Goal: Task Accomplishment & Management: Manage account settings

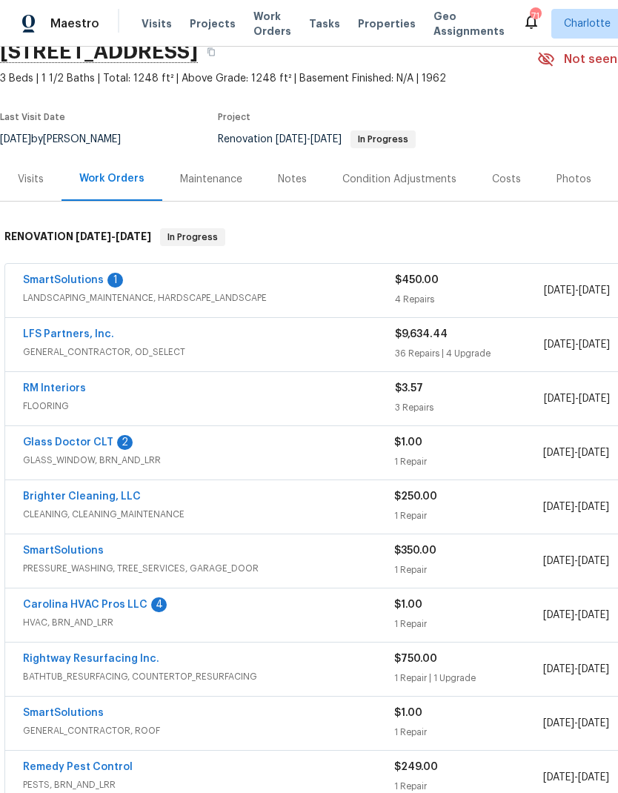
scroll to position [67, 0]
click at [37, 283] on link "SmartSolutions" at bounding box center [63, 280] width 81 height 10
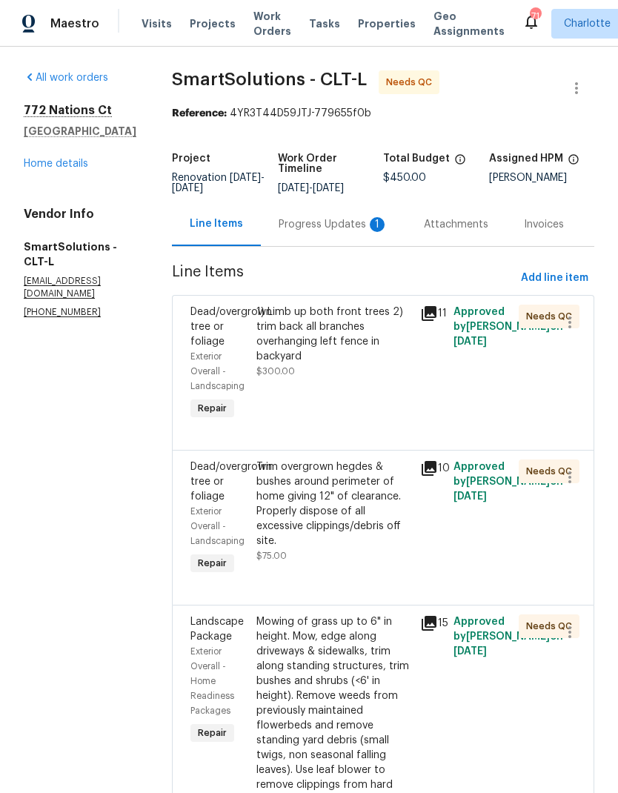
click at [349, 239] on div "Progress Updates 1" at bounding box center [333, 224] width 145 height 44
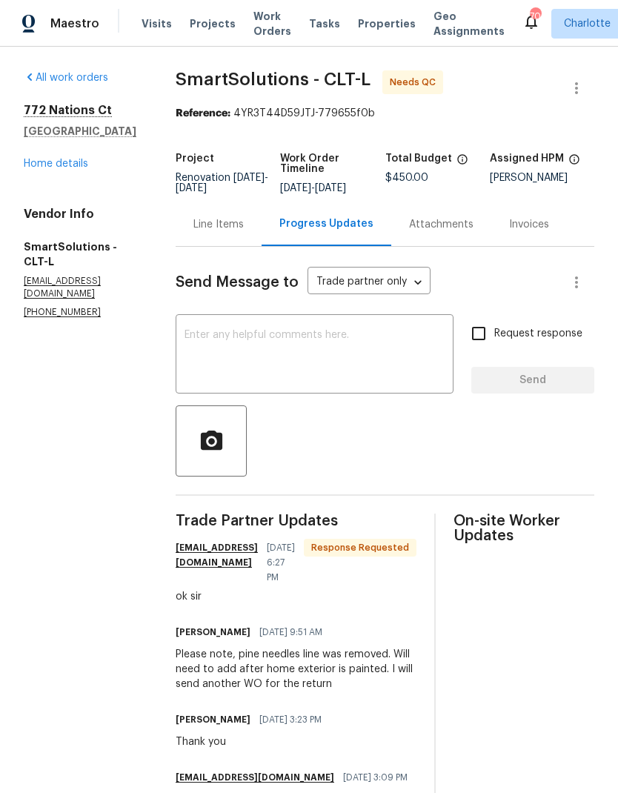
click at [234, 227] on div "Line Items" at bounding box center [219, 224] width 50 height 15
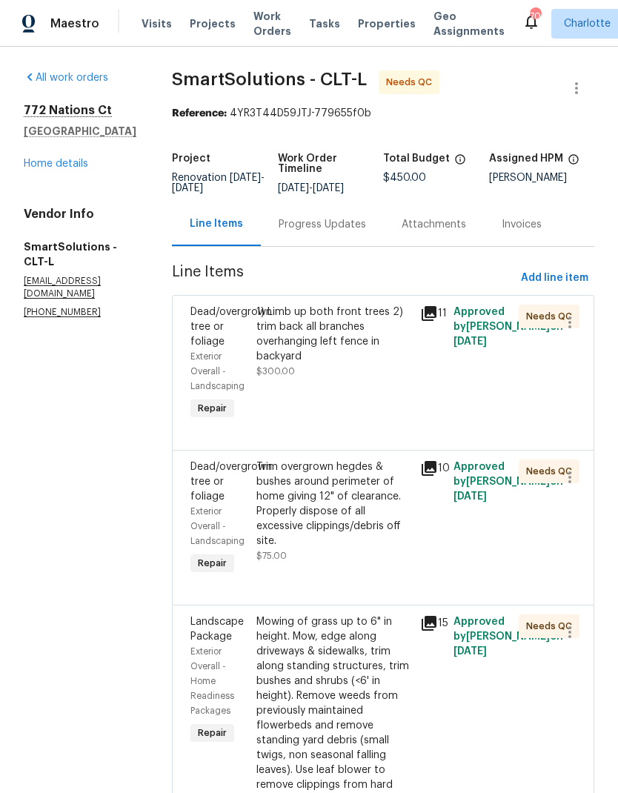
click at [417, 315] on div "1) Limb up both front trees 2) trim back all branches overhanging left fence in…" at bounding box center [334, 364] width 165 height 128
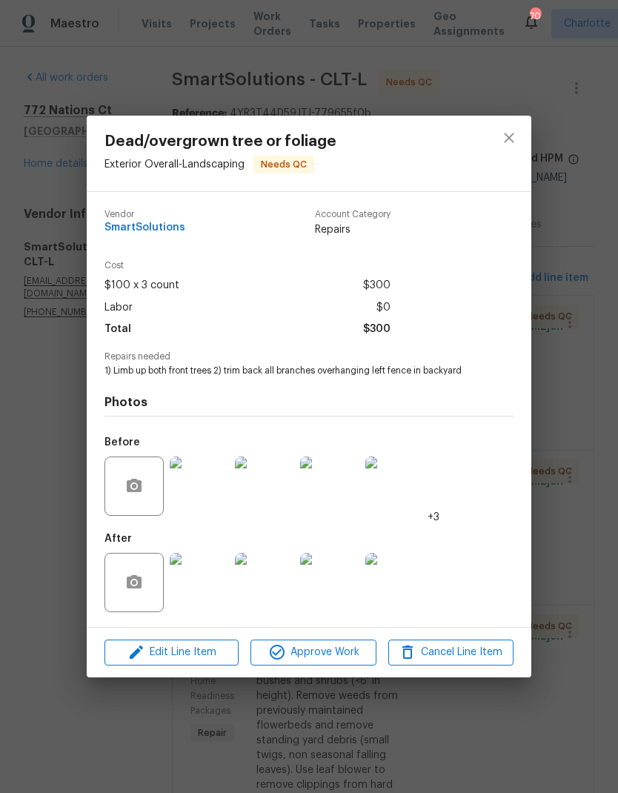
click at [202, 570] on img at bounding box center [199, 582] width 59 height 59
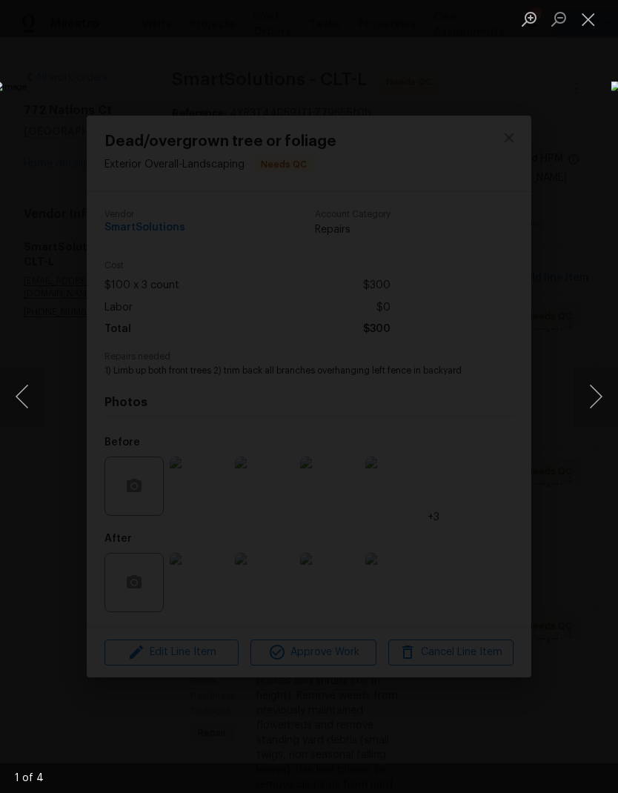
click at [590, 402] on button "Next image" at bounding box center [596, 396] width 44 height 59
click at [595, 400] on button "Next image" at bounding box center [596, 396] width 44 height 59
click at [595, 397] on button "Next image" at bounding box center [596, 396] width 44 height 59
click at [591, 396] on button "Next image" at bounding box center [596, 396] width 44 height 59
click at [595, 396] on button "Next image" at bounding box center [596, 396] width 44 height 59
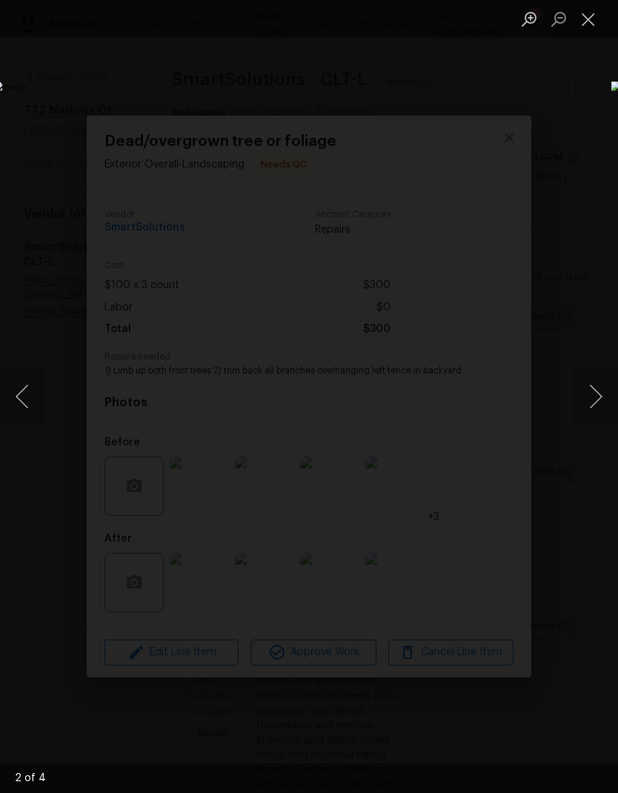
click at [593, 399] on button "Next image" at bounding box center [596, 396] width 44 height 59
click at [599, 25] on button "Close lightbox" at bounding box center [589, 19] width 30 height 26
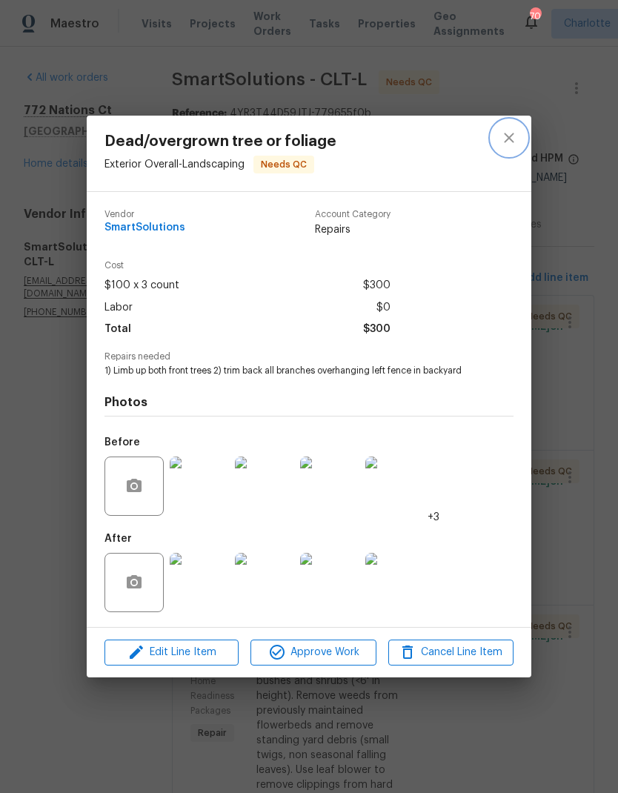
click at [514, 143] on icon "close" at bounding box center [510, 138] width 18 height 18
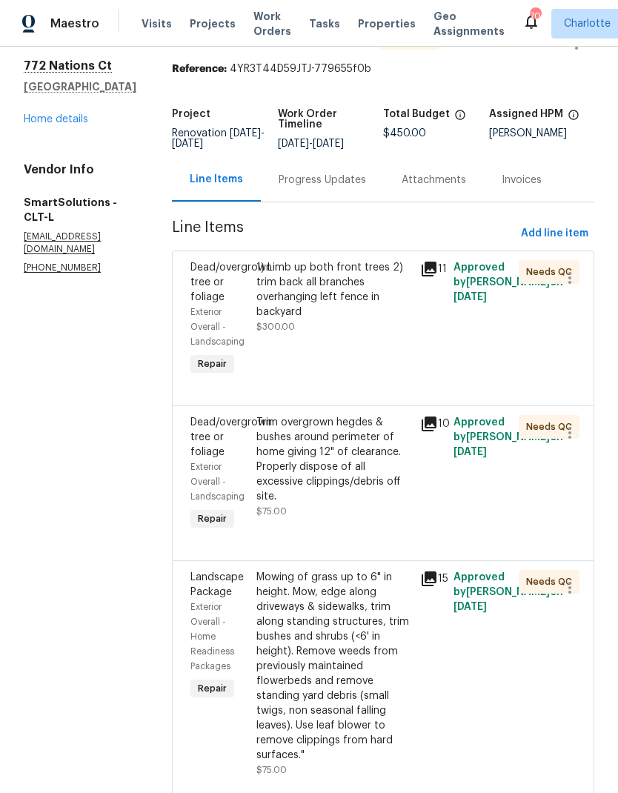
scroll to position [44, 0]
click at [438, 434] on icon at bounding box center [429, 425] width 18 height 18
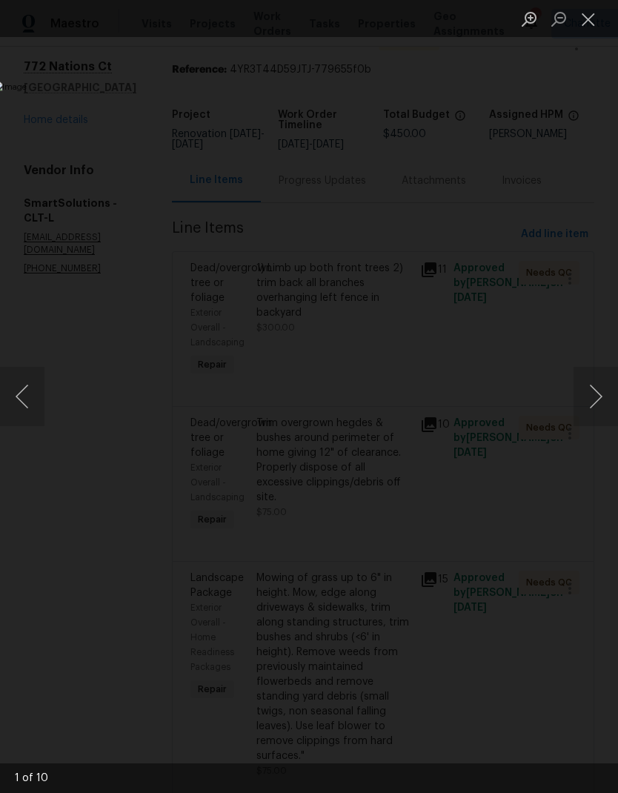
click at [592, 415] on button "Next image" at bounding box center [596, 396] width 44 height 59
click at [604, 398] on button "Next image" at bounding box center [596, 396] width 44 height 59
click at [597, 397] on button "Next image" at bounding box center [596, 396] width 44 height 59
click at [600, 401] on button "Next image" at bounding box center [596, 396] width 44 height 59
click at [602, 394] on button "Next image" at bounding box center [596, 396] width 44 height 59
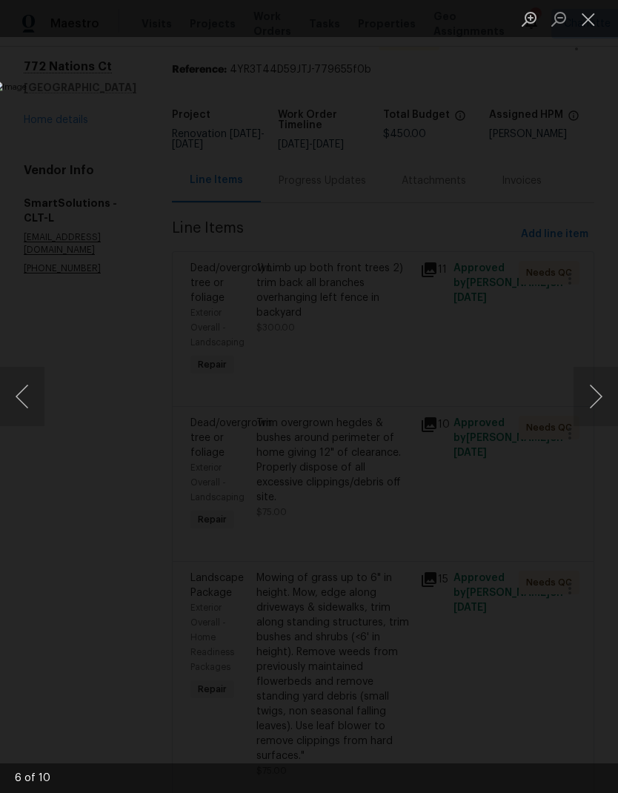
click at [607, 387] on button "Next image" at bounding box center [596, 396] width 44 height 59
click at [593, 23] on button "Close lightbox" at bounding box center [589, 19] width 30 height 26
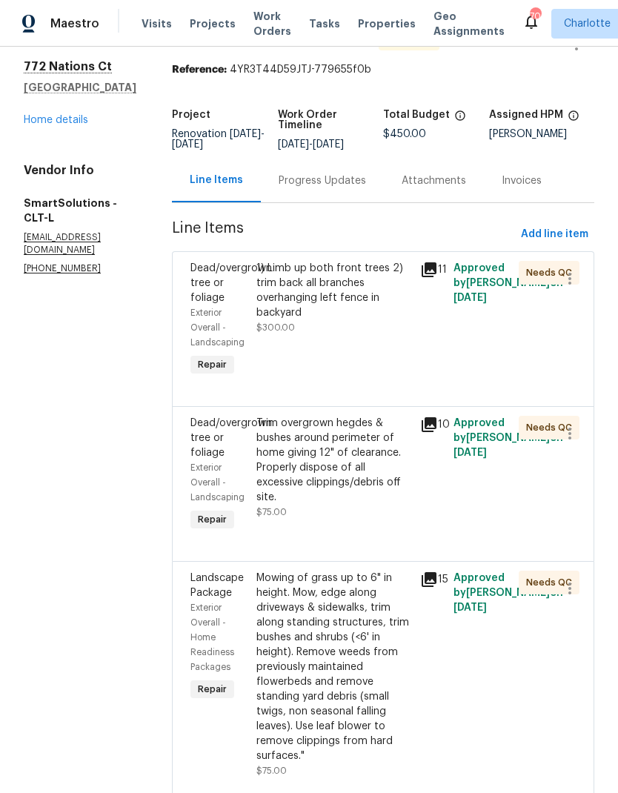
scroll to position [59, 0]
click at [438, 571] on icon at bounding box center [429, 580] width 18 height 18
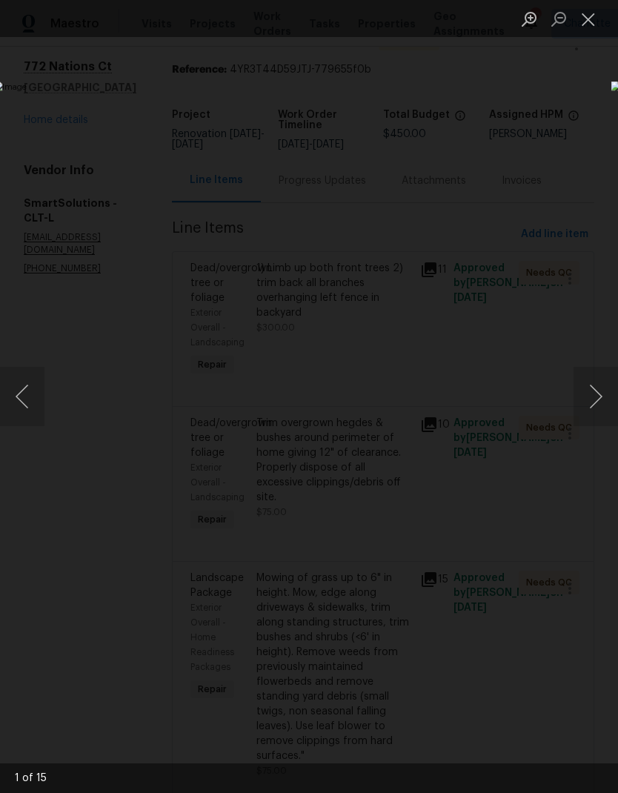
click at [601, 397] on button "Next image" at bounding box center [596, 396] width 44 height 59
click at [601, 394] on button "Next image" at bounding box center [596, 396] width 44 height 59
click at [600, 397] on button "Next image" at bounding box center [596, 396] width 44 height 59
click at [601, 398] on button "Next image" at bounding box center [596, 396] width 44 height 59
click at [601, 392] on button "Next image" at bounding box center [596, 396] width 44 height 59
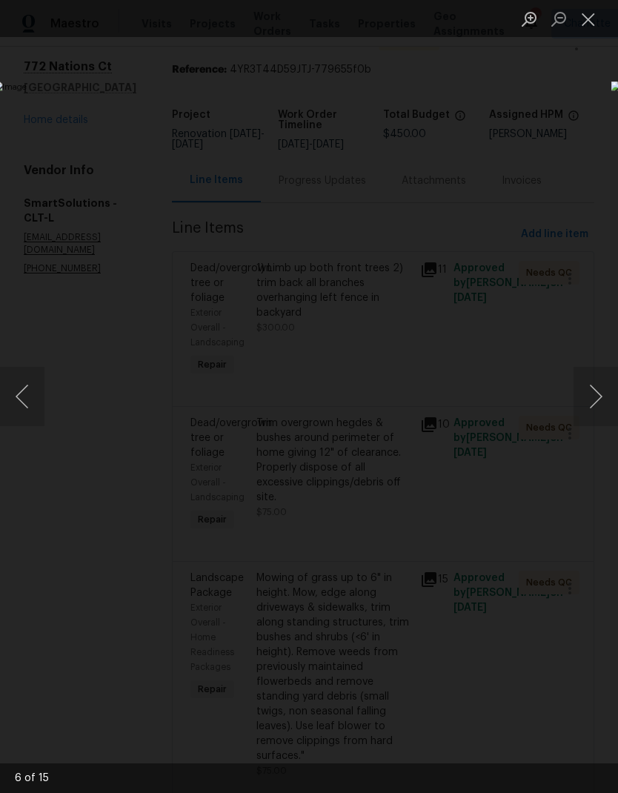
click at [598, 395] on button "Next image" at bounding box center [596, 396] width 44 height 59
click at [597, 392] on button "Next image" at bounding box center [596, 396] width 44 height 59
click at [598, 388] on button "Next image" at bounding box center [596, 396] width 44 height 59
click at [598, 389] on button "Next image" at bounding box center [596, 396] width 44 height 59
click at [597, 23] on button "Close lightbox" at bounding box center [589, 19] width 30 height 26
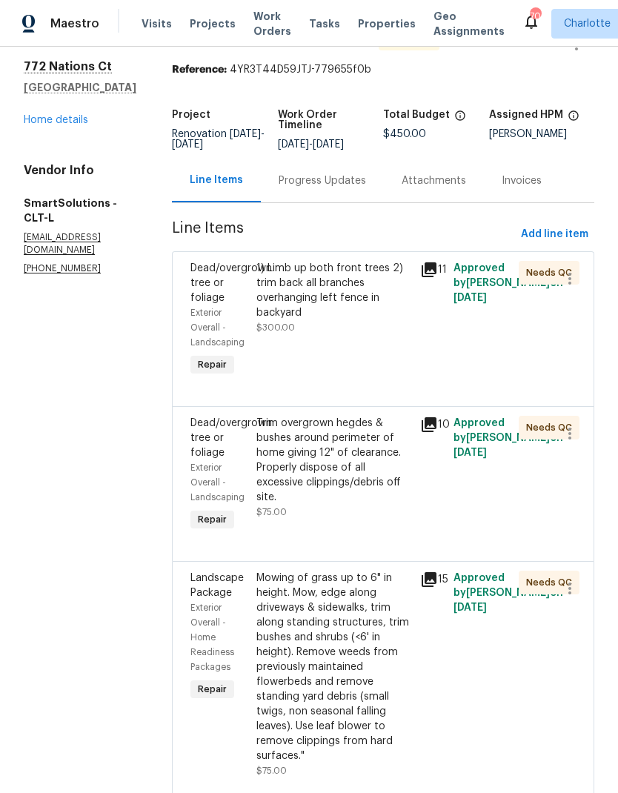
click at [36, 115] on link "Home details" at bounding box center [56, 120] width 65 height 10
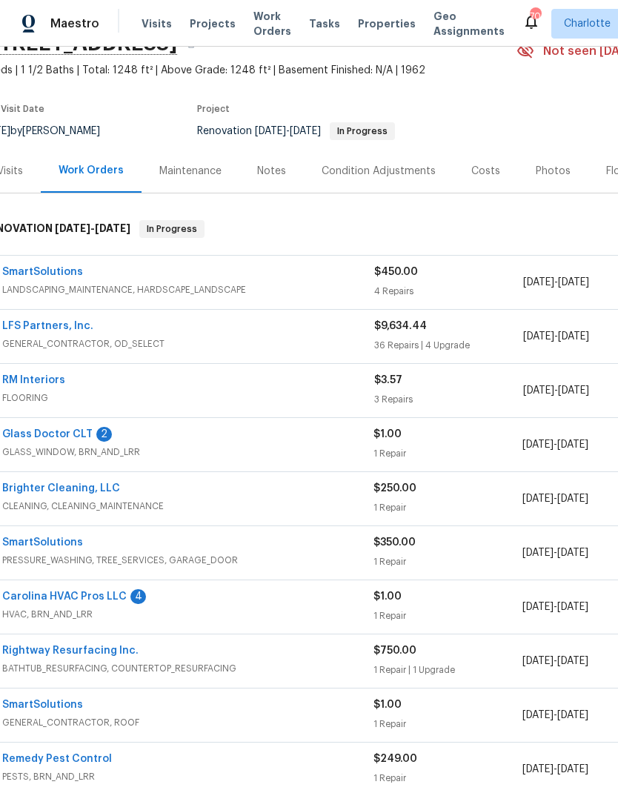
scroll to position [79, 22]
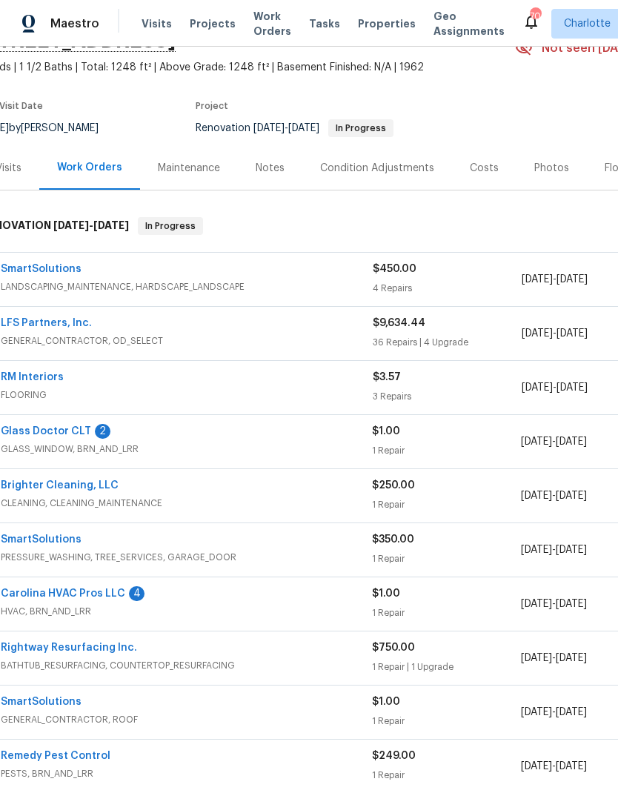
click at [40, 433] on link "Glass Doctor CLT" at bounding box center [46, 431] width 90 height 10
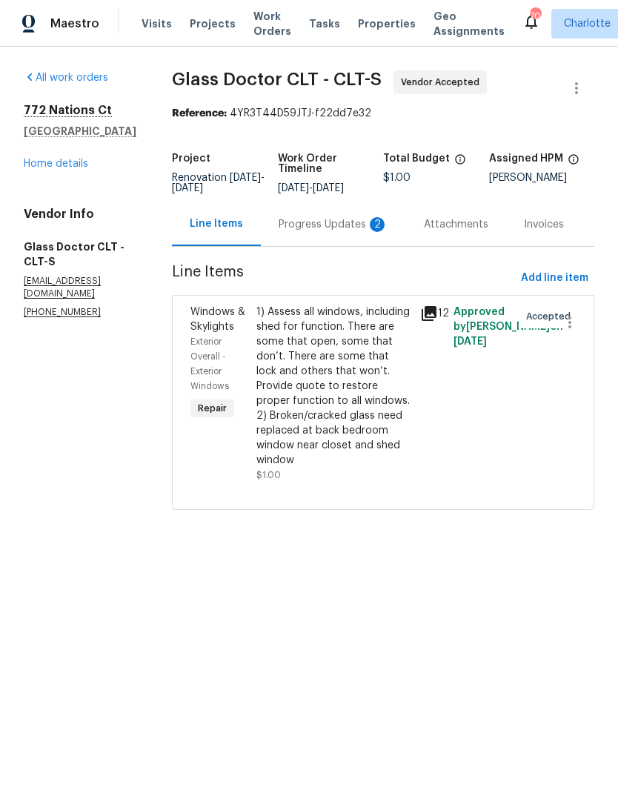
click at [331, 231] on div "Progress Updates 2" at bounding box center [334, 224] width 110 height 15
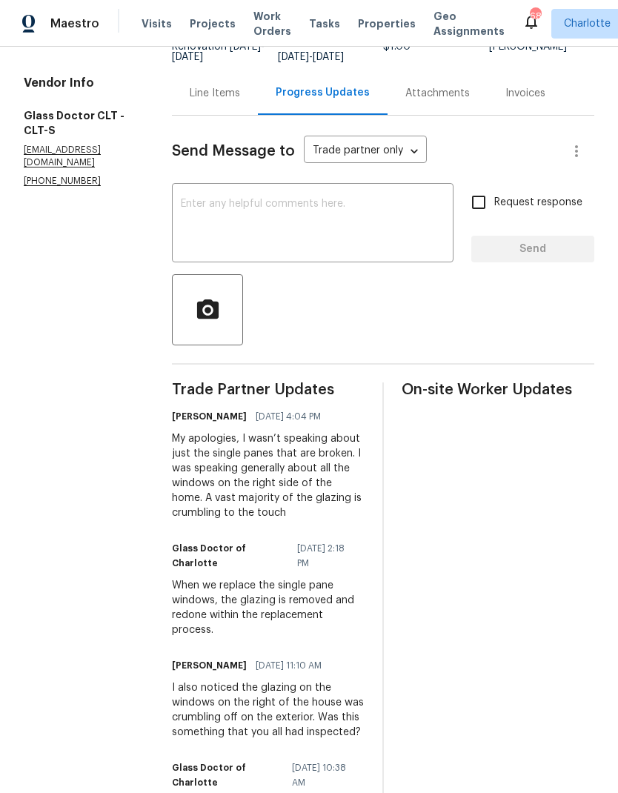
scroll to position [132, 0]
click at [333, 233] on textarea at bounding box center [313, 224] width 264 height 52
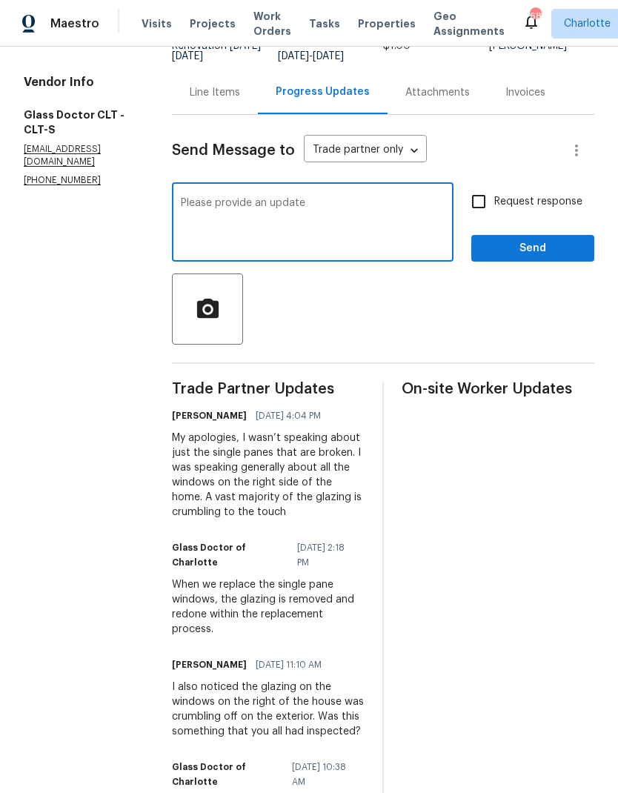
type textarea "Please provide an update"
click at [482, 199] on input "Request response" at bounding box center [478, 201] width 31 height 31
checkbox input "true"
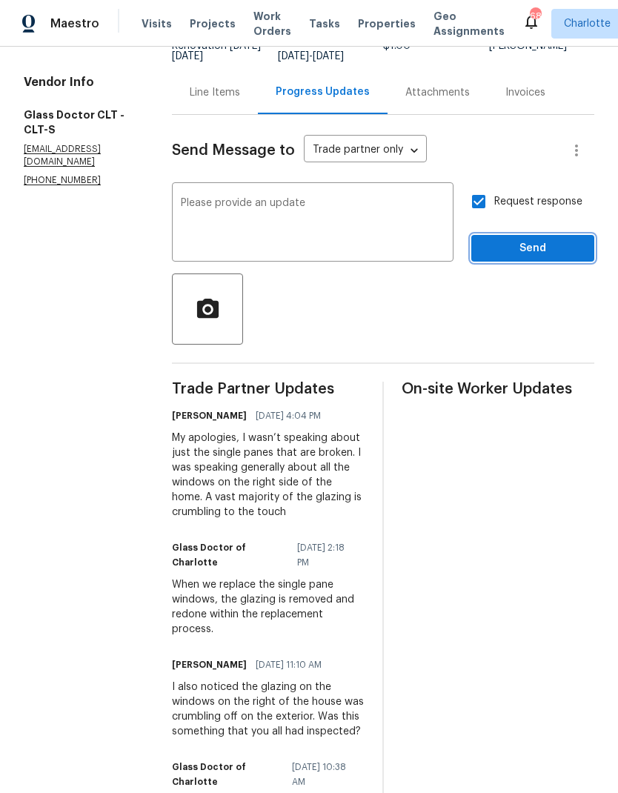
click at [549, 257] on span "Send" at bounding box center [532, 249] width 99 height 19
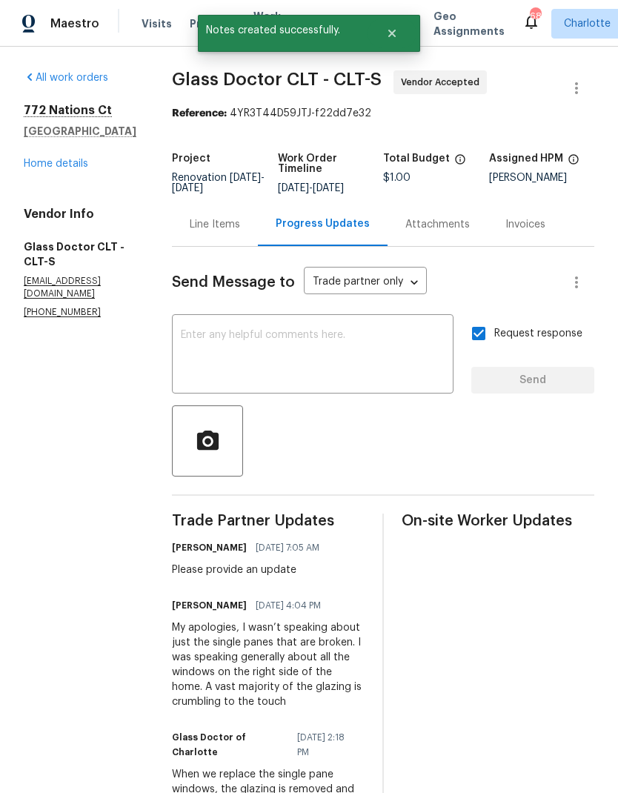
click at [42, 169] on link "Home details" at bounding box center [56, 164] width 65 height 10
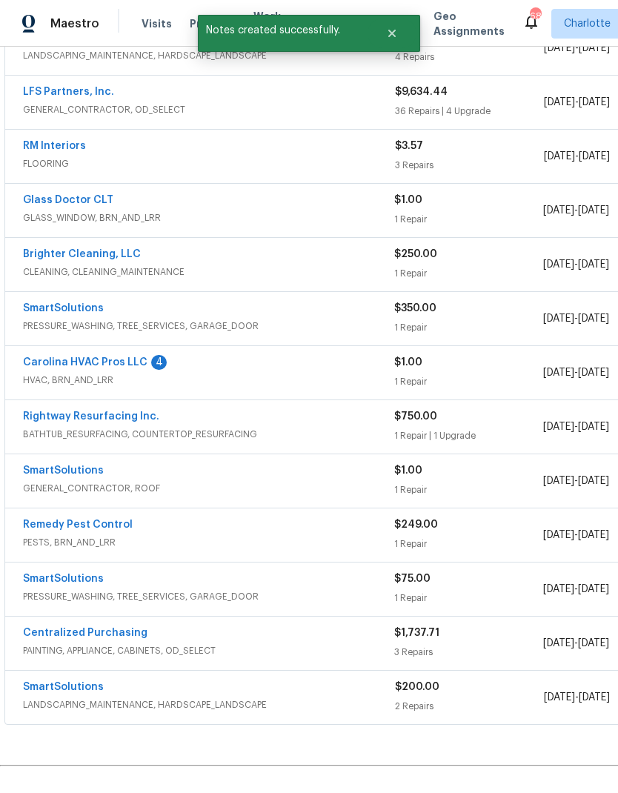
scroll to position [310, 0]
click at [65, 364] on link "Carolina HVAC Pros LLC" at bounding box center [85, 362] width 125 height 10
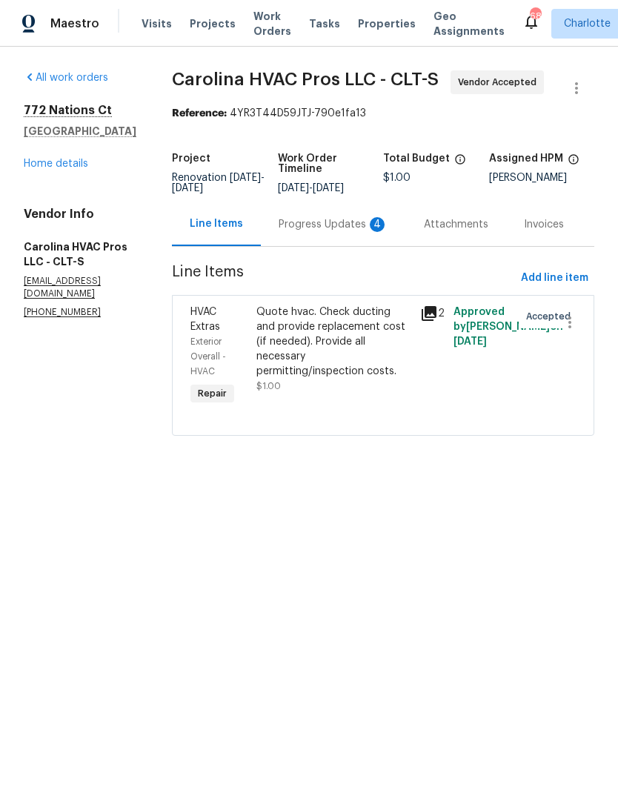
click at [356, 231] on div "Progress Updates 4" at bounding box center [334, 224] width 110 height 15
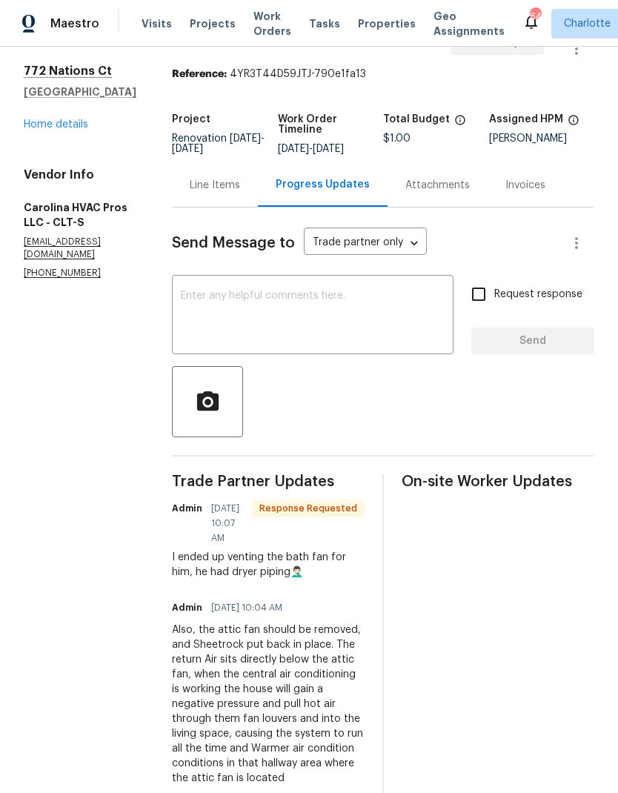
scroll to position [39, 0]
click at [47, 130] on link "Home details" at bounding box center [56, 125] width 65 height 10
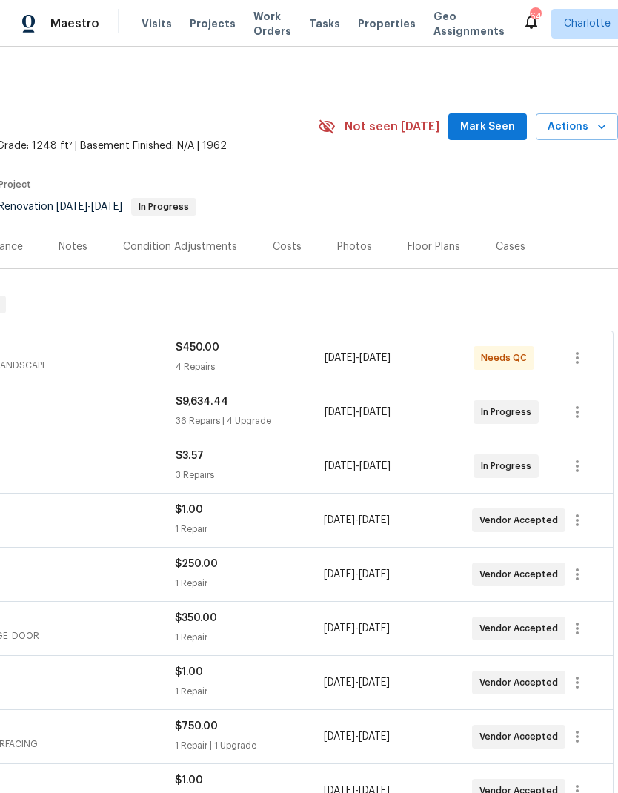
scroll to position [0, 220]
click at [497, 133] on span "Mark Seen" at bounding box center [488, 127] width 55 height 19
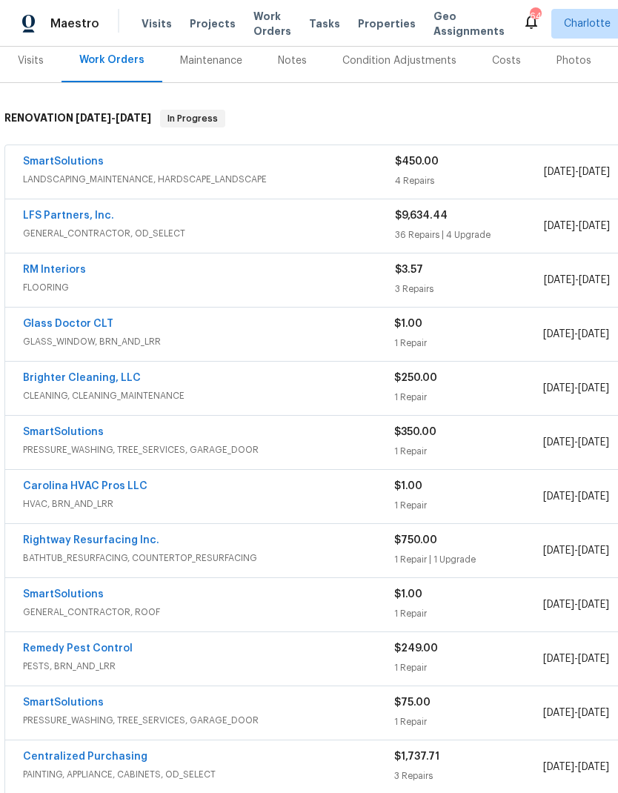
scroll to position [188, 0]
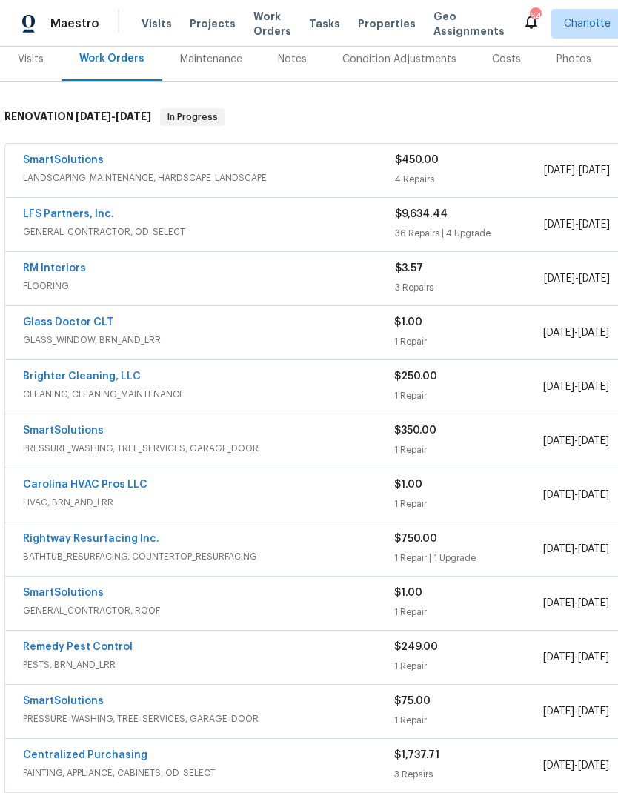
click at [24, 426] on link "SmartSolutions" at bounding box center [63, 431] width 81 height 10
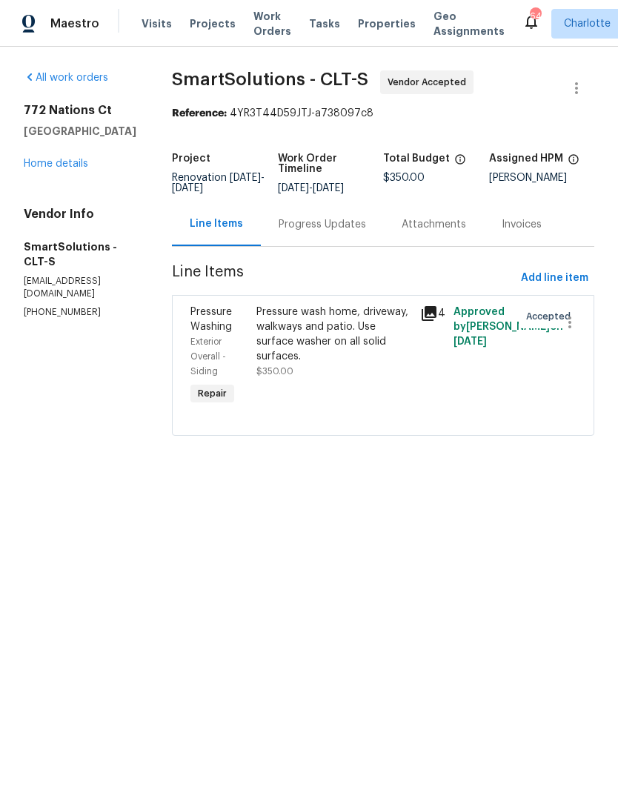
click at [343, 234] on div "Progress Updates" at bounding box center [322, 224] width 123 height 44
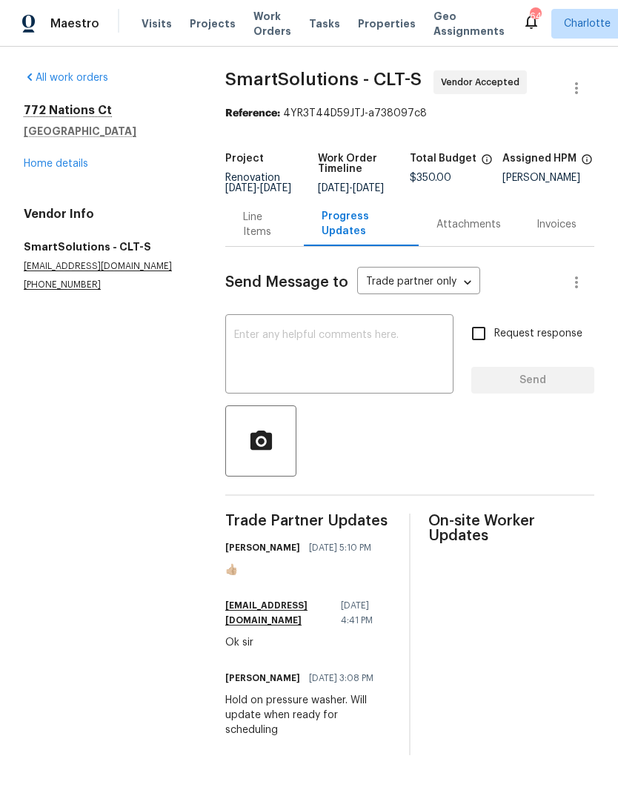
click at [47, 159] on link "Home details" at bounding box center [56, 164] width 65 height 10
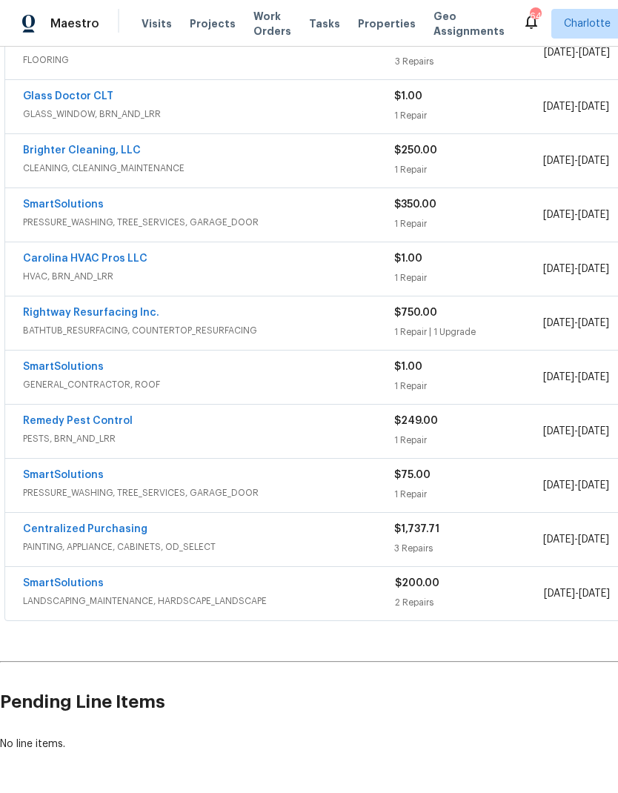
scroll to position [413, 0]
click at [33, 372] on link "SmartSolutions" at bounding box center [63, 368] width 81 height 10
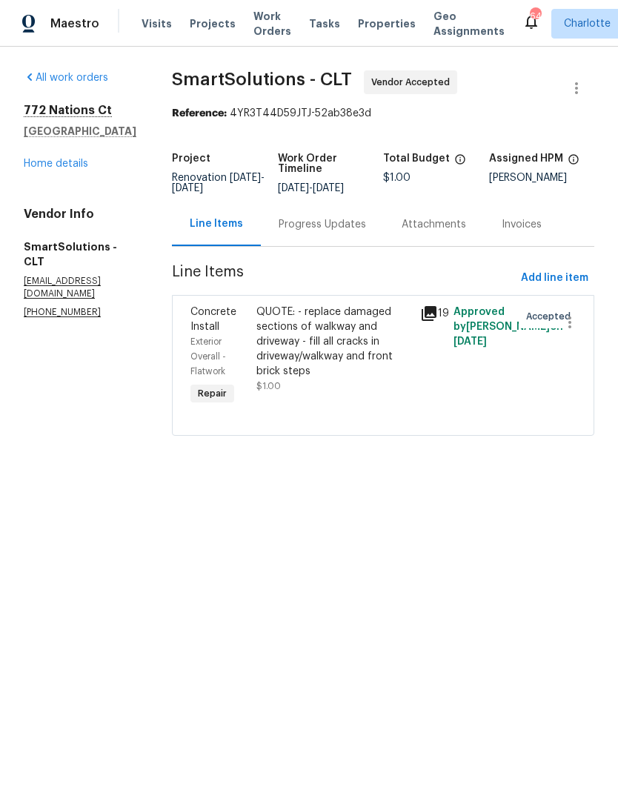
click at [339, 219] on div "Progress Updates" at bounding box center [323, 224] width 88 height 15
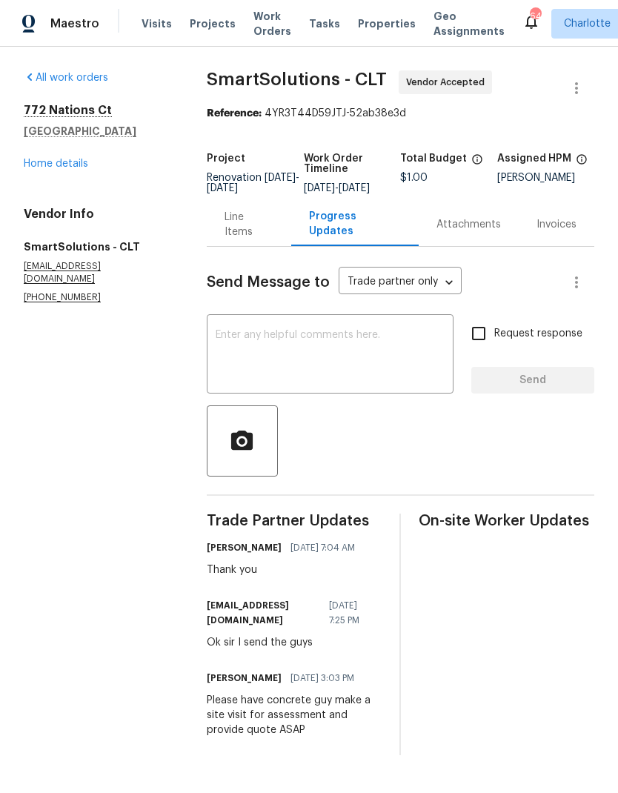
click at [329, 374] on textarea at bounding box center [330, 356] width 229 height 52
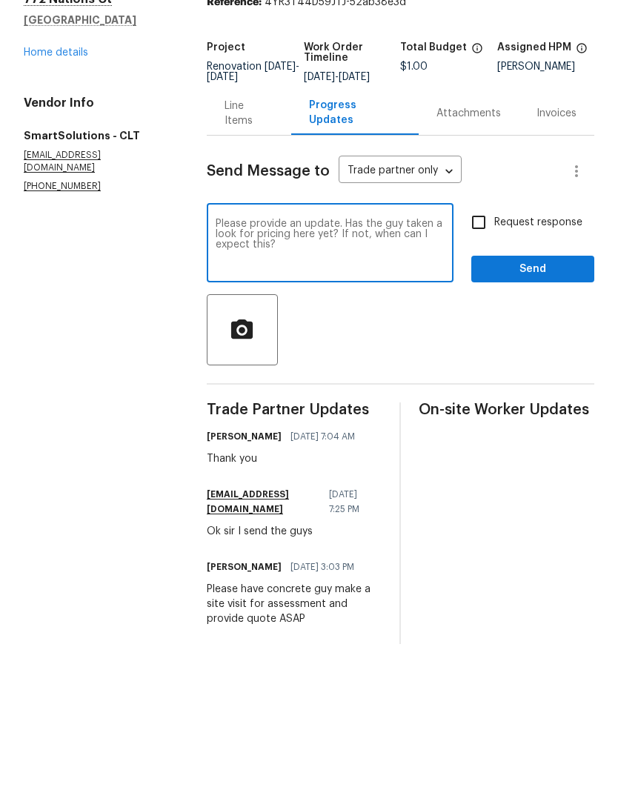
click at [228, 330] on textarea "Please provide an update. Has the guy taken a look for pricing here yet? If not…" at bounding box center [330, 356] width 229 height 52
click at [395, 330] on textarea "Has the guy taken a look for pricing here yet? If not, when can I expect this?" at bounding box center [330, 356] width 229 height 52
paste textarea "Please provide an update."
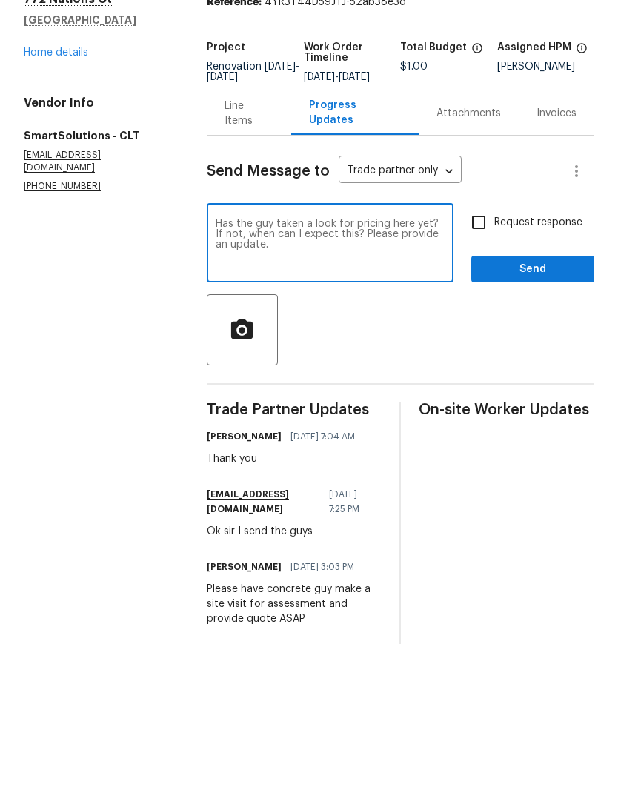
type textarea "Has the guy taken a look for pricing here yet? If not, when can I expect this? …"
click at [479, 318] on input "Request response" at bounding box center [478, 333] width 31 height 31
checkbox input "true"
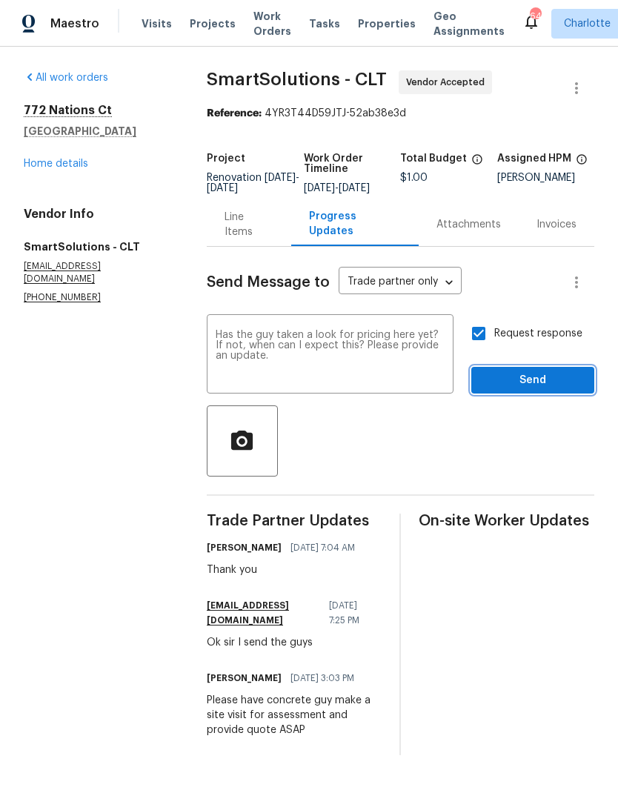
click at [552, 390] on span "Send" at bounding box center [532, 381] width 99 height 19
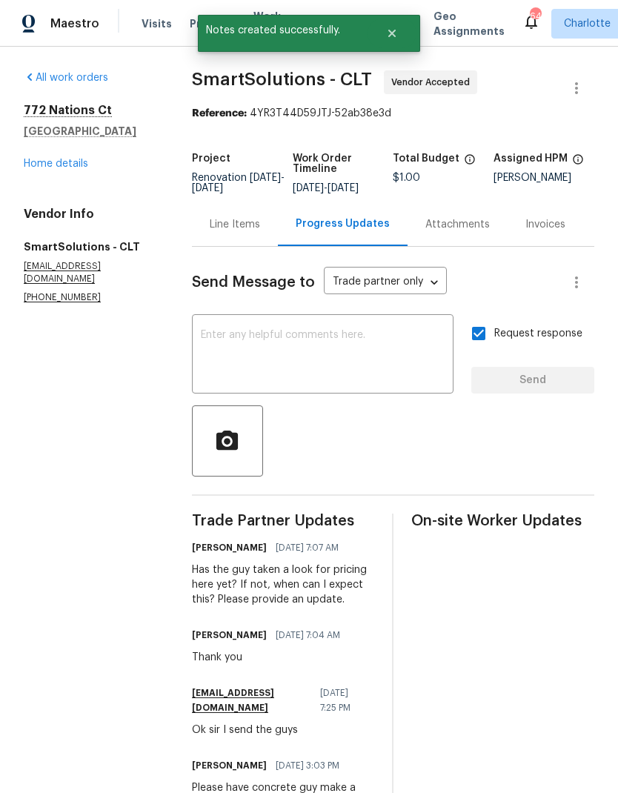
click at [44, 160] on link "Home details" at bounding box center [56, 164] width 65 height 10
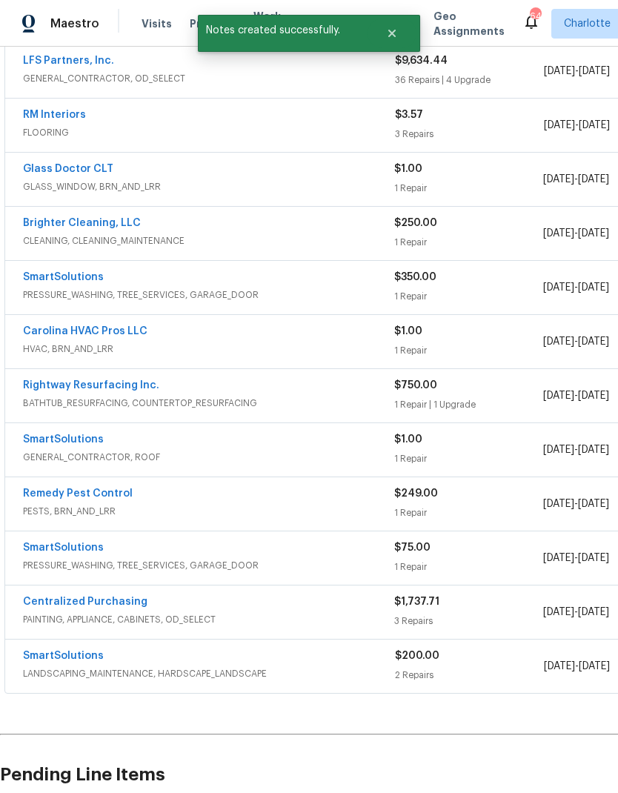
scroll to position [346, 0]
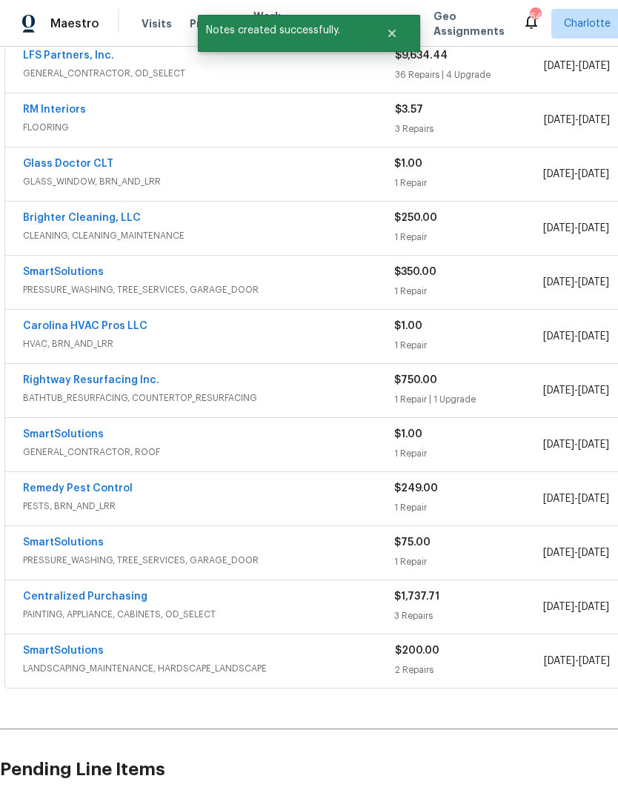
click at [66, 434] on link "SmartSolutions" at bounding box center [63, 434] width 81 height 10
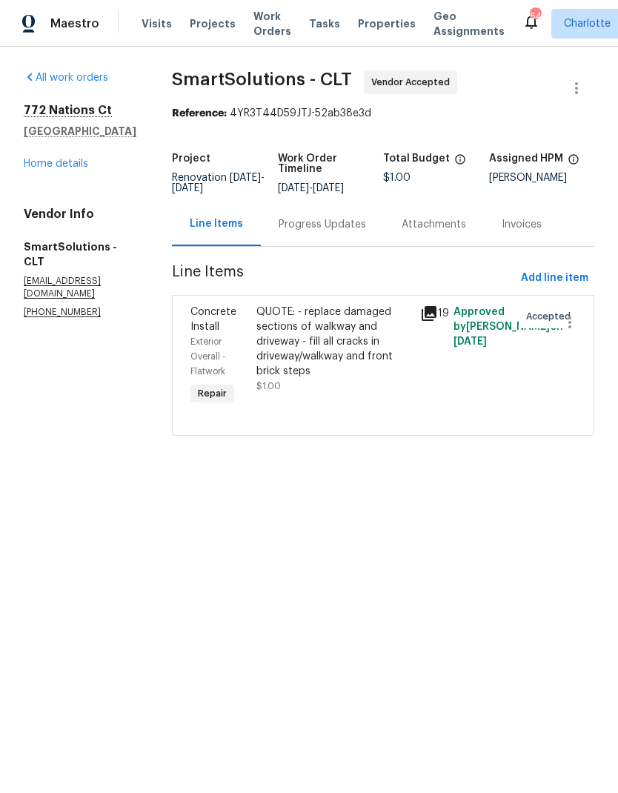
click at [79, 161] on link "Home details" at bounding box center [56, 164] width 65 height 10
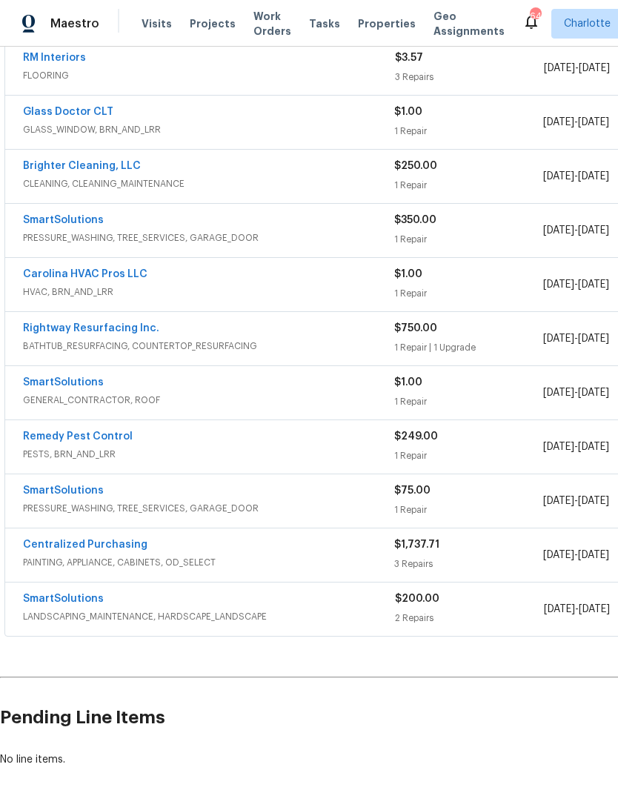
scroll to position [398, 0]
click at [90, 493] on link "SmartSolutions" at bounding box center [63, 491] width 81 height 10
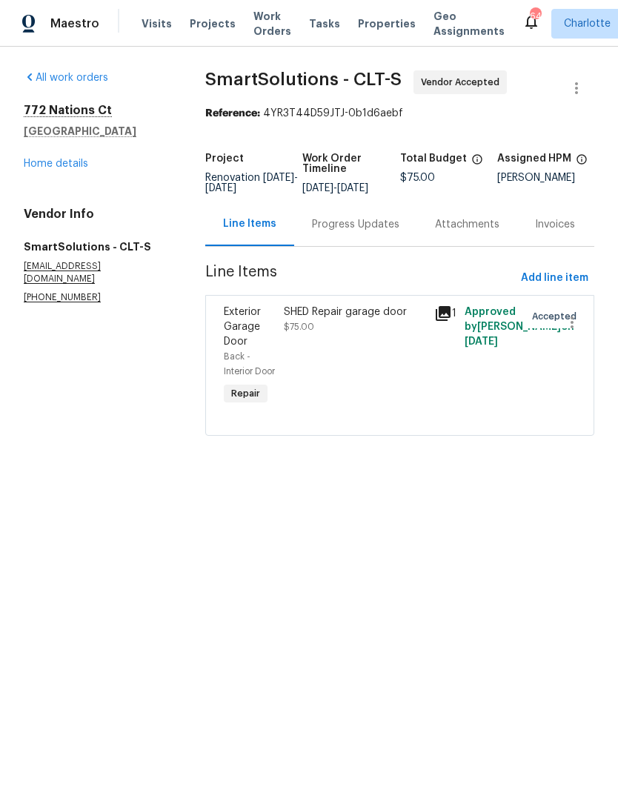
click at [357, 246] on div "Progress Updates" at bounding box center [355, 224] width 123 height 44
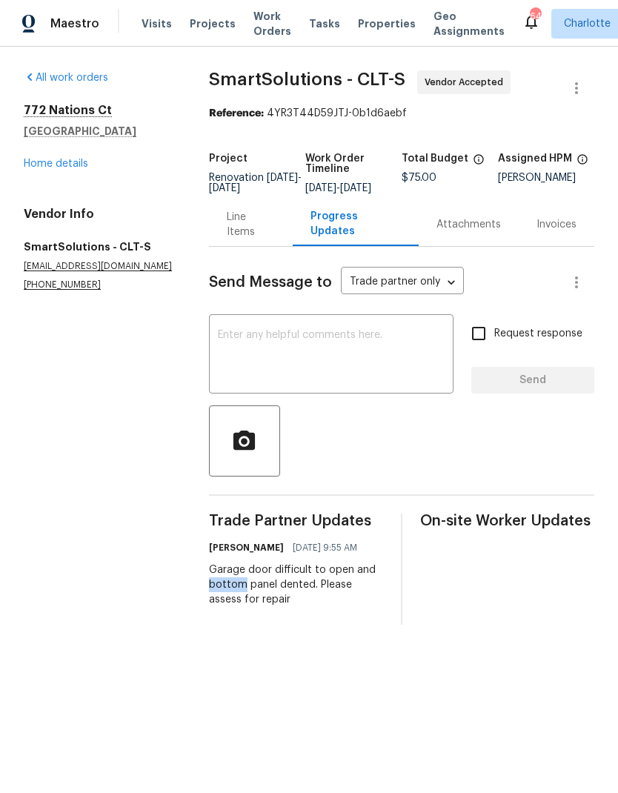
click at [322, 649] on div "All work orders 772 Nations Ct Rock Hill, SC 29730 Home details Vendor Info Sma…" at bounding box center [309, 348] width 618 height 602
click at [331, 372] on textarea at bounding box center [331, 356] width 227 height 52
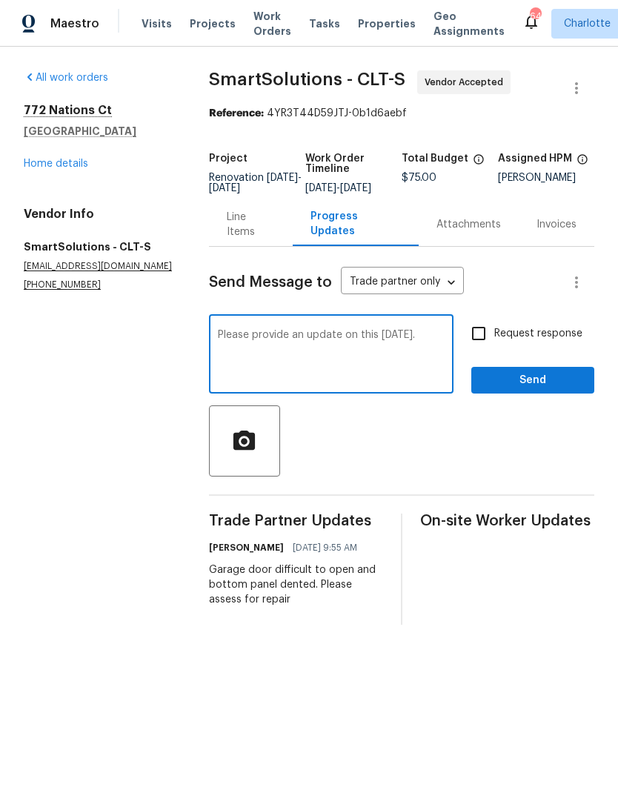
type textarea "Please provide an update on this today."
click at [493, 347] on input "Request response" at bounding box center [478, 333] width 31 height 31
checkbox input "true"
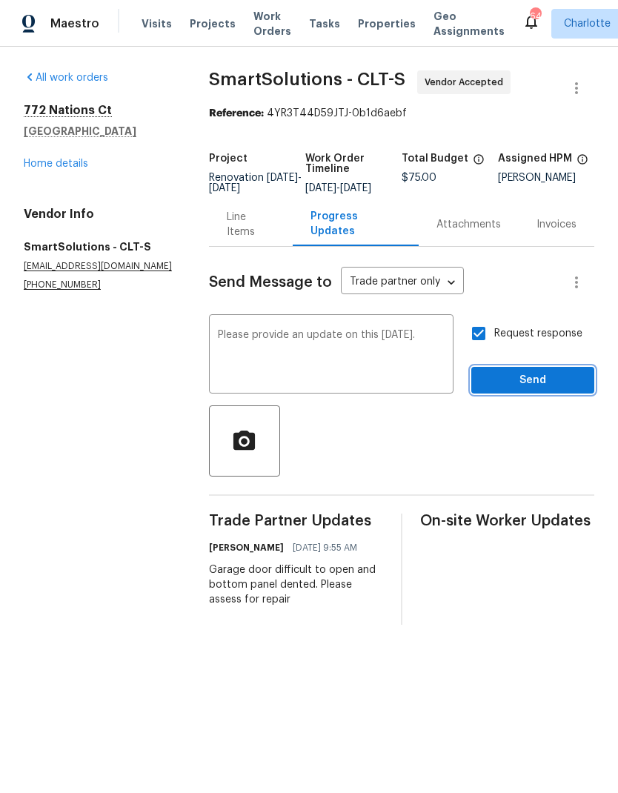
click at [554, 390] on span "Send" at bounding box center [532, 381] width 99 height 19
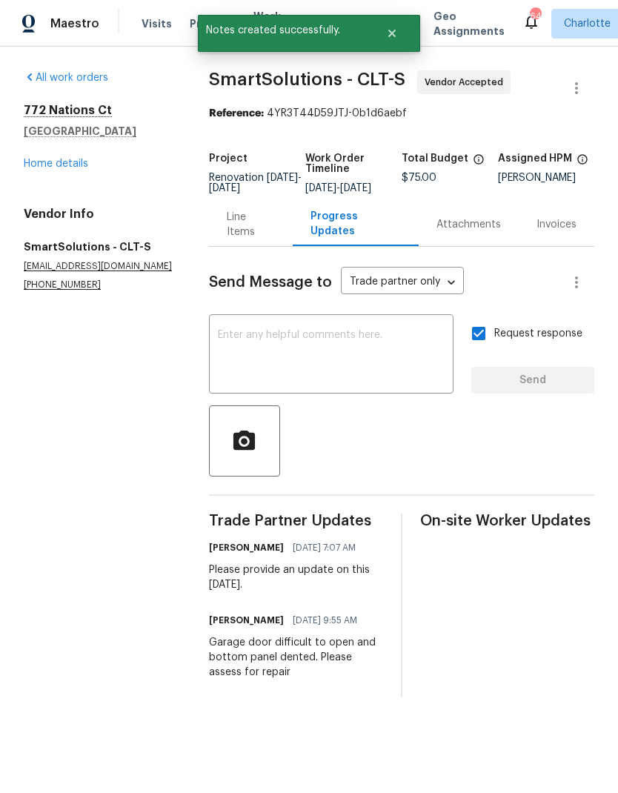
click at [44, 168] on link "Home details" at bounding box center [56, 164] width 65 height 10
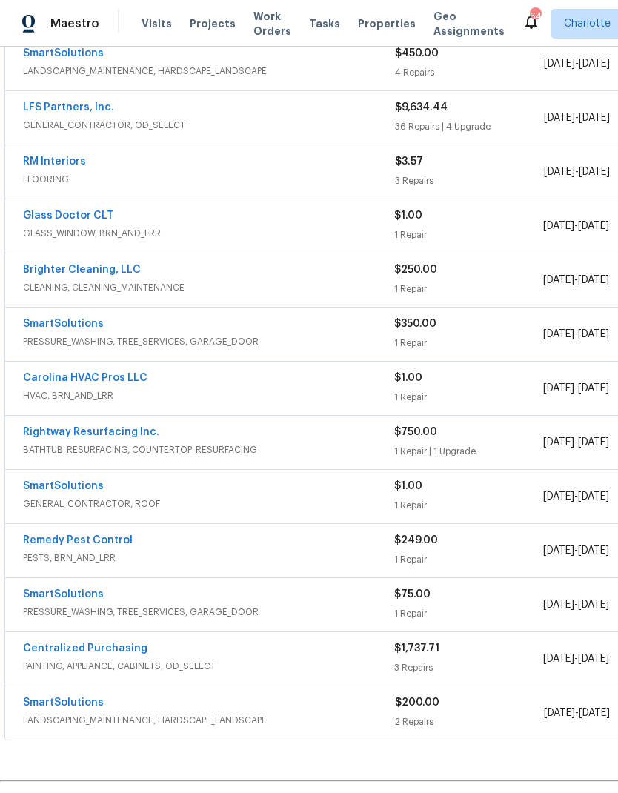
scroll to position [294, 0]
click at [56, 381] on link "Carolina HVAC Pros LLC" at bounding box center [85, 378] width 125 height 10
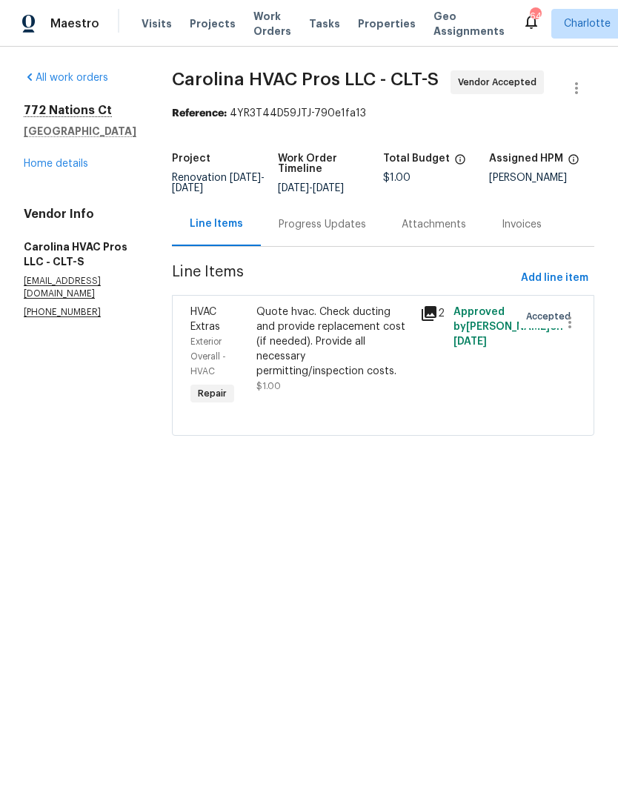
click at [351, 231] on div "Progress Updates" at bounding box center [323, 224] width 88 height 15
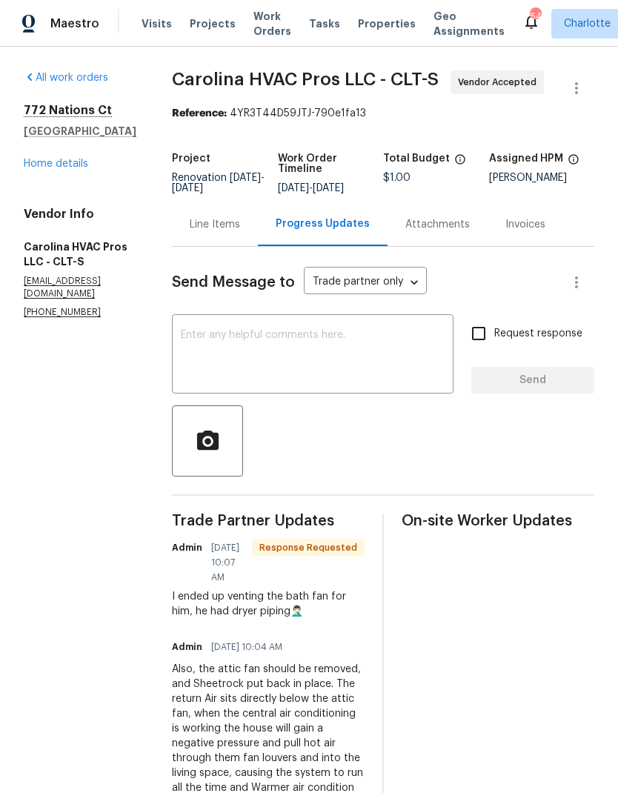
click at [310, 375] on textarea at bounding box center [313, 356] width 264 height 52
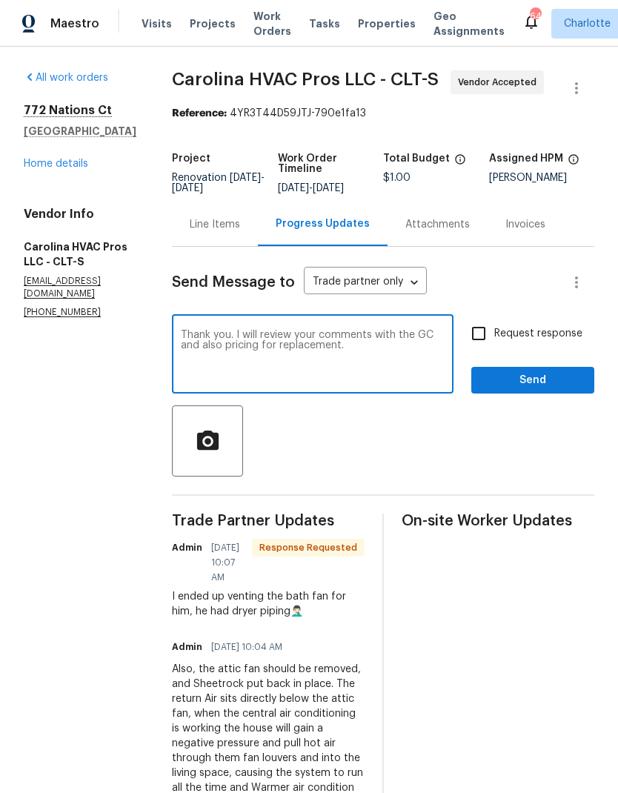
type textarea "Thank you. I will review your comments with the GC and also pricing for replace…"
click at [552, 389] on span "Send" at bounding box center [532, 381] width 99 height 19
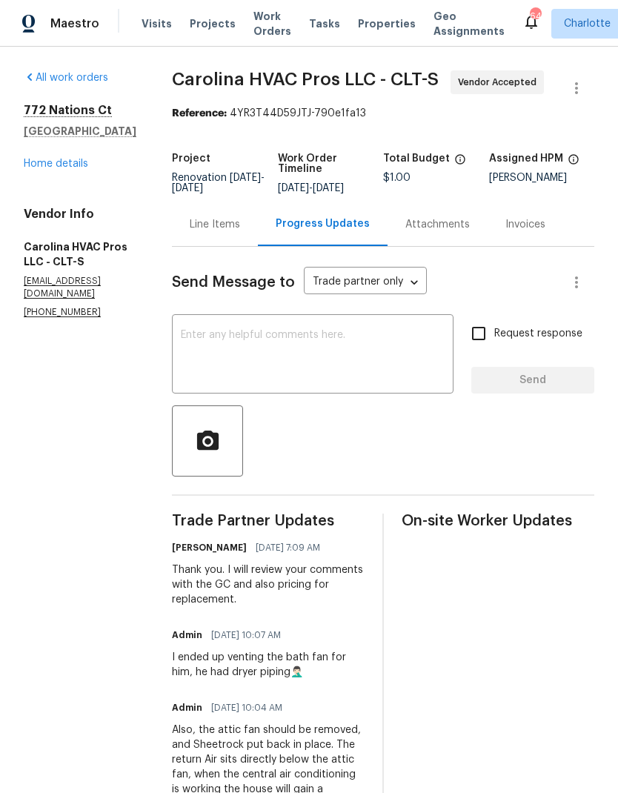
click at [33, 168] on link "Home details" at bounding box center [56, 164] width 65 height 10
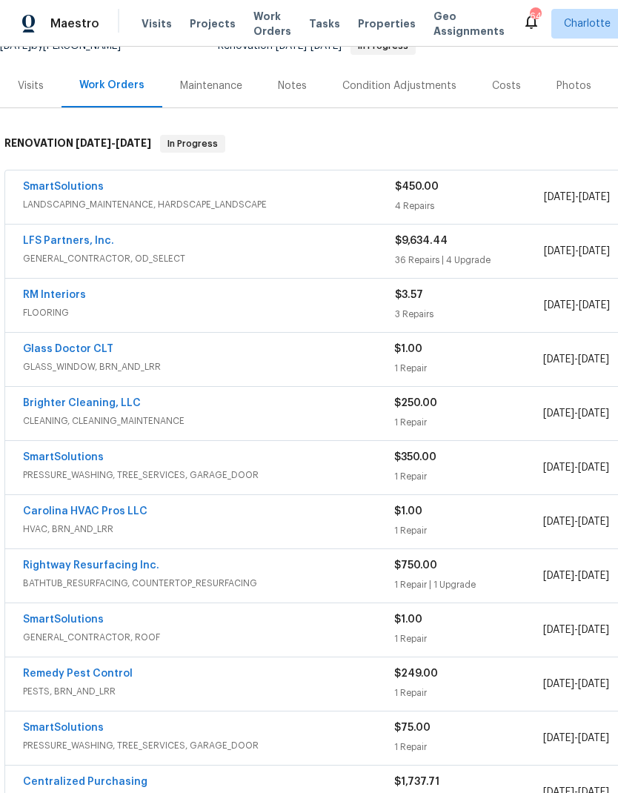
scroll to position [162, 0]
click at [42, 621] on link "SmartSolutions" at bounding box center [63, 619] width 81 height 10
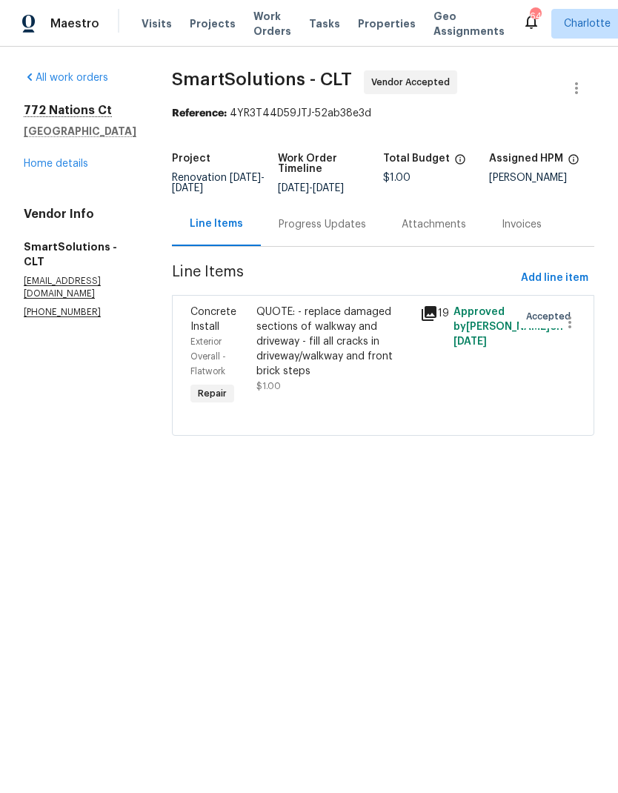
click at [437, 320] on icon at bounding box center [429, 313] width 15 height 15
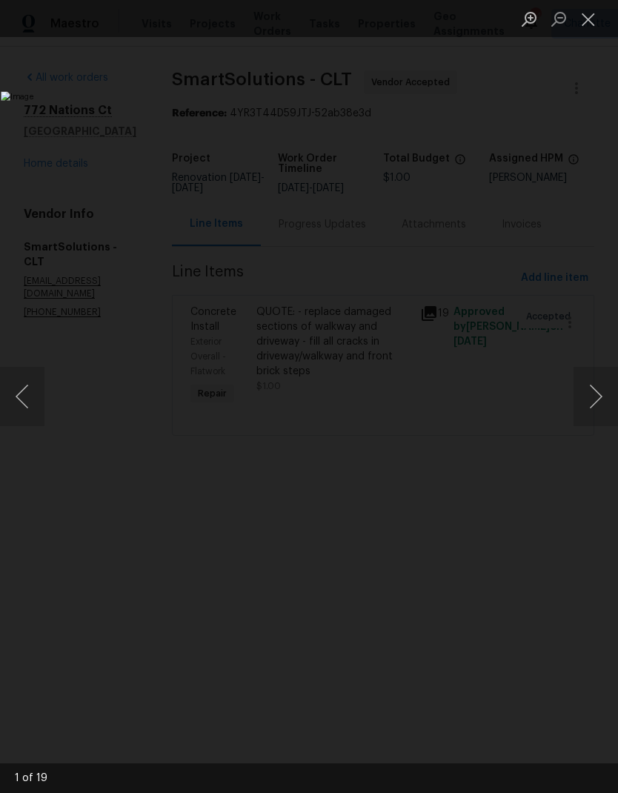
click at [599, 398] on button "Next image" at bounding box center [596, 396] width 44 height 59
click at [596, 412] on button "Next image" at bounding box center [596, 396] width 44 height 59
click at [598, 412] on button "Next image" at bounding box center [596, 396] width 44 height 59
click at [598, 413] on button "Next image" at bounding box center [596, 396] width 44 height 59
click at [601, 411] on button "Next image" at bounding box center [596, 396] width 44 height 59
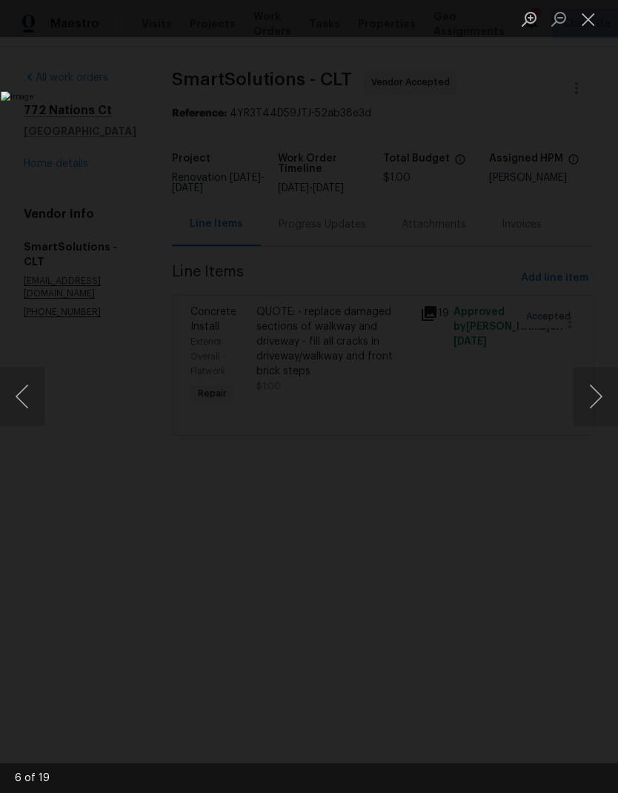
click at [600, 412] on button "Next image" at bounding box center [596, 396] width 44 height 59
click at [594, 400] on button "Next image" at bounding box center [596, 396] width 44 height 59
click at [590, 400] on button "Next image" at bounding box center [596, 396] width 44 height 59
click at [587, 399] on button "Next image" at bounding box center [596, 396] width 44 height 59
click at [595, 393] on button "Next image" at bounding box center [596, 396] width 44 height 59
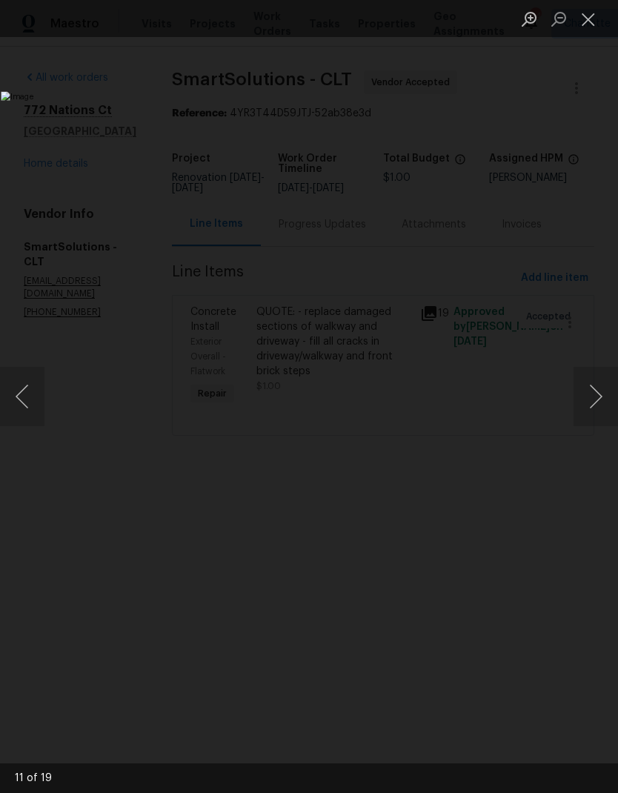
click at [608, 388] on button "Next image" at bounding box center [596, 396] width 44 height 59
click at [604, 395] on button "Next image" at bounding box center [596, 396] width 44 height 59
click at [603, 394] on button "Next image" at bounding box center [596, 396] width 44 height 59
click at [608, 400] on button "Next image" at bounding box center [596, 396] width 44 height 59
click at [590, 22] on button "Close lightbox" at bounding box center [589, 19] width 30 height 26
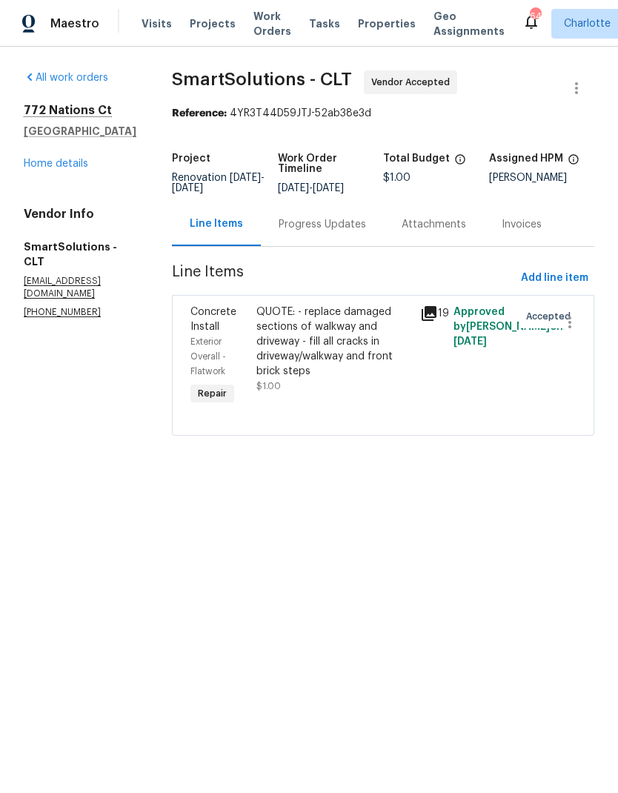
click at [38, 168] on link "Home details" at bounding box center [56, 164] width 65 height 10
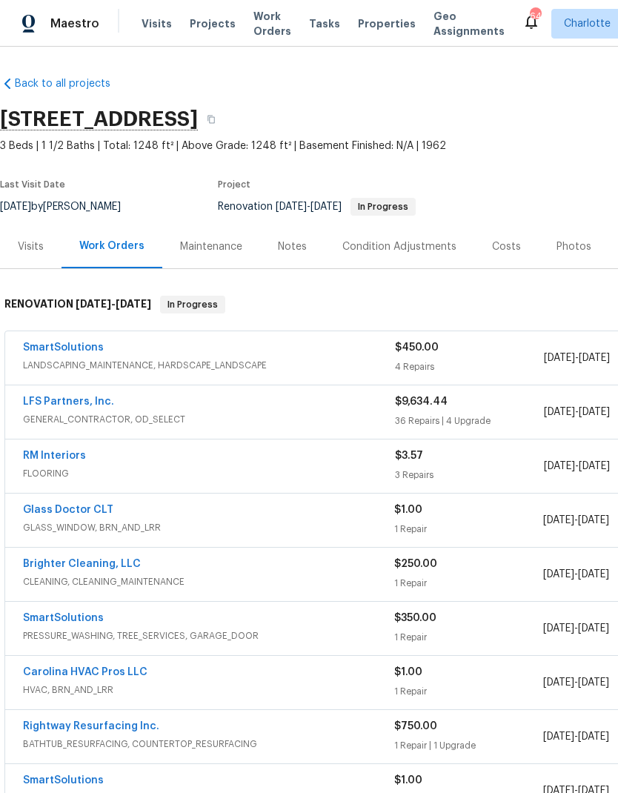
click at [90, 670] on link "Carolina HVAC Pros LLC" at bounding box center [85, 672] width 125 height 10
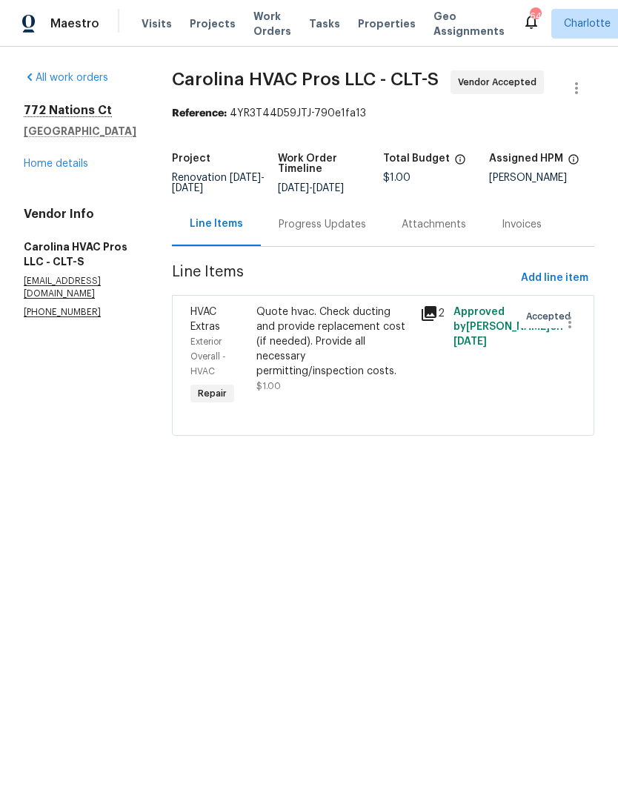
click at [319, 239] on div "Progress Updates" at bounding box center [322, 224] width 123 height 44
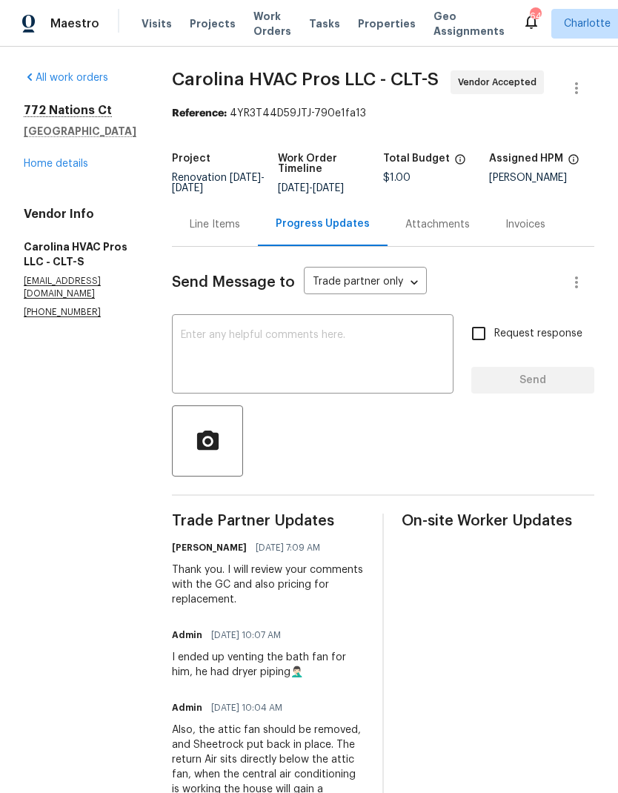
click at [47, 168] on link "Home details" at bounding box center [56, 164] width 65 height 10
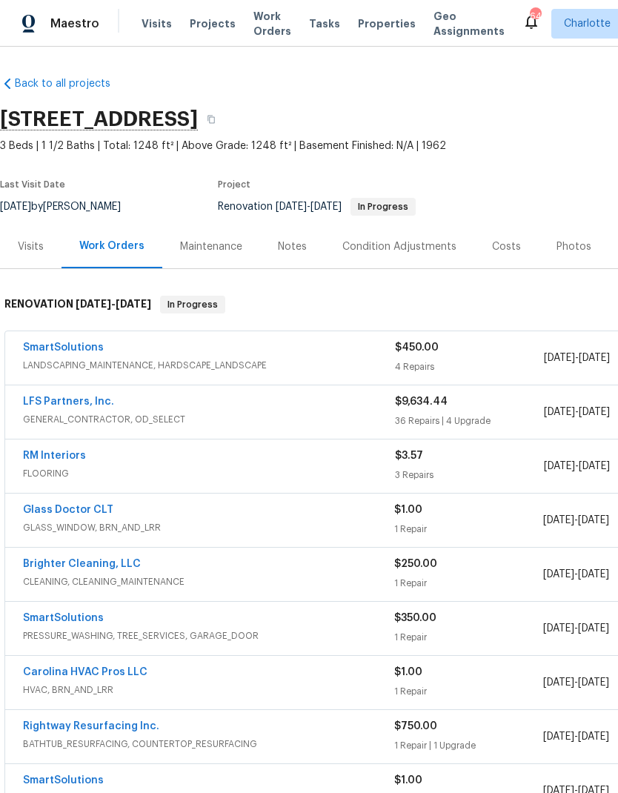
click at [56, 670] on link "Carolina HVAC Pros LLC" at bounding box center [85, 672] width 125 height 10
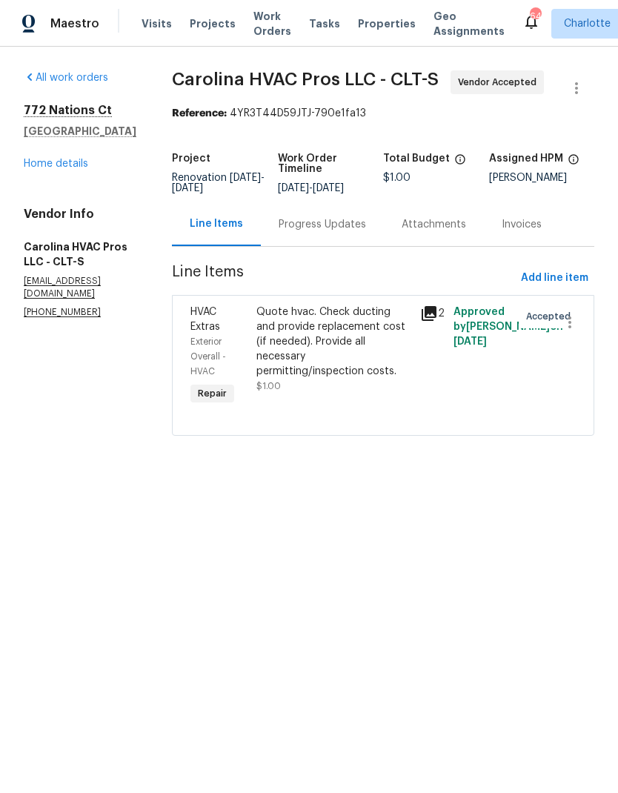
click at [220, 328] on span "HVAC Extras" at bounding box center [206, 319] width 30 height 25
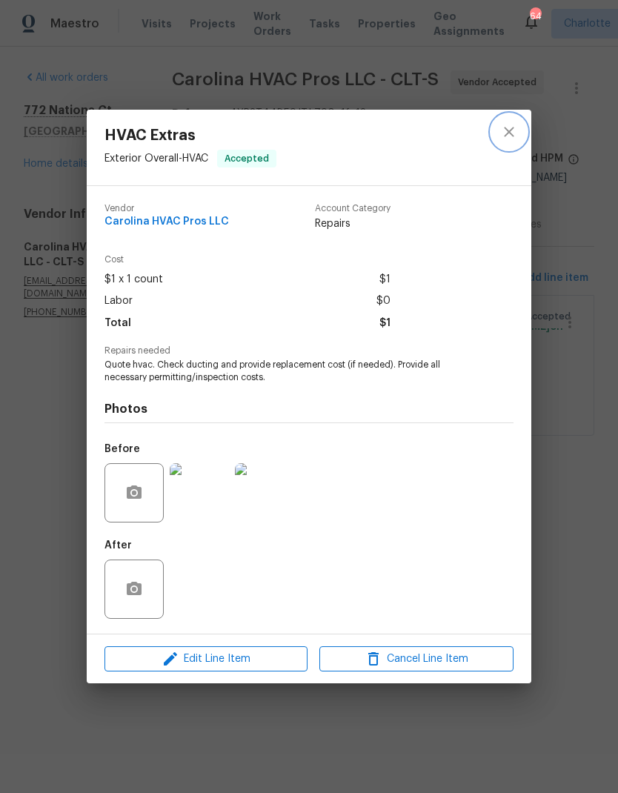
click at [513, 128] on icon "close" at bounding box center [510, 132] width 18 height 18
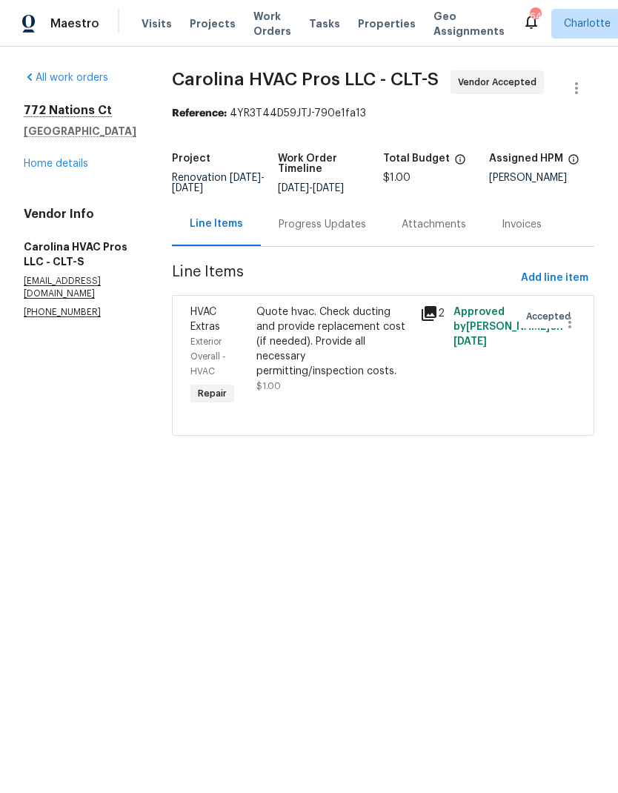
click at [339, 225] on div "Progress Updates" at bounding box center [323, 224] width 88 height 15
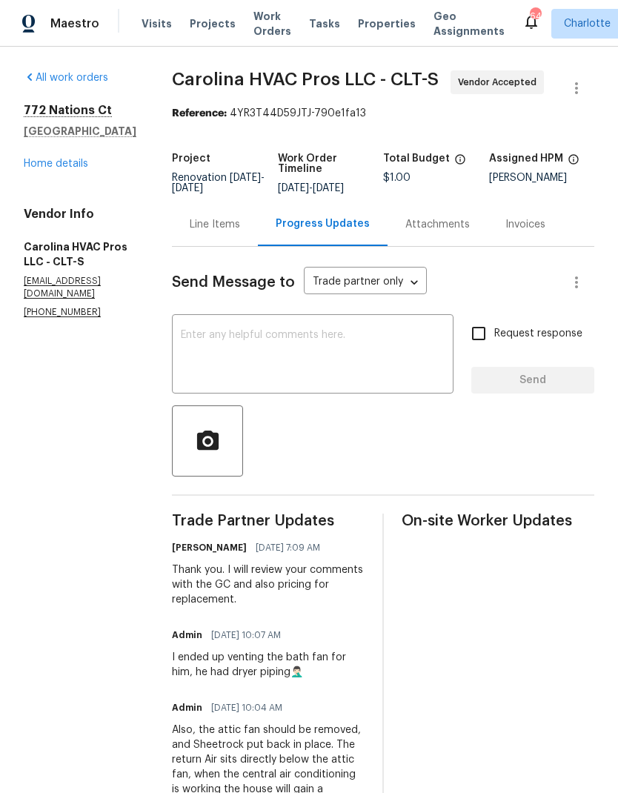
click at [47, 163] on link "Home details" at bounding box center [56, 164] width 65 height 10
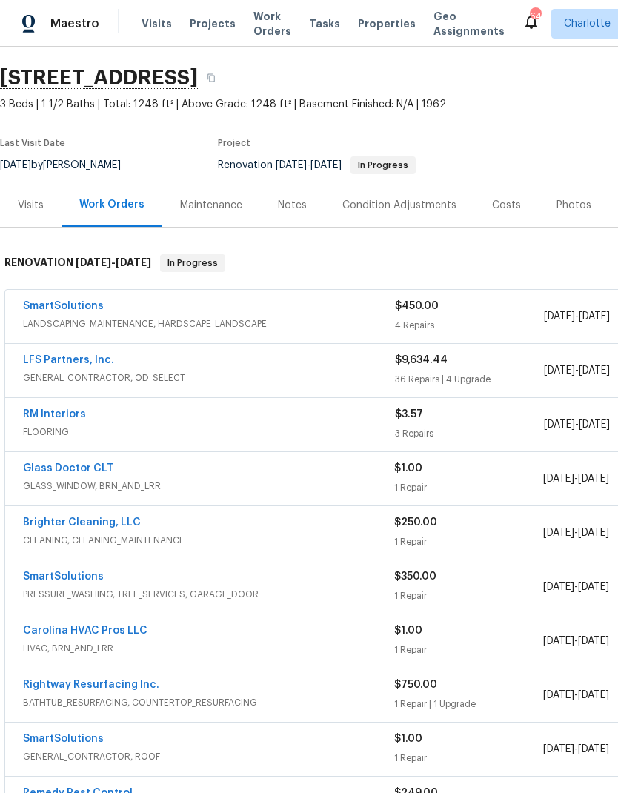
scroll to position [42, 0]
click at [496, 205] on div "Costs" at bounding box center [506, 205] width 29 height 15
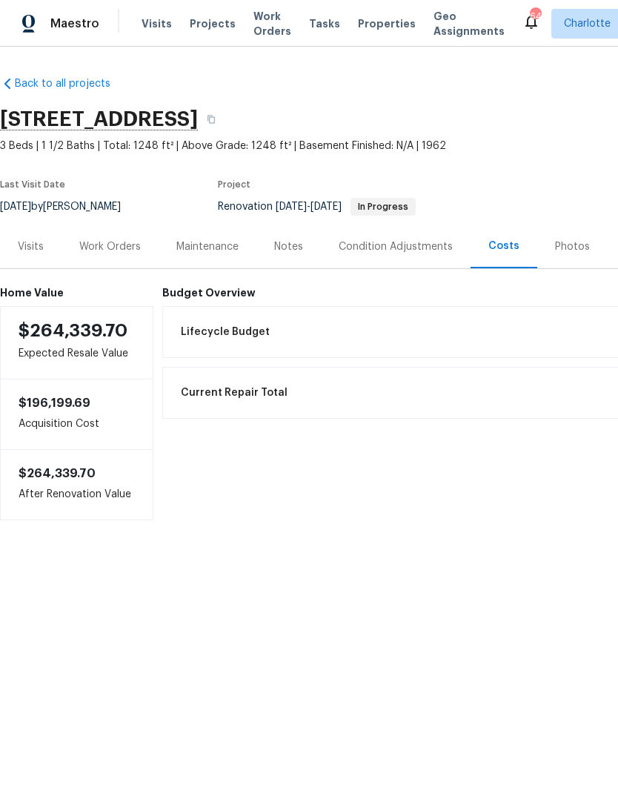
click at [106, 247] on div "Work Orders" at bounding box center [110, 247] width 62 height 15
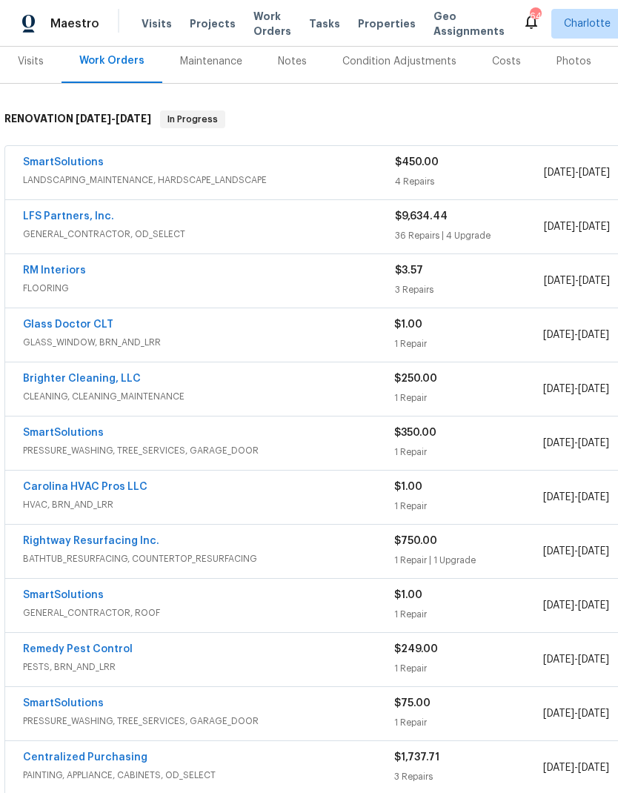
scroll to position [185, 0]
click at [93, 491] on link "Carolina HVAC Pros LLC" at bounding box center [85, 487] width 125 height 10
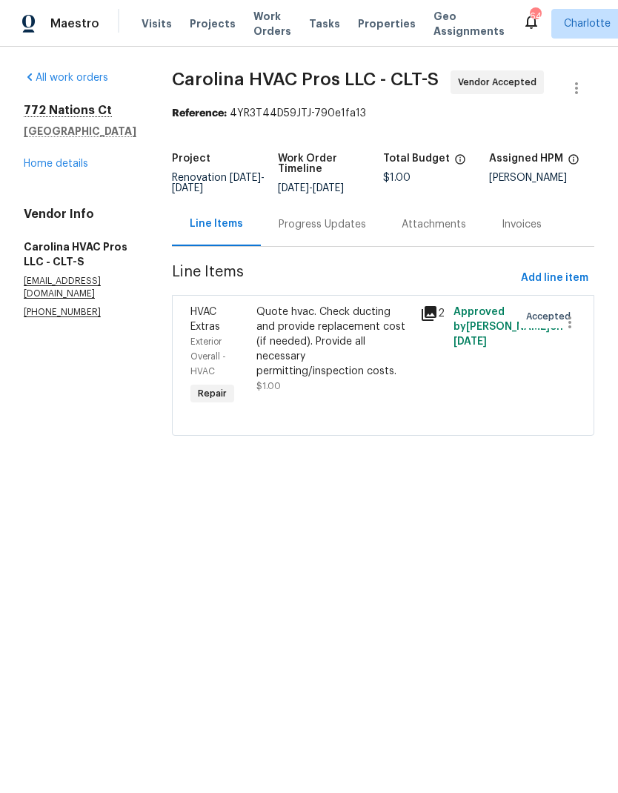
click at [335, 222] on div "Progress Updates" at bounding box center [323, 224] width 88 height 15
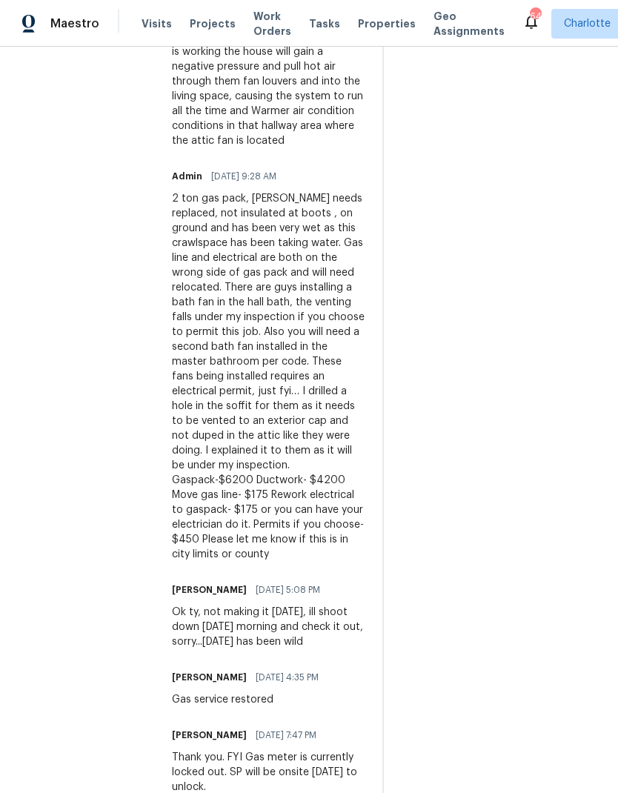
scroll to position [745, 0]
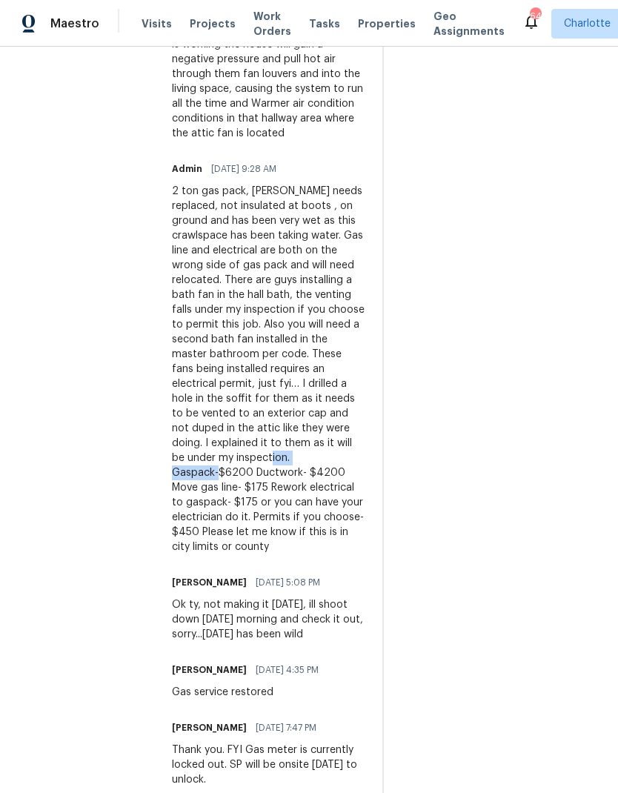
copy div "Gaspack-$6200"
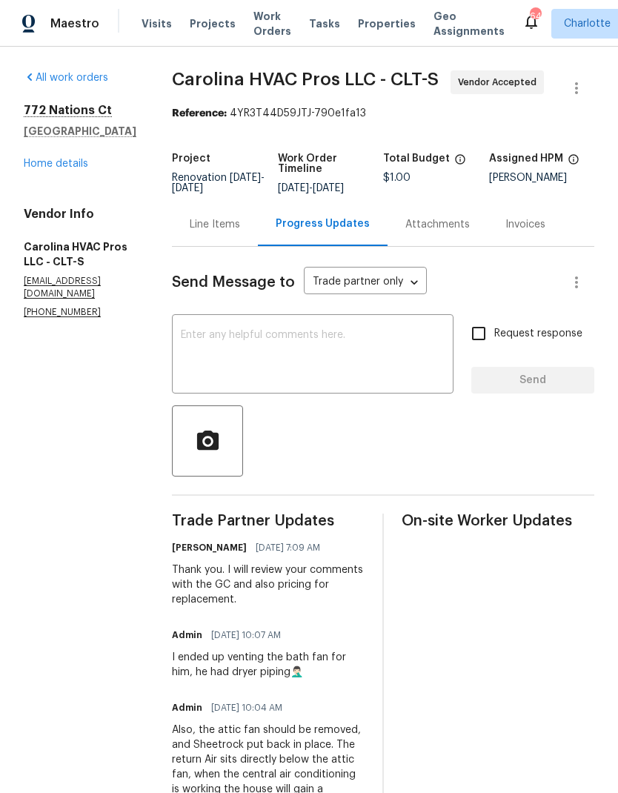
scroll to position [0, 0]
click at [236, 231] on div "Line Items" at bounding box center [215, 224] width 50 height 15
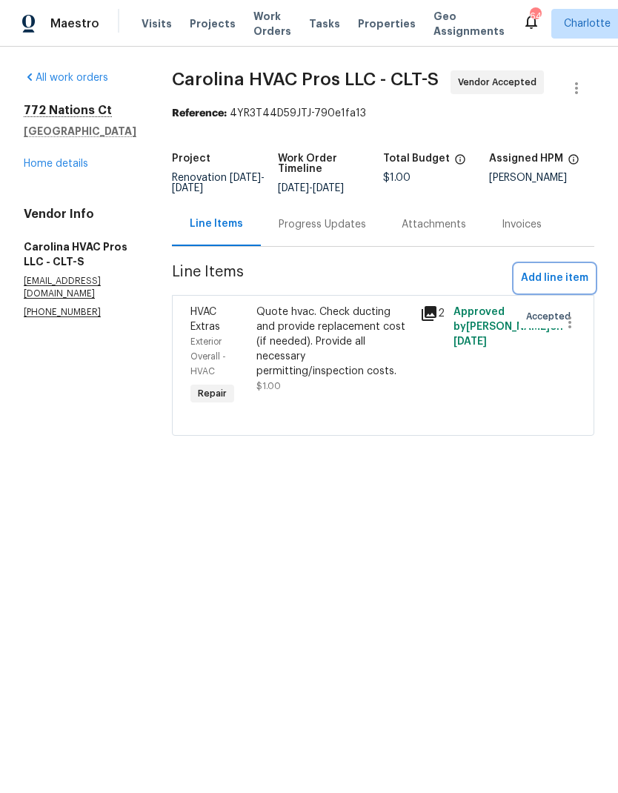
click at [576, 284] on span "Add line item" at bounding box center [554, 278] width 67 height 19
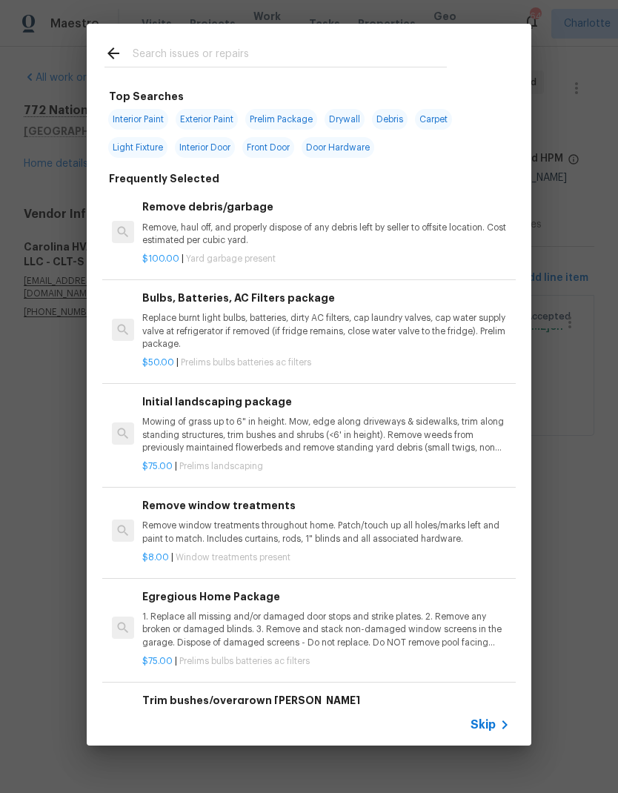
click at [262, 56] on input "text" at bounding box center [290, 55] width 314 height 22
type input "Hvac"
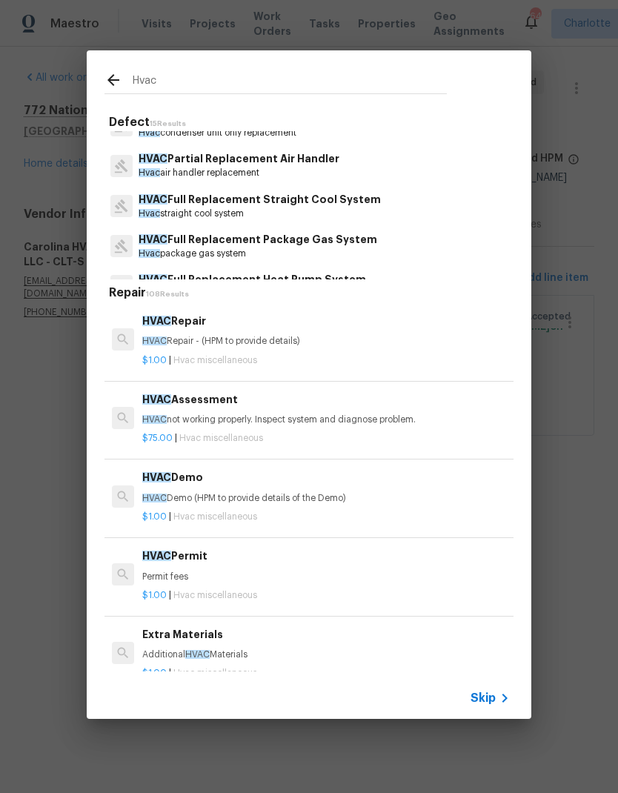
scroll to position [189, 0]
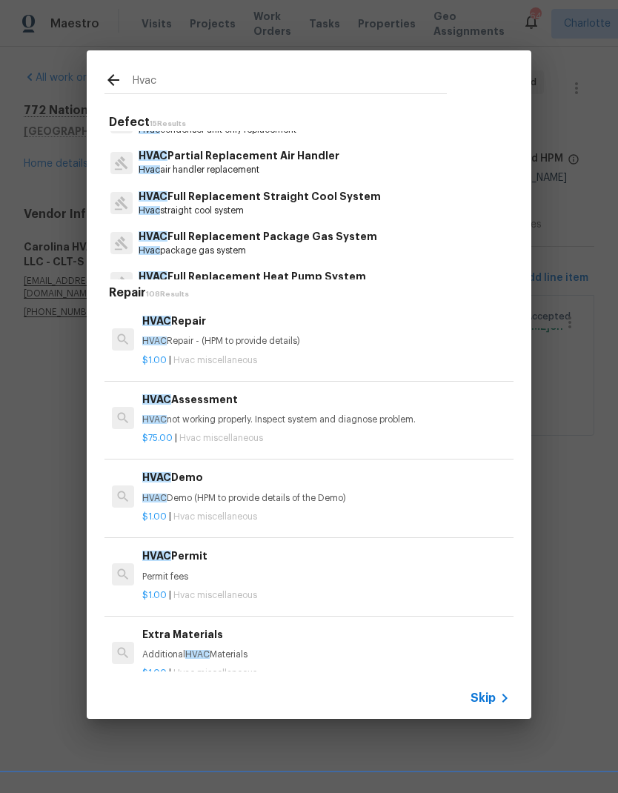
click at [335, 239] on p "HVAC Full Replacement Package Gas System" at bounding box center [258, 237] width 239 height 16
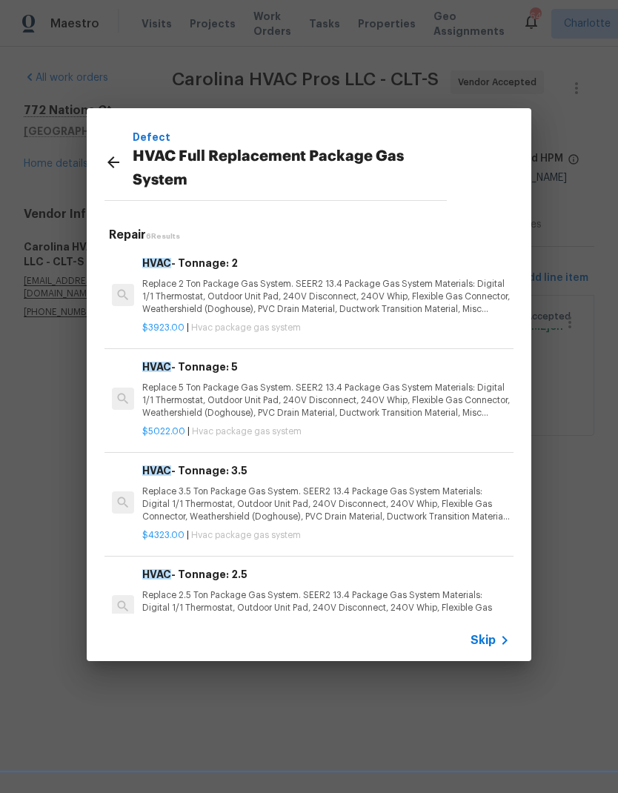
click at [410, 294] on p "Replace 2 Ton Package Gas System. SEER2 13.4 Package Gas System Materials: Digi…" at bounding box center [326, 297] width 368 height 38
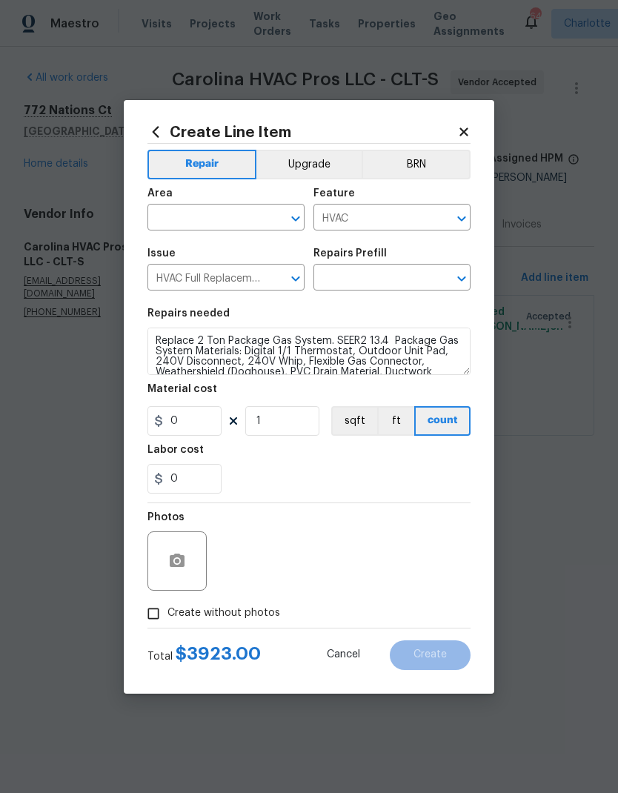
type input "HVAC - Tonnage: 2 $3,923.00"
type input "3923"
click at [254, 222] on input "text" at bounding box center [206, 219] width 116 height 23
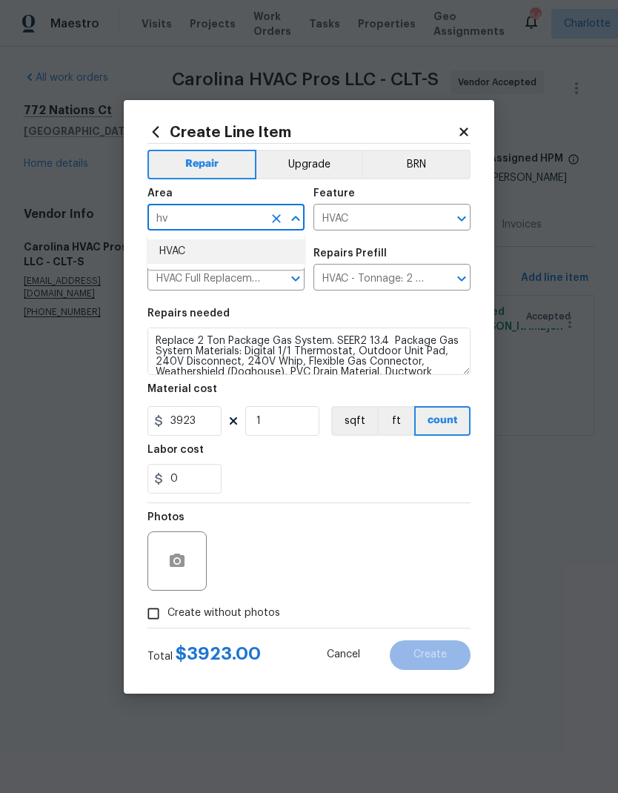
click at [247, 260] on li "HVAC" at bounding box center [226, 252] width 157 height 24
type input "HVAC"
click at [349, 498] on section "Repairs needed Replace 2 Ton Package Gas System. SEER2 13.4 Package Gas System …" at bounding box center [309, 401] width 323 height 203
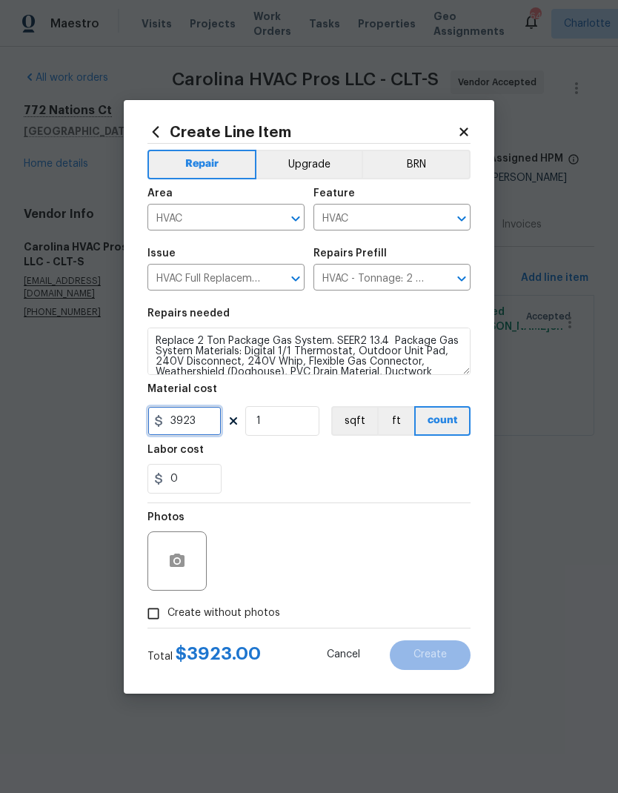
click at [211, 425] on input "3923" at bounding box center [185, 421] width 74 height 30
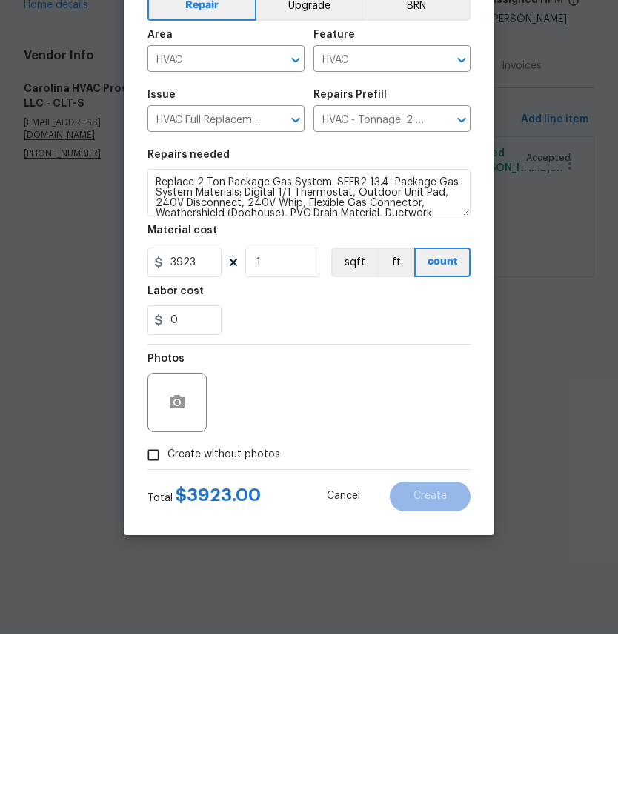
click at [167, 600] on input "Create without photos" at bounding box center [153, 614] width 28 height 28
checkbox input "true"
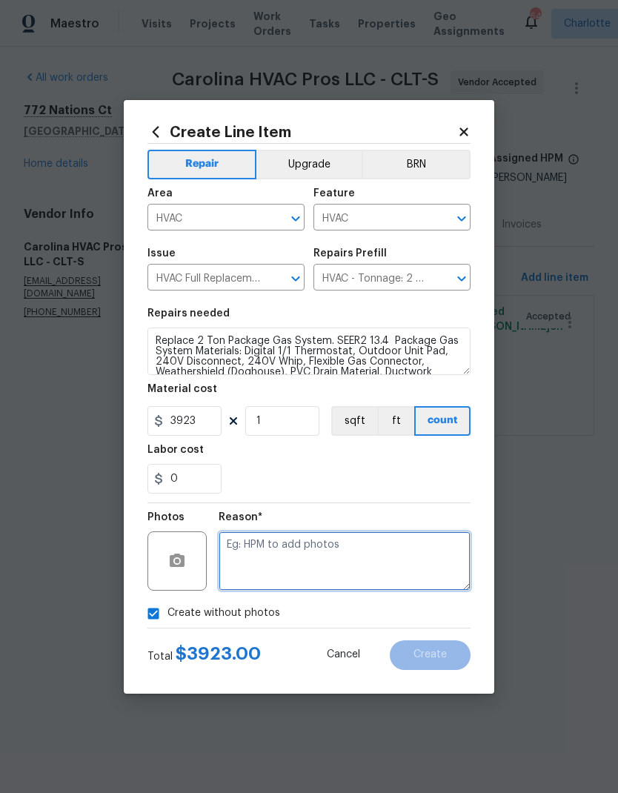
click at [400, 566] on textarea at bounding box center [345, 561] width 252 height 59
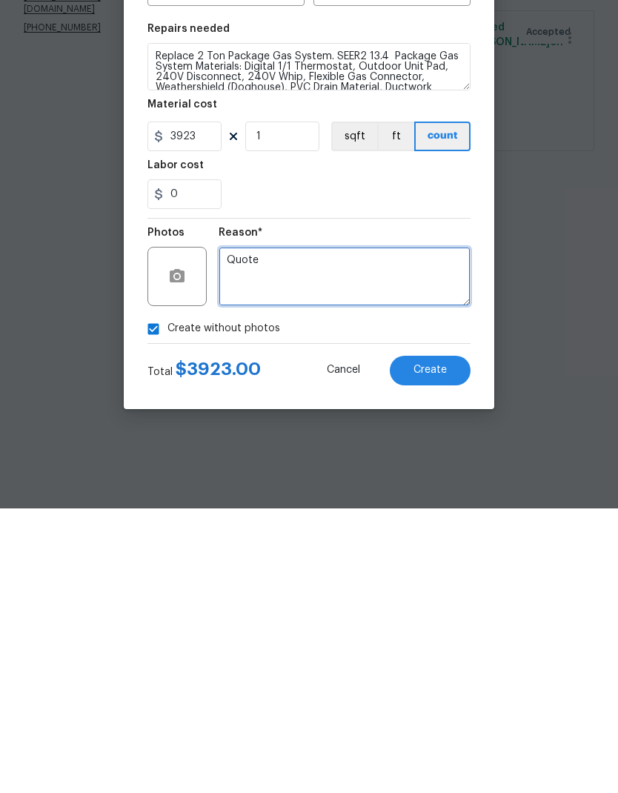
type textarea "Quote"
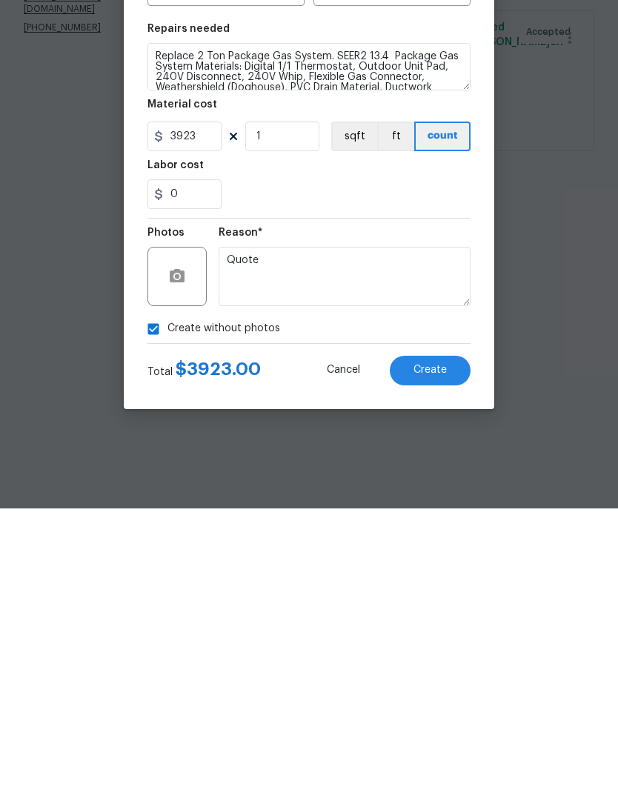
click at [448, 641] on button "Create" at bounding box center [430, 656] width 81 height 30
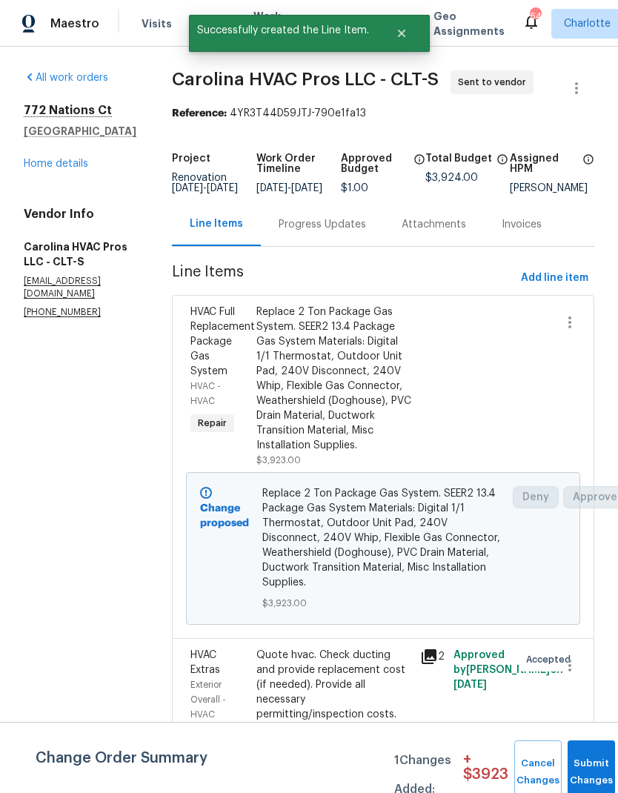
click at [359, 232] on div "Progress Updates" at bounding box center [323, 224] width 88 height 15
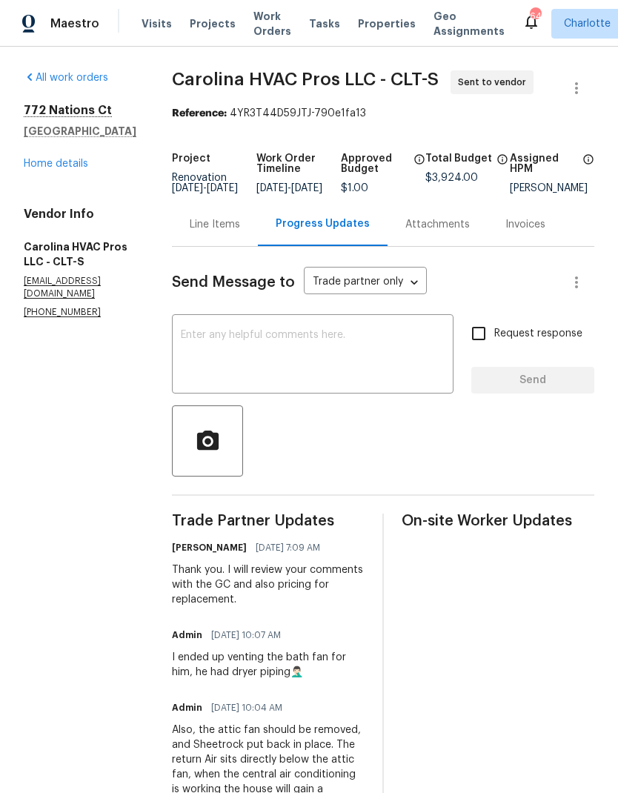
click at [228, 232] on div "Line Items" at bounding box center [215, 224] width 50 height 15
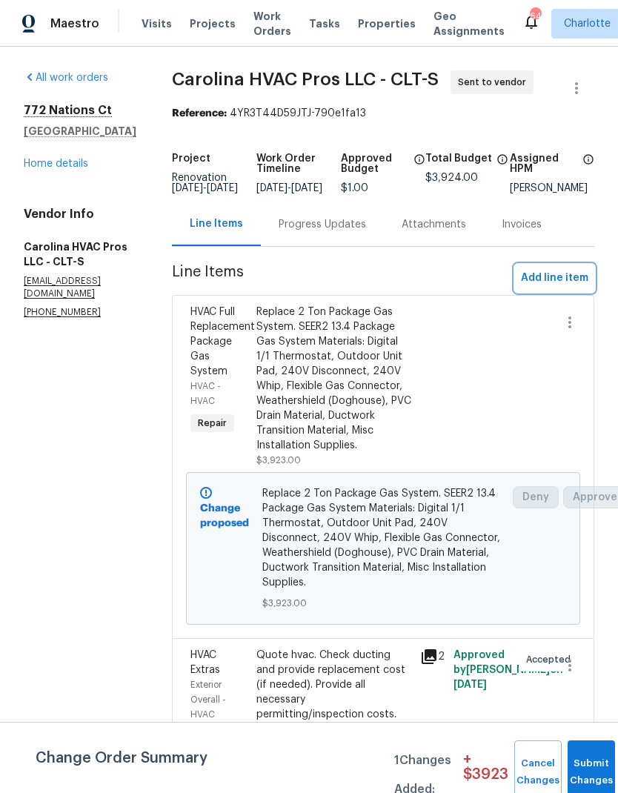
click at [573, 288] on span "Add line item" at bounding box center [554, 278] width 67 height 19
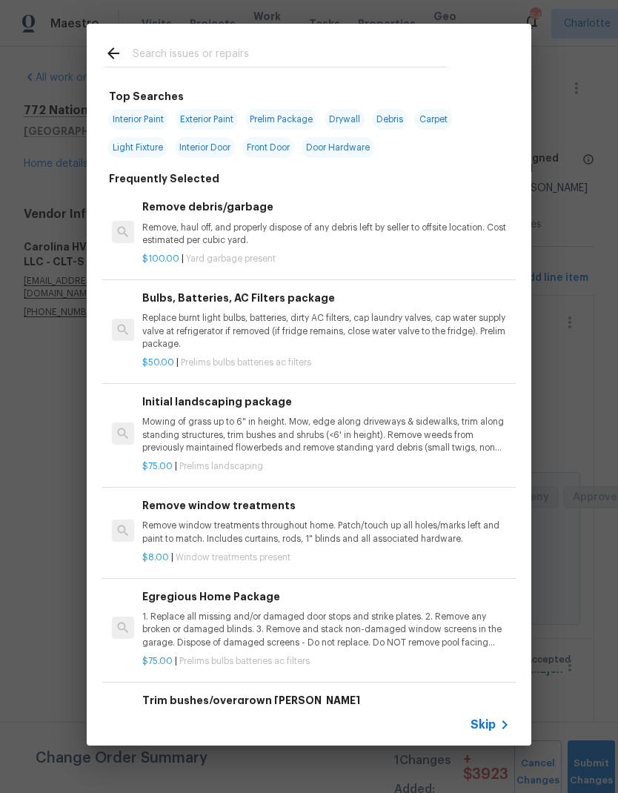
click at [251, 59] on input "text" at bounding box center [290, 55] width 314 height 22
type input "Hvac"
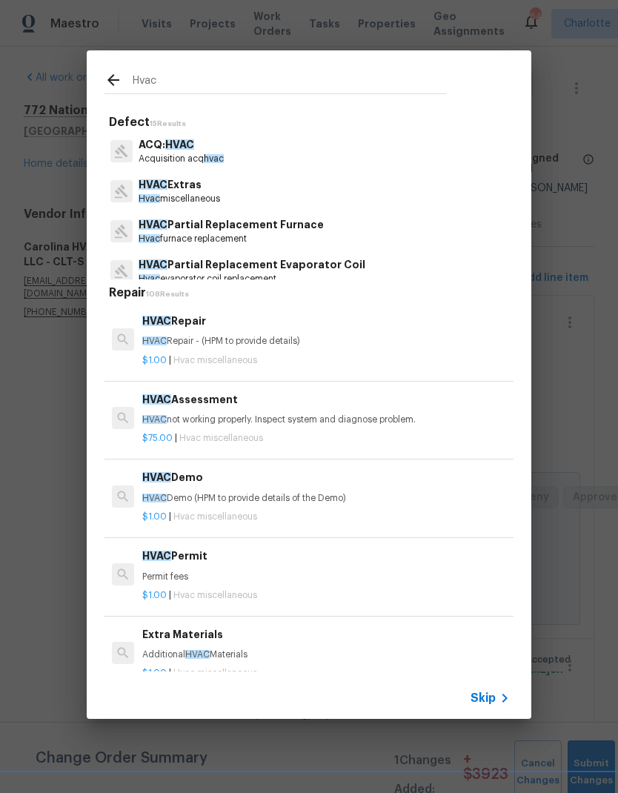
click at [154, 191] on p "HVAC Extras" at bounding box center [180, 185] width 82 height 16
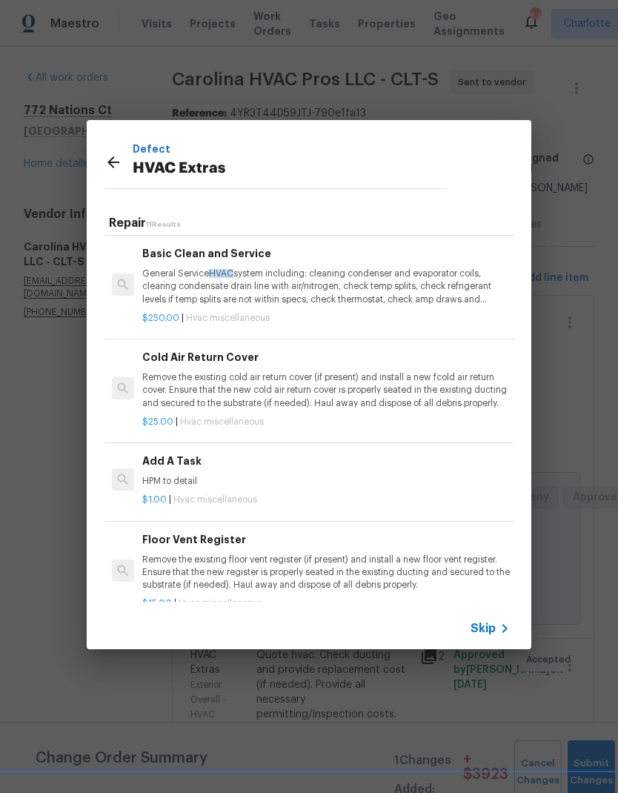
scroll to position [393, 0]
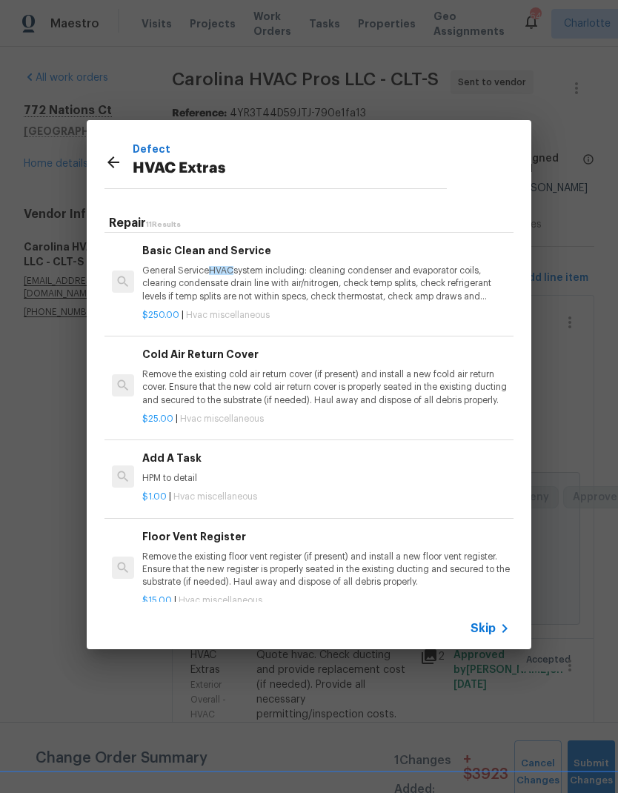
click at [165, 457] on h6 "Add A Task" at bounding box center [326, 458] width 368 height 16
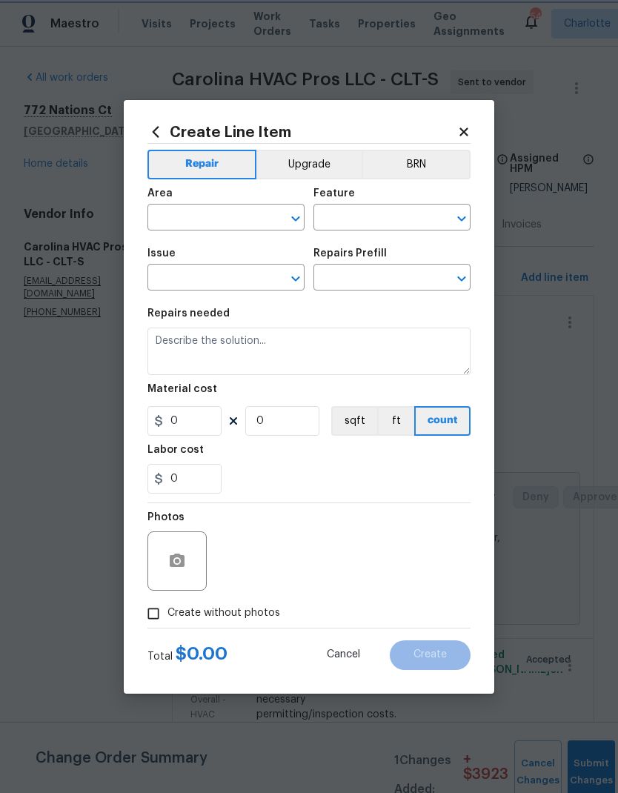
type input "HVAC"
type input "HVAC Extras"
type input "Add A Task $1.00"
type textarea "HPM to detail"
type input "1"
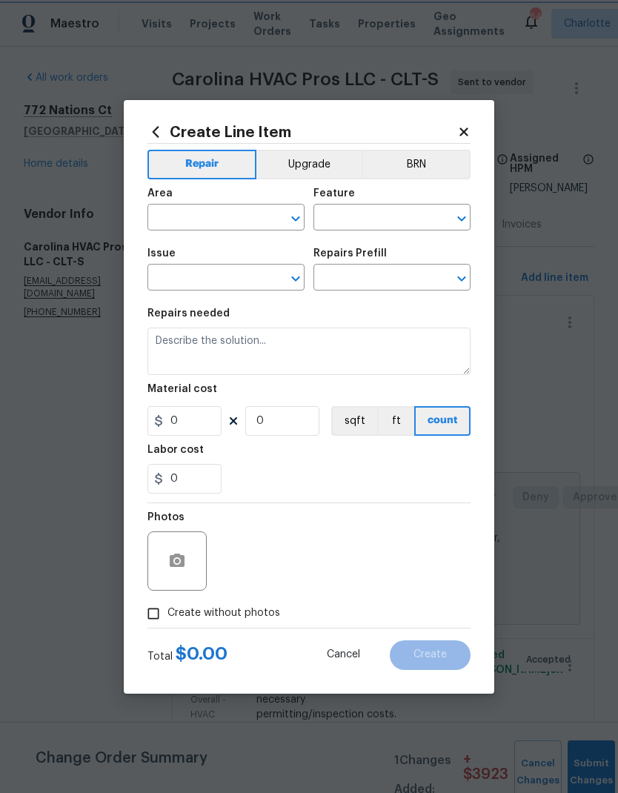
type input "1"
click at [170, 219] on input "text" at bounding box center [206, 219] width 116 height 23
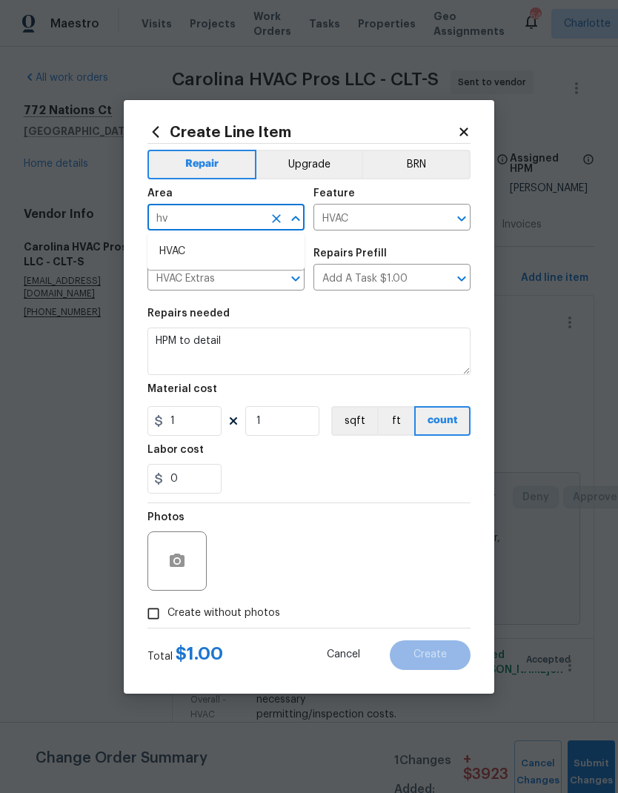
click at [169, 256] on li "HVAC" at bounding box center [226, 252] width 157 height 24
type input "HVAC"
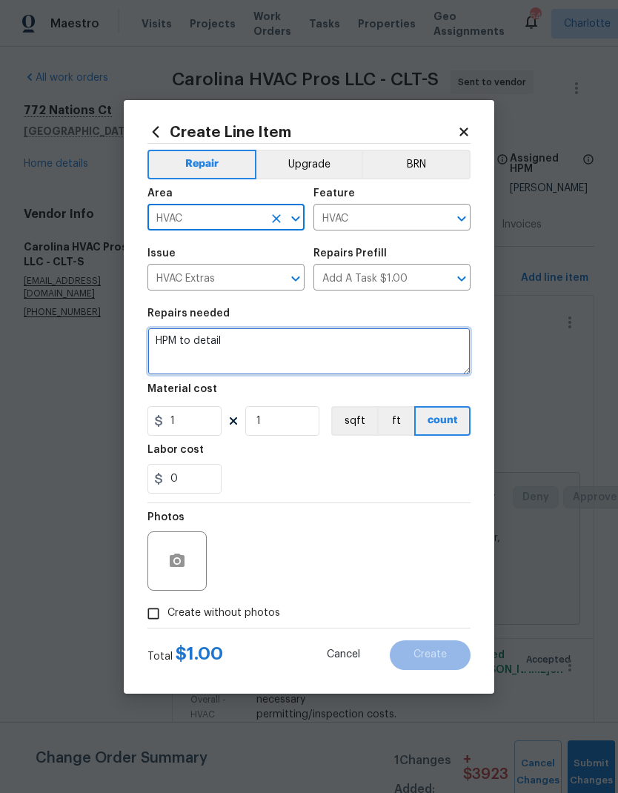
click at [175, 357] on textarea "HPM to detail" at bounding box center [309, 351] width 323 height 47
click at [166, 337] on textarea "HPM to detail" at bounding box center [309, 351] width 323 height 47
type textarea "Cost difference for gas pack"
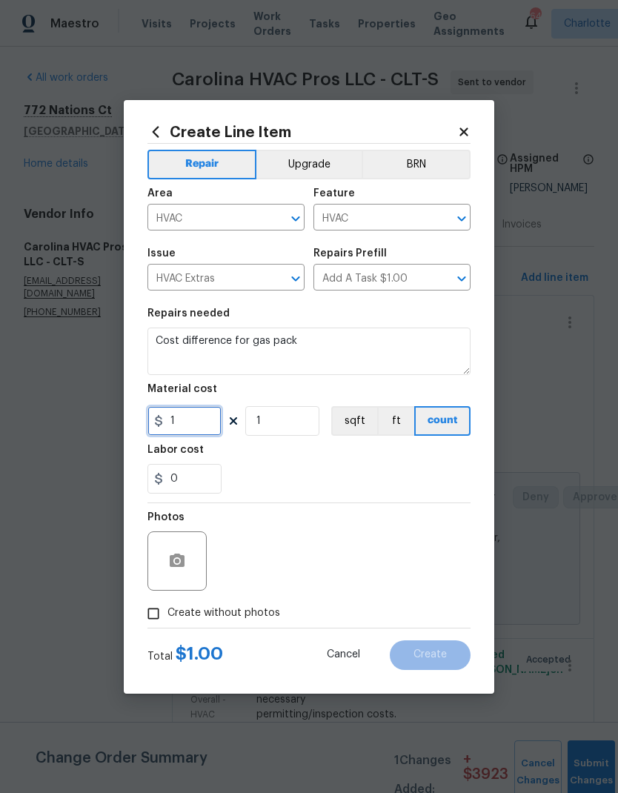
click at [197, 423] on input "1" at bounding box center [185, 421] width 74 height 30
type input "2277"
click at [397, 476] on div "Repair Upgrade BRN Area HVAC ​ Feature HVAC ​ Issue HVAC Extras ​ Repairs Prefi…" at bounding box center [309, 386] width 323 height 484
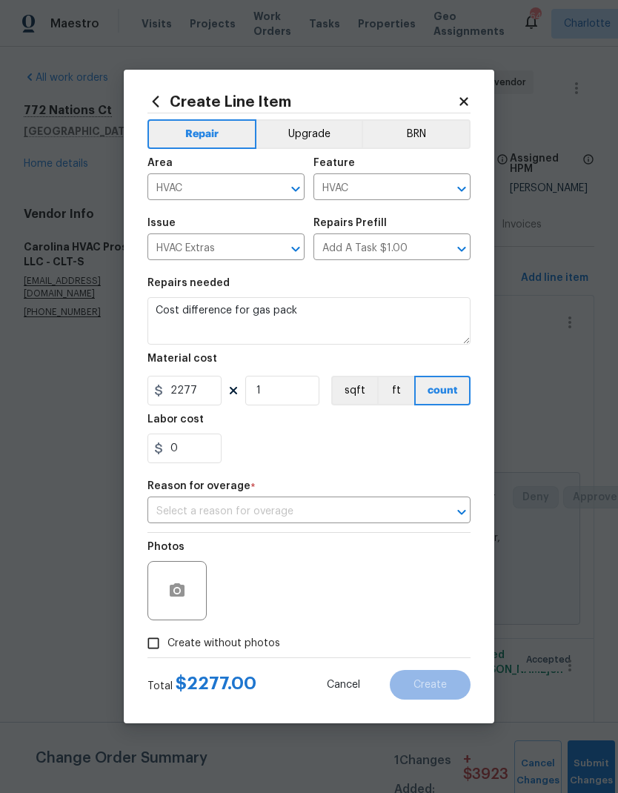
click at [154, 642] on input "Create without photos" at bounding box center [153, 644] width 28 height 28
checkbox input "true"
click at [396, 508] on input "text" at bounding box center [289, 512] width 282 height 23
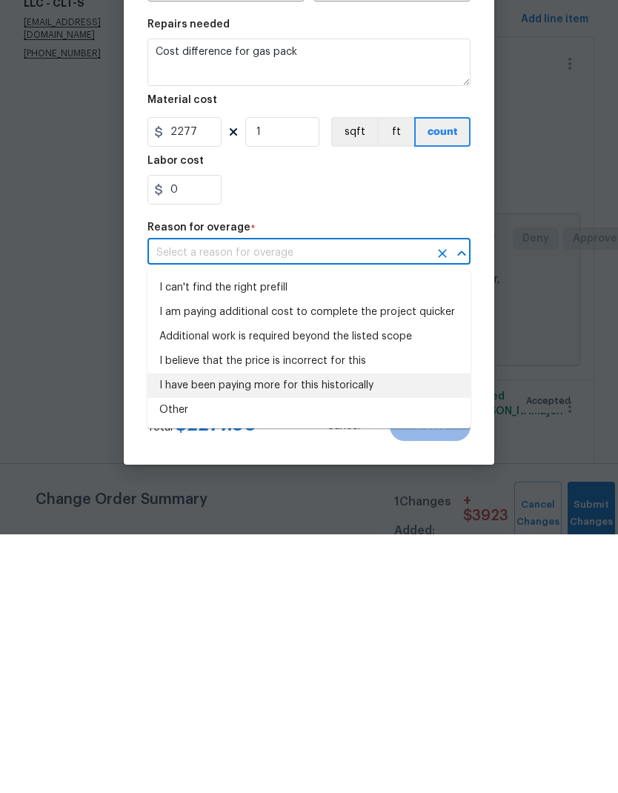
click at [184, 633] on li "I have been paying more for this historically" at bounding box center [309, 645] width 323 height 24
type input "I have been paying more for this historically"
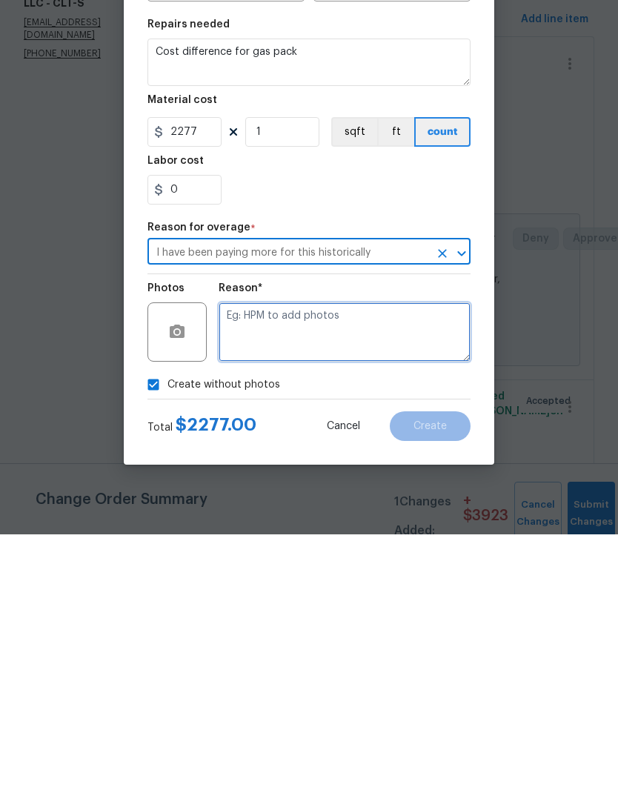
click at [424, 561] on textarea at bounding box center [345, 590] width 252 height 59
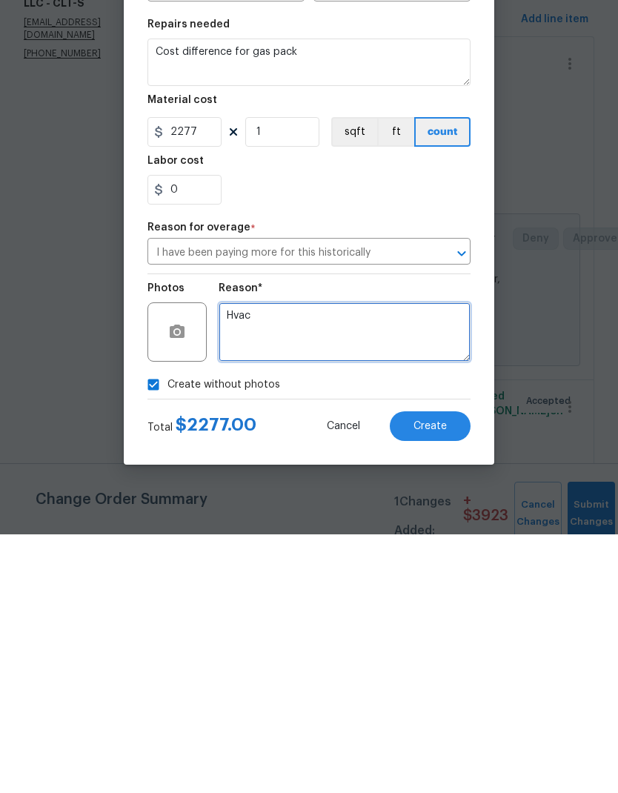
type textarea "Hvac"
click at [438, 680] on span "Create" at bounding box center [430, 685] width 33 height 11
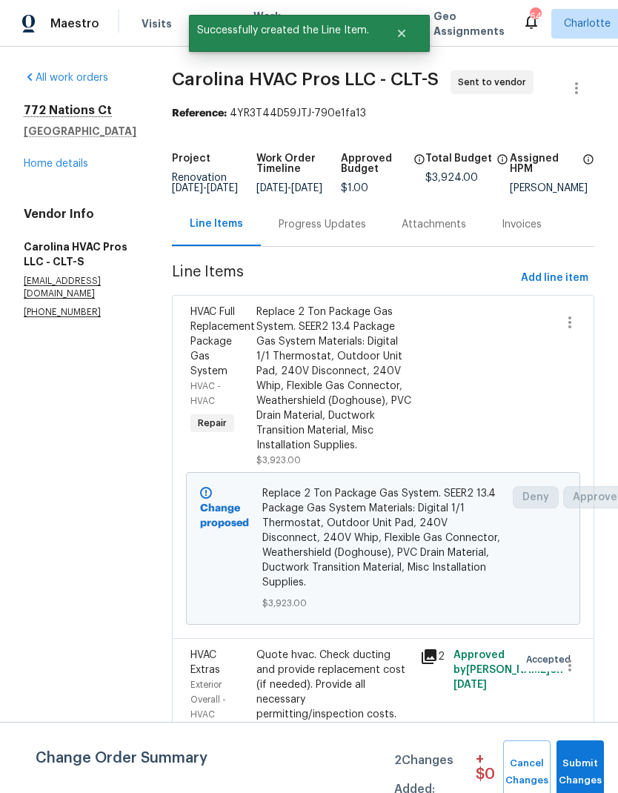
scroll to position [0, 0]
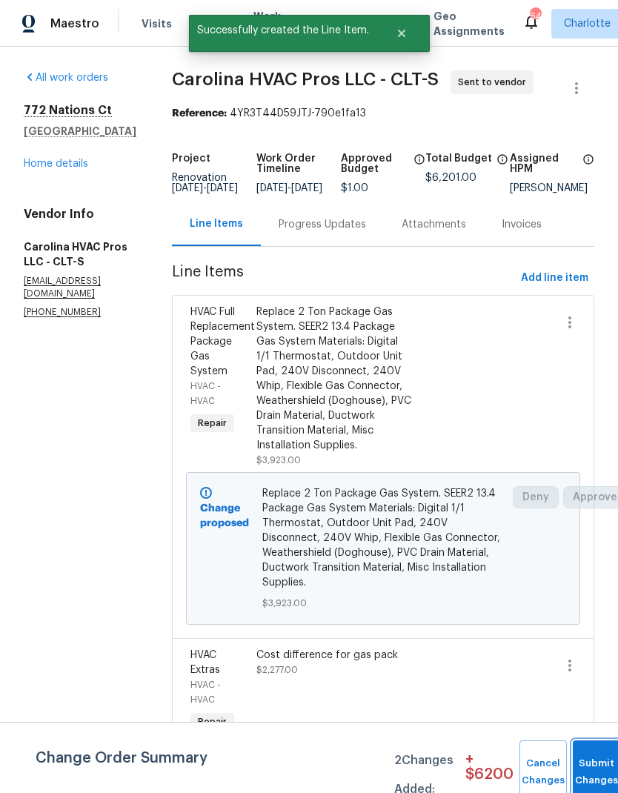
click at [586, 763] on button "Submit Changes" at bounding box center [596, 773] width 47 height 64
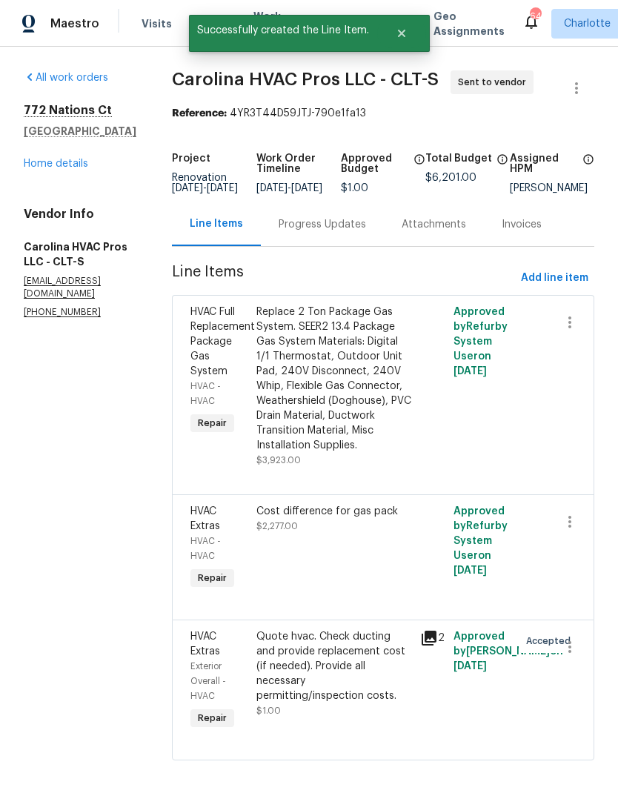
click at [346, 243] on div "Progress Updates" at bounding box center [322, 224] width 123 height 44
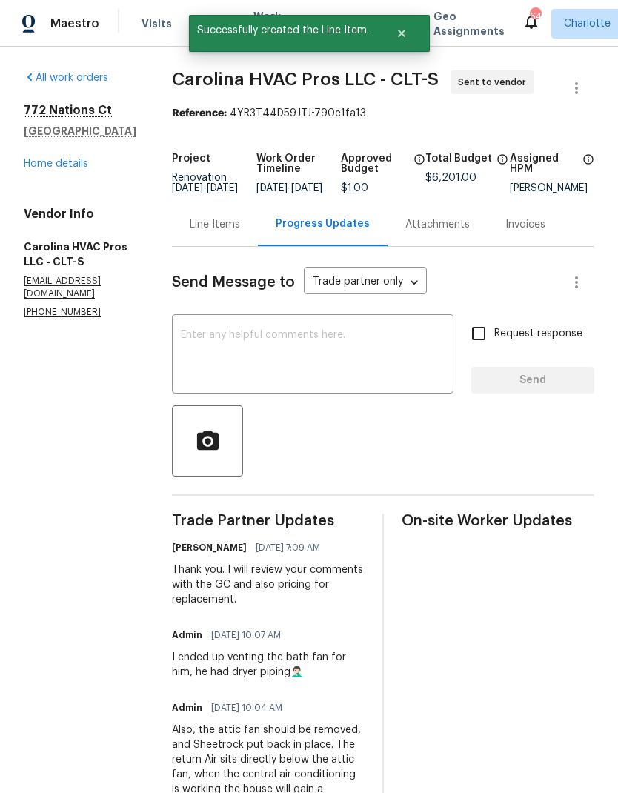
click at [229, 245] on div "Line Items" at bounding box center [215, 224] width 86 height 44
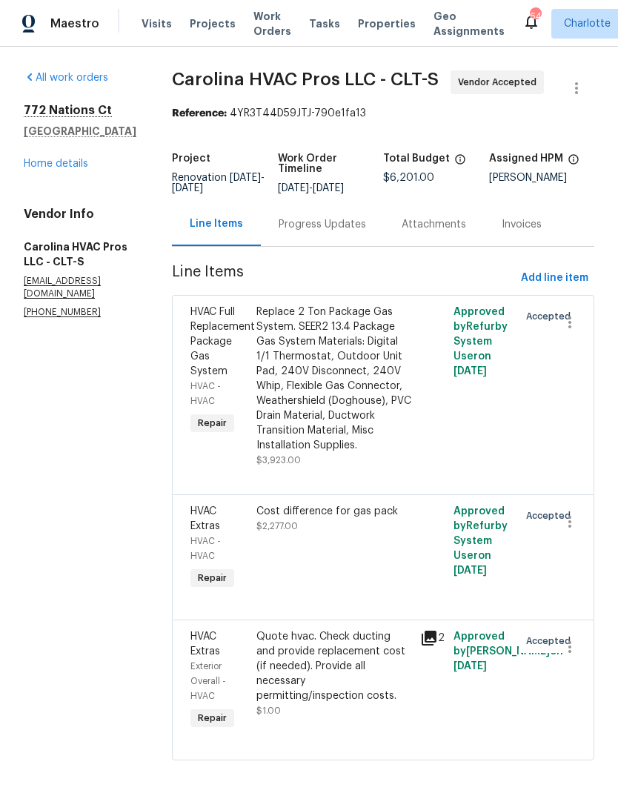
scroll to position [13, 0]
click at [220, 642] on span "HVAC Extras" at bounding box center [206, 644] width 30 height 25
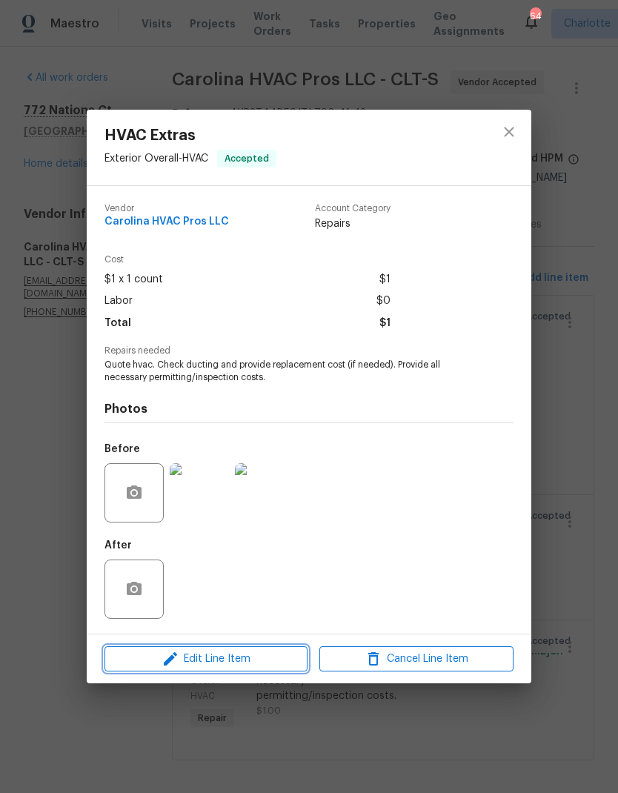
click at [231, 662] on span "Edit Line Item" at bounding box center [206, 659] width 194 height 19
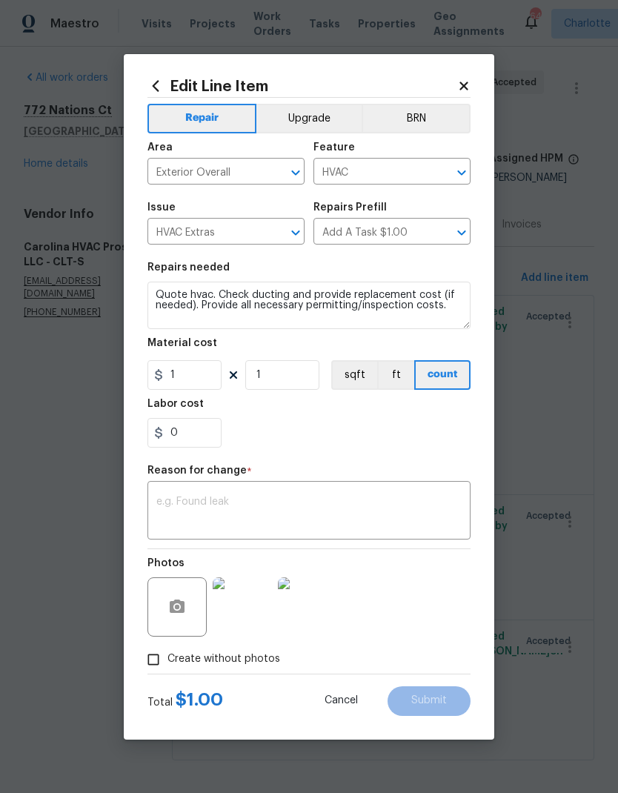
click at [385, 237] on input "Add A Task $1.00" at bounding box center [372, 233] width 116 height 23
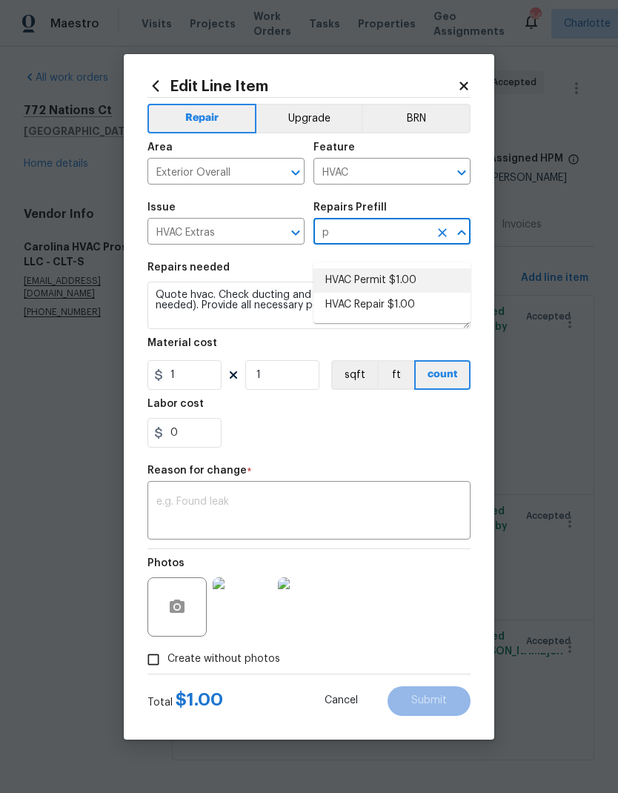
click at [415, 269] on li "HVAC Permit $1.00" at bounding box center [392, 280] width 157 height 24
type input "Add A Task $1.00"
type textarea "Permit fees"
type input "HVAC Permit $1.00"
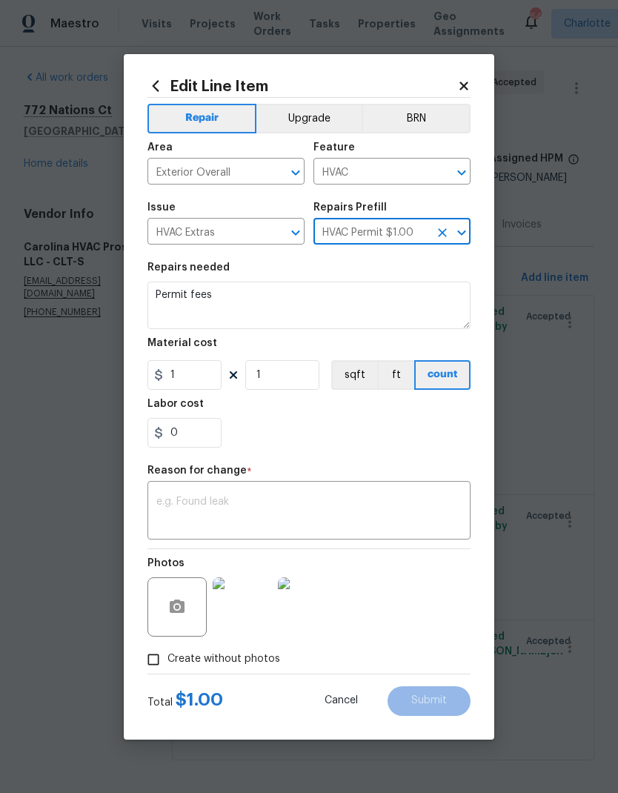
click at [392, 451] on section "Repairs needed Permit fees Material cost 1 1 sqft ft count Labor cost 0" at bounding box center [309, 355] width 323 height 203
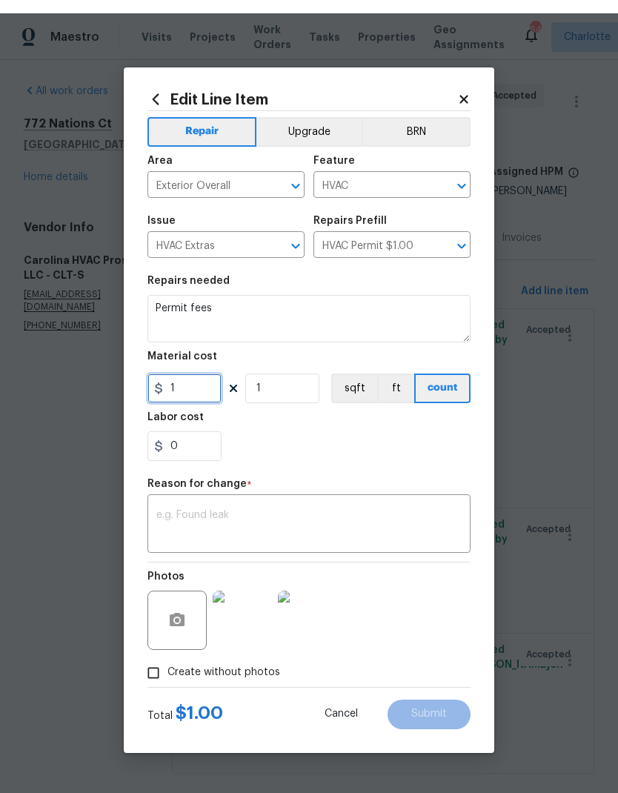
click at [211, 377] on input "1" at bounding box center [185, 375] width 74 height 30
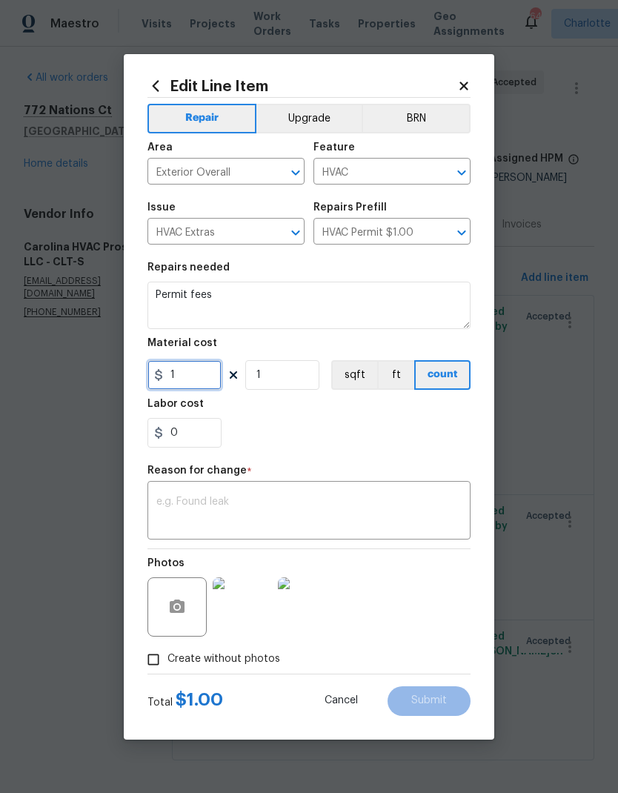
click at [199, 389] on input "1" at bounding box center [185, 375] width 74 height 30
type input "450"
click at [429, 445] on div "Repair Upgrade BRN Area Exterior Overall ​ Feature HVAC ​ Issue HVAC Extras ​ R…" at bounding box center [309, 386] width 323 height 576
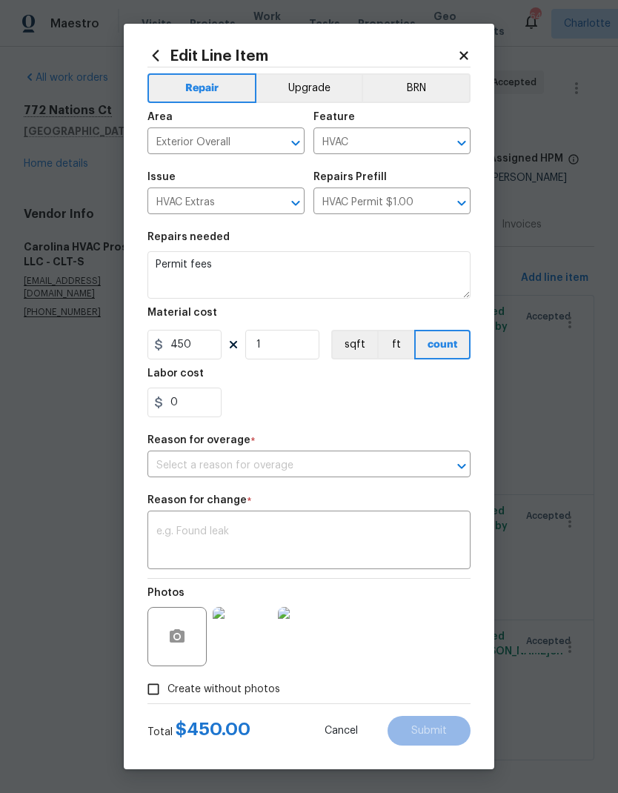
scroll to position [1, 0]
click at [352, 468] on input "text" at bounding box center [289, 466] width 282 height 23
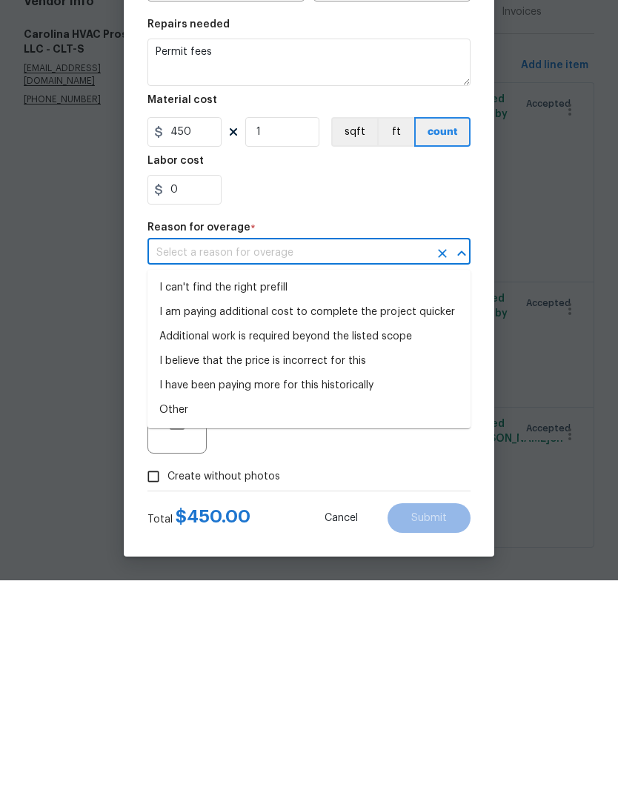
click at [162, 611] on li "Other" at bounding box center [309, 623] width 323 height 24
type input "Other"
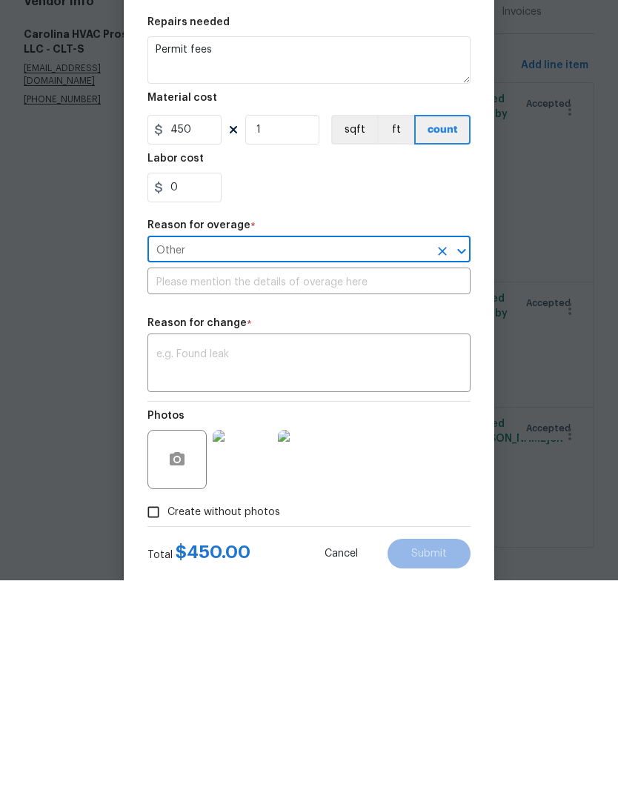
click at [168, 484] on input "text" at bounding box center [309, 495] width 323 height 23
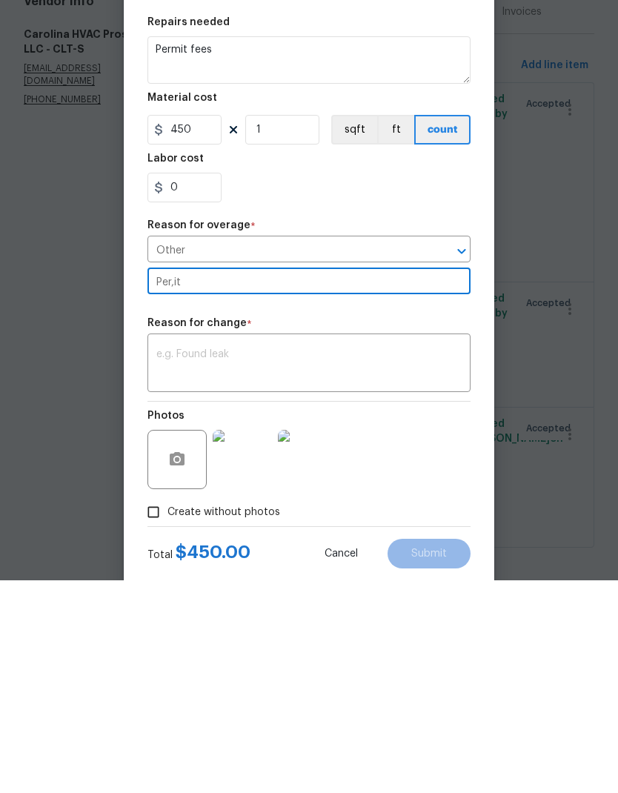
type input "Per,it"
click at [195, 562] on textarea at bounding box center [309, 577] width 306 height 31
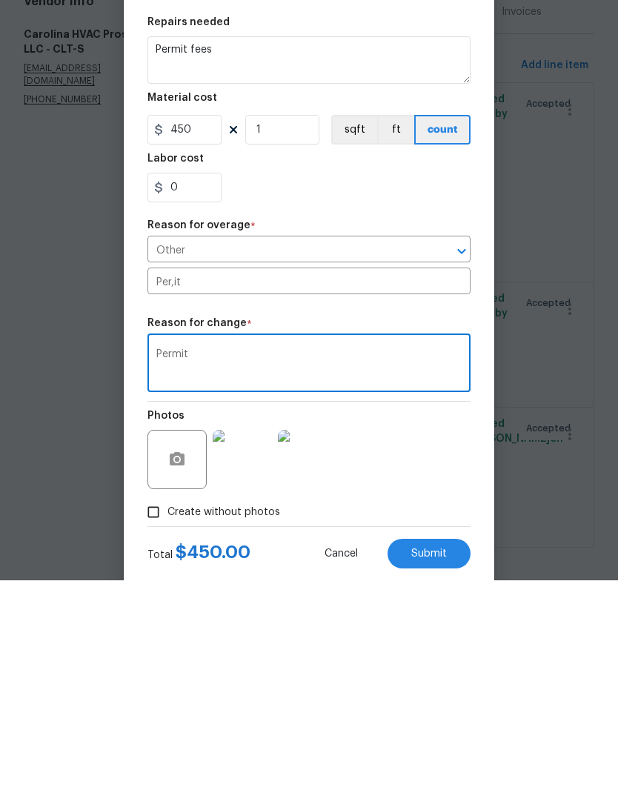
type textarea "Permit"
click at [165, 484] on input "Per,it" at bounding box center [309, 495] width 323 height 23
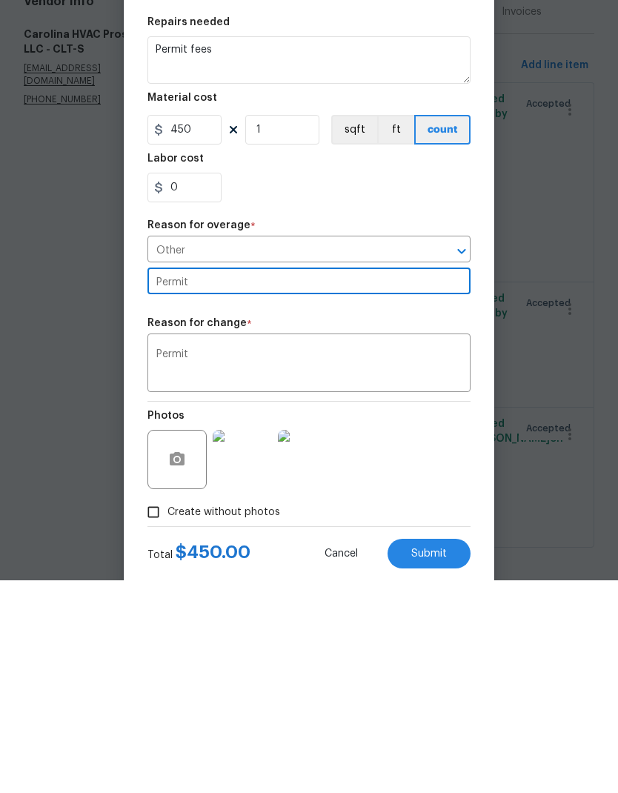
type input "Permit"
click at [406, 615] on div "Photos" at bounding box center [309, 663] width 323 height 96
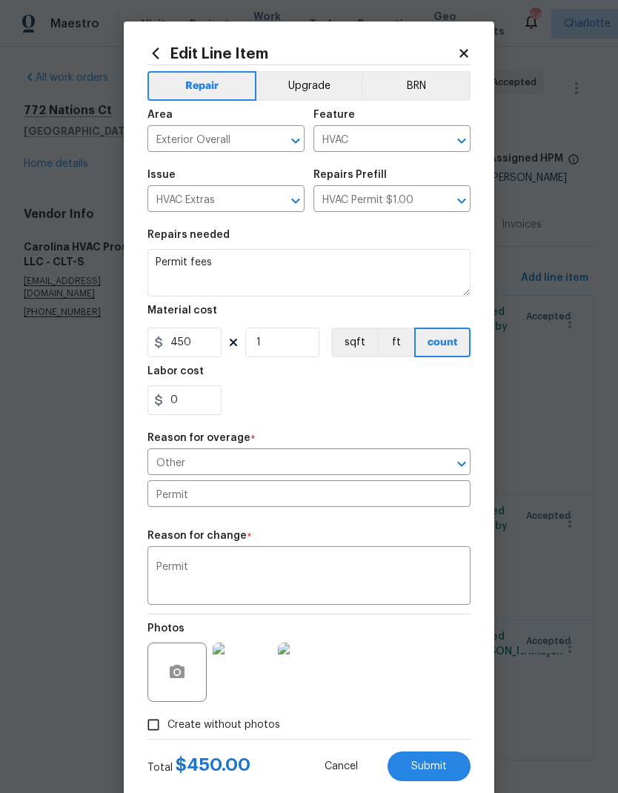
click at [440, 766] on span "Submit" at bounding box center [430, 767] width 36 height 11
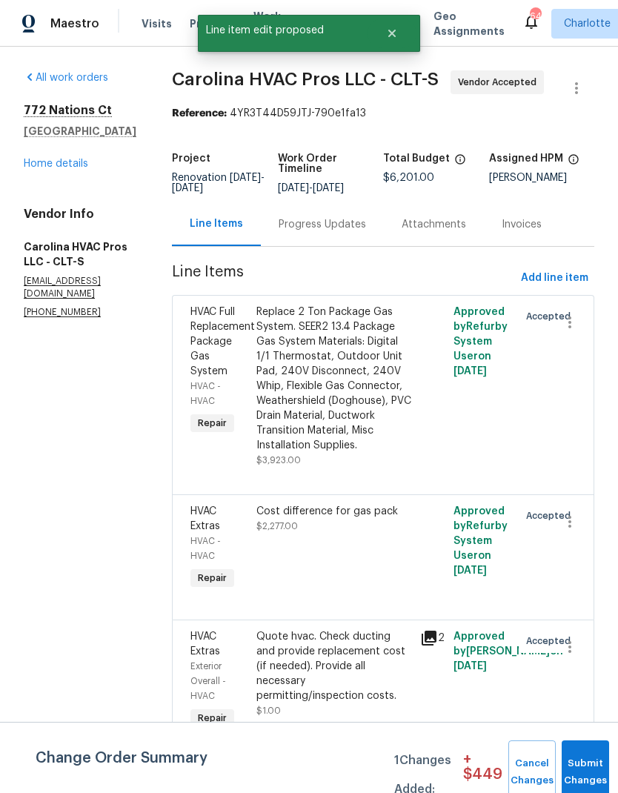
scroll to position [0, 0]
click at [578, 768] on button "Submit Changes" at bounding box center [585, 773] width 47 height 64
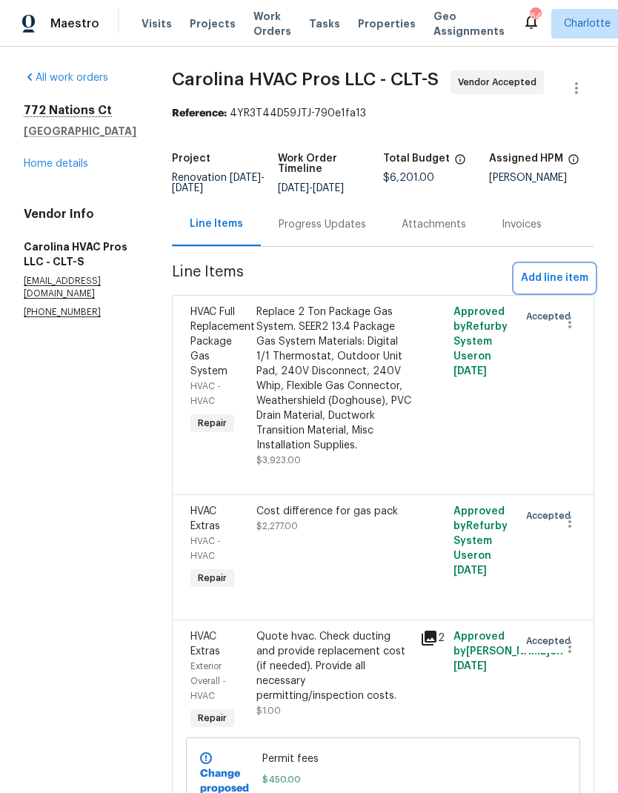
click at [572, 283] on span "Add line item" at bounding box center [554, 278] width 67 height 19
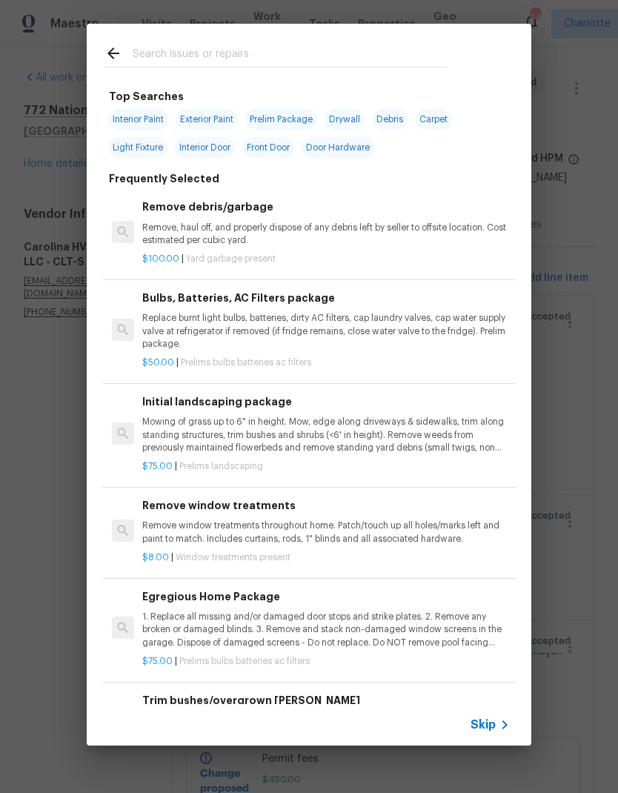
click at [301, 35] on div at bounding box center [276, 53] width 378 height 59
click at [151, 53] on input "text" at bounding box center [290, 55] width 314 height 22
type input "Hvac"
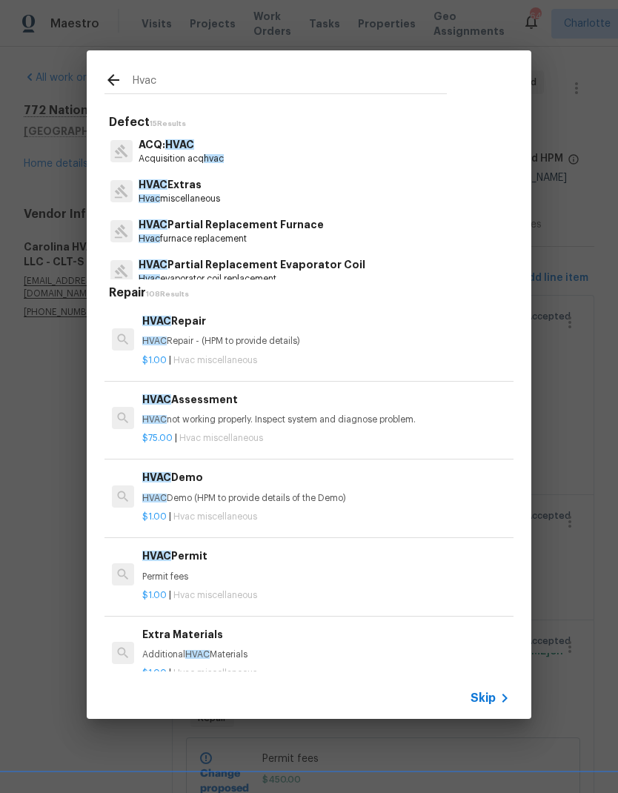
click at [162, 194] on p "Hvac miscellaneous" at bounding box center [180, 199] width 82 height 13
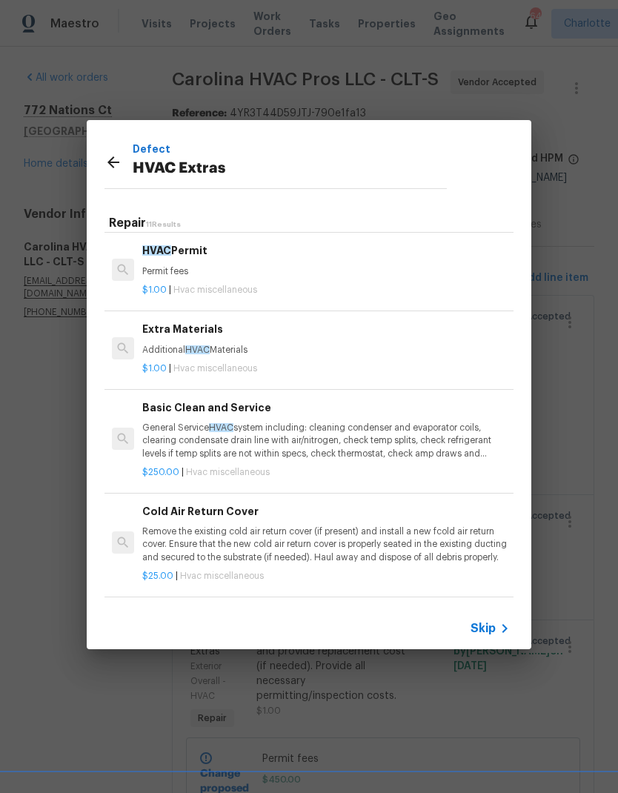
scroll to position [240, 0]
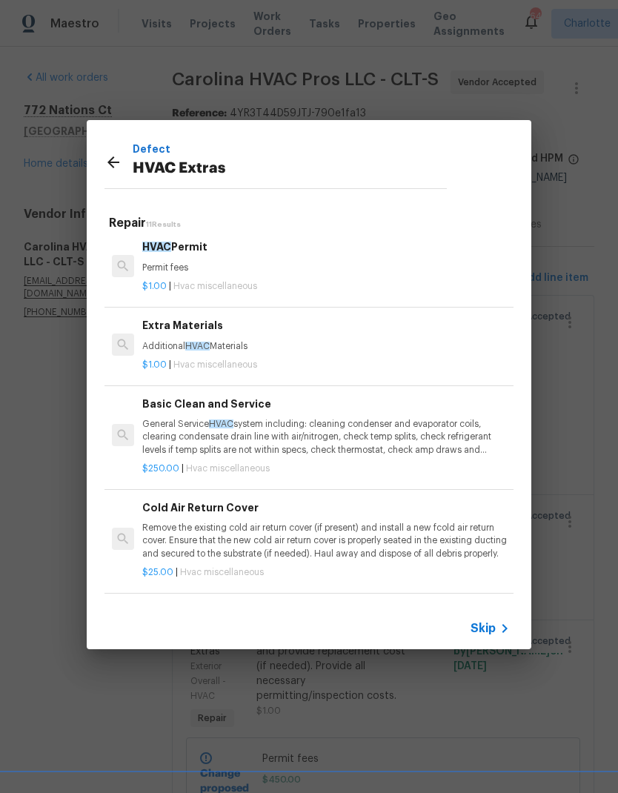
click at [161, 337] on div "Extra Materials Additional HVAC Materials" at bounding box center [326, 335] width 368 height 36
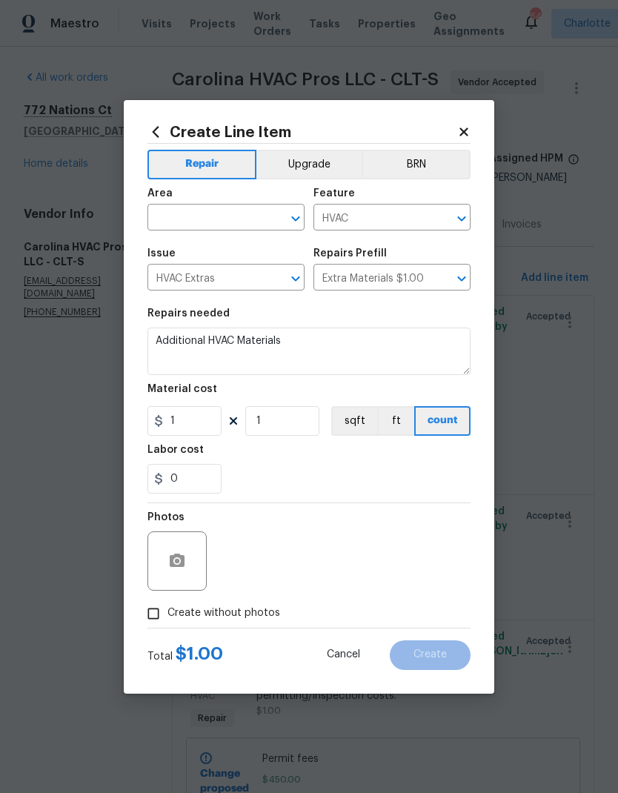
click at [177, 208] on input "text" at bounding box center [206, 219] width 116 height 23
click at [171, 251] on li "HVAC" at bounding box center [226, 252] width 157 height 24
type input "HVAC"
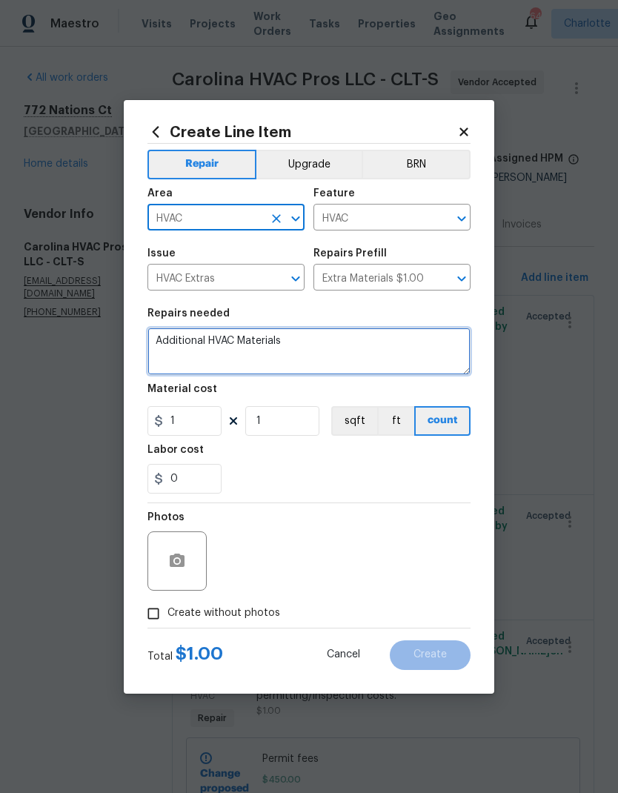
click at [171, 346] on textarea "Additional HVAC Materials" at bounding box center [309, 351] width 323 height 47
click at [170, 346] on textarea "Additional HVAC Materials" at bounding box center [309, 351] width 323 height 47
click at [166, 345] on textarea "Additional HVAC Materials" at bounding box center [309, 351] width 323 height 47
click at [166, 344] on textarea "Additional HVAC Materials" at bounding box center [309, 351] width 323 height 47
type textarea "Ductwork"
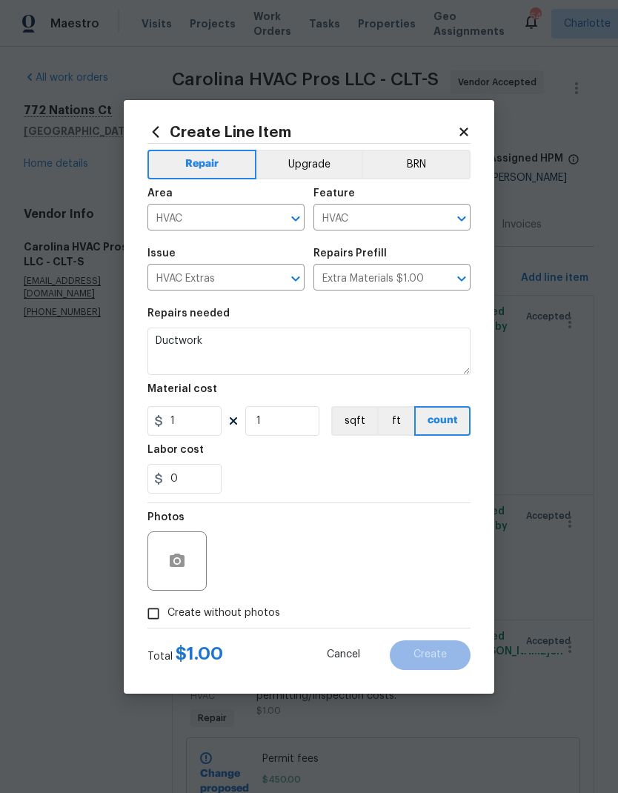
click at [404, 483] on div "0" at bounding box center [309, 479] width 323 height 30
click at [201, 426] on input "1" at bounding box center [185, 421] width 74 height 30
type input "4200"
click at [257, 463] on figure "Labor cost 0" at bounding box center [309, 469] width 323 height 49
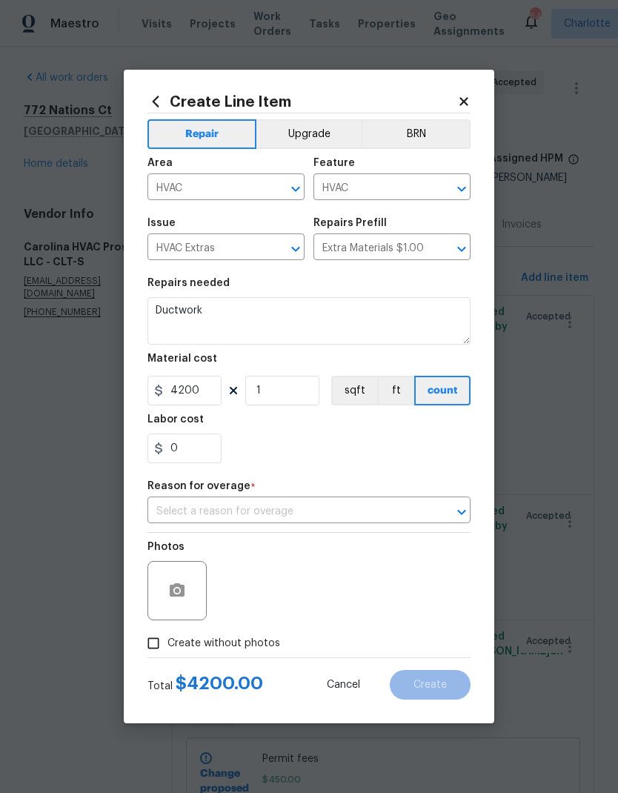
click at [146, 635] on input "Create without photos" at bounding box center [153, 644] width 28 height 28
checkbox input "true"
click at [176, 519] on input "text" at bounding box center [289, 512] width 282 height 23
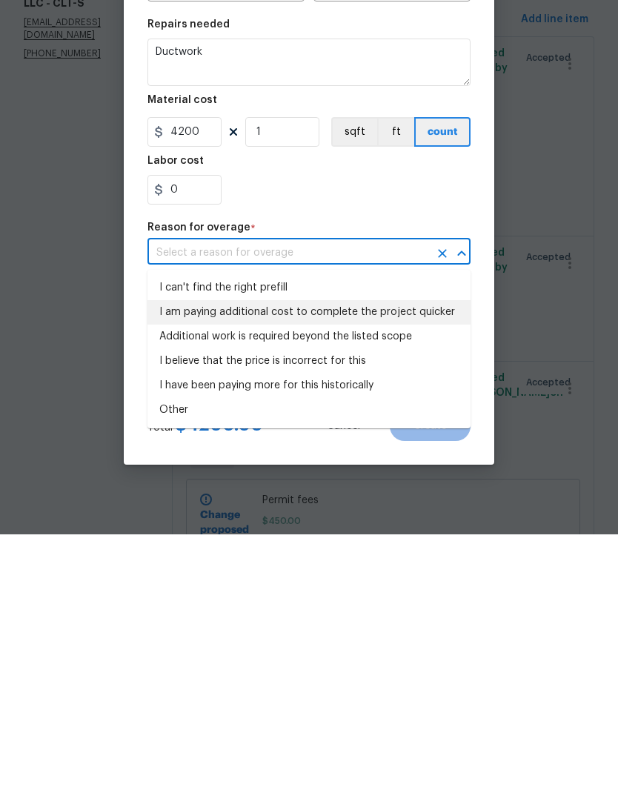
click at [180, 559] on li "I am paying additional cost to complete the project quicker" at bounding box center [309, 571] width 323 height 24
type input "I am paying additional cost to complete the project quicker"
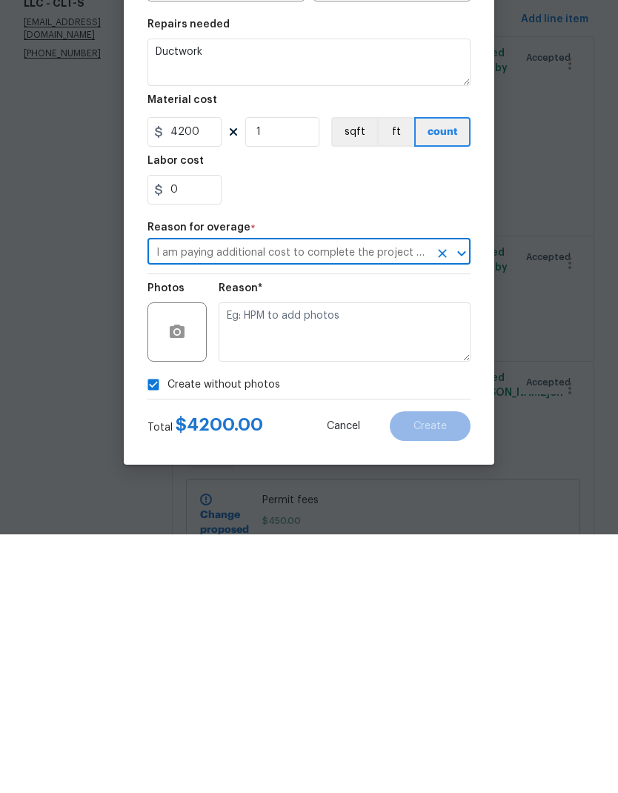
click at [191, 501] on input "I am paying additional cost to complete the project quicker" at bounding box center [289, 512] width 282 height 23
click at [197, 501] on input "I am paying additional cost to complete the project quicker" at bounding box center [289, 512] width 282 height 23
click at [438, 505] on icon "Clear" at bounding box center [442, 512] width 15 height 15
click at [465, 504] on icon "Open" at bounding box center [462, 513] width 18 height 18
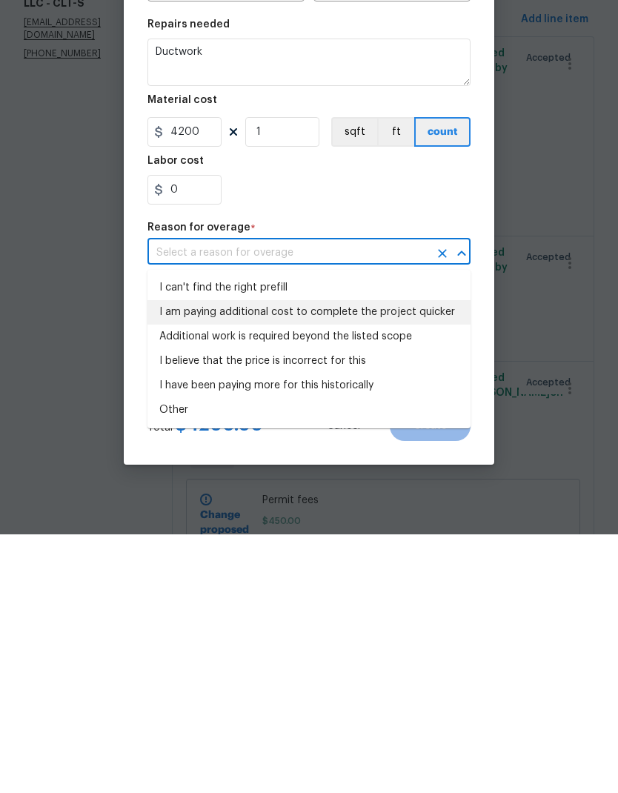
click at [403, 535] on li "I can't find the right prefill" at bounding box center [309, 547] width 323 height 24
type input "I can't find the right prefill"
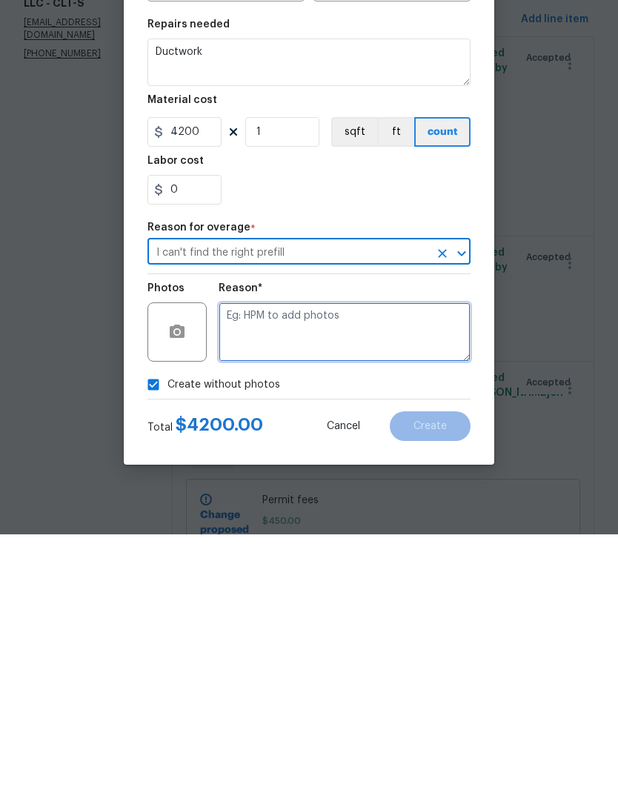
click at [374, 561] on textarea at bounding box center [345, 590] width 252 height 59
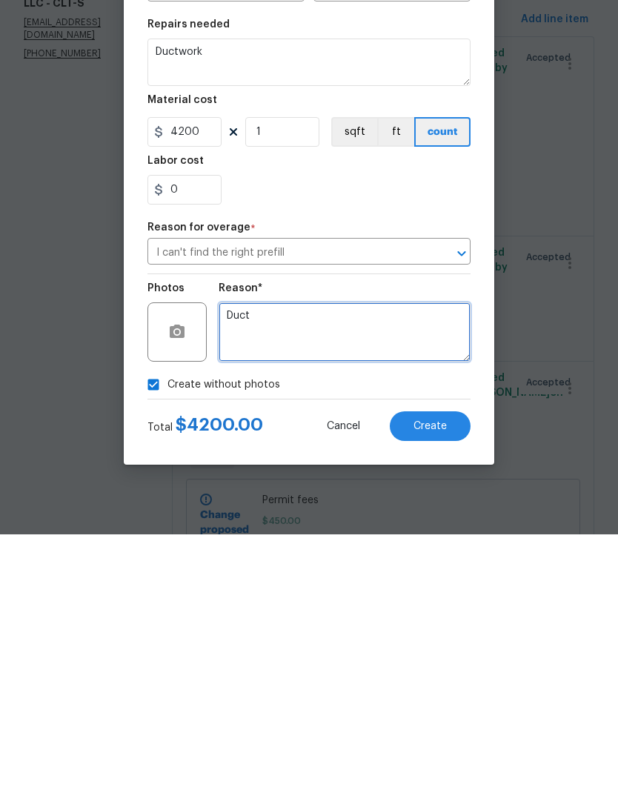
type textarea "Duct"
click at [457, 670] on button "Create" at bounding box center [430, 685] width 81 height 30
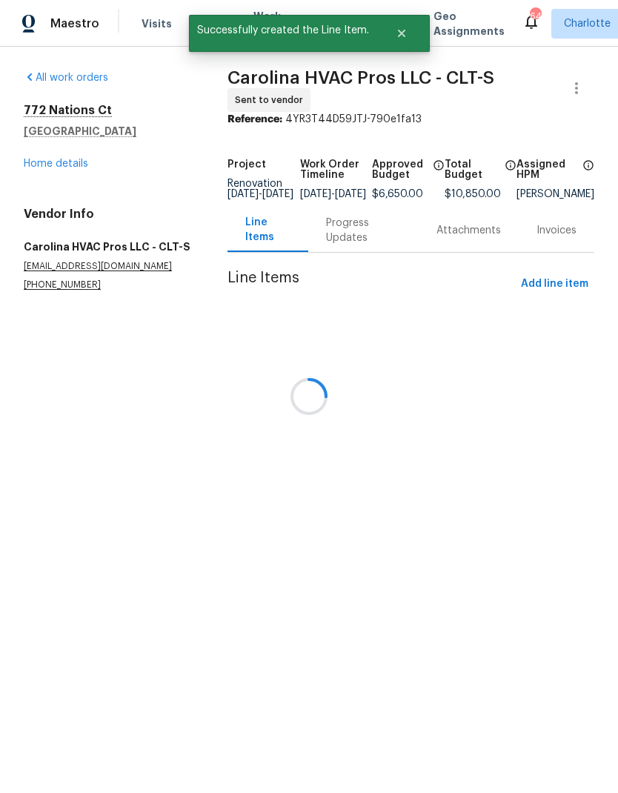
scroll to position [0, 0]
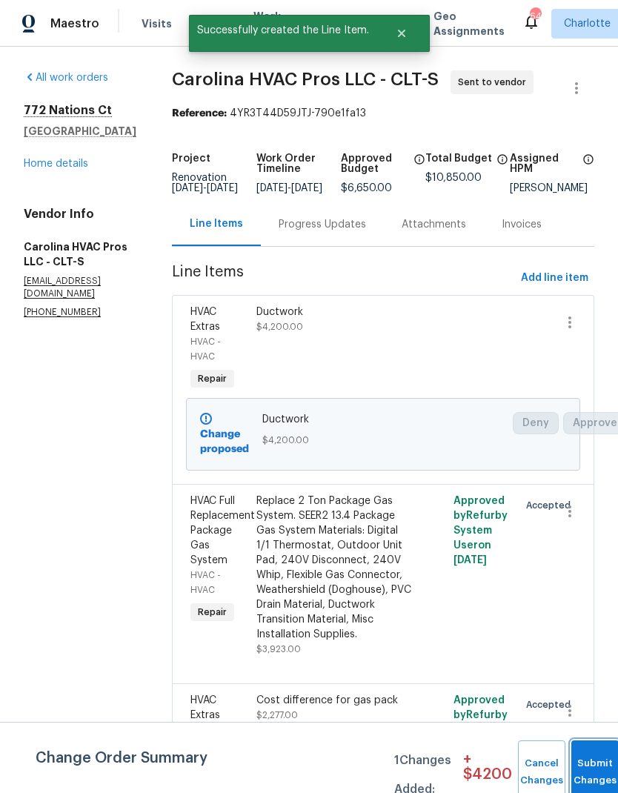
click at [592, 769] on button "Submit Changes" at bounding box center [595, 773] width 47 height 64
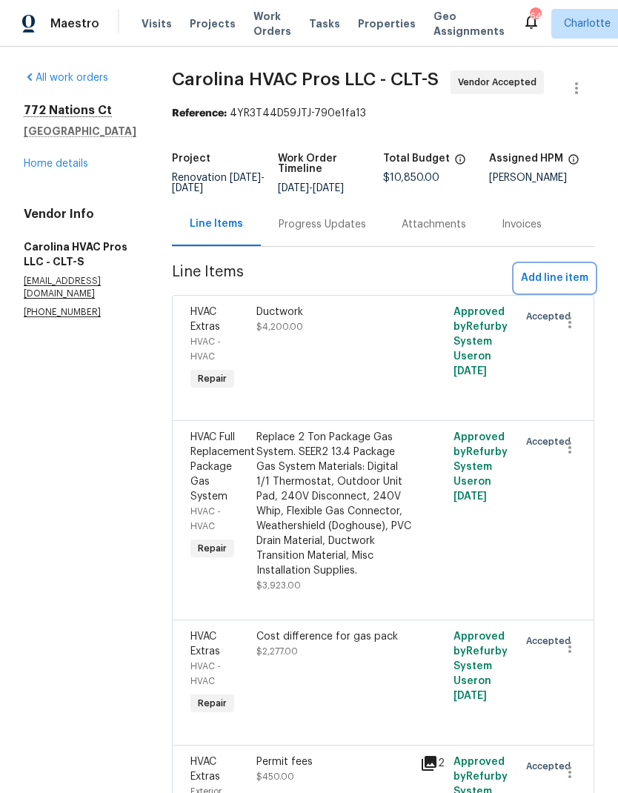
click at [580, 279] on span "Add line item" at bounding box center [554, 278] width 67 height 19
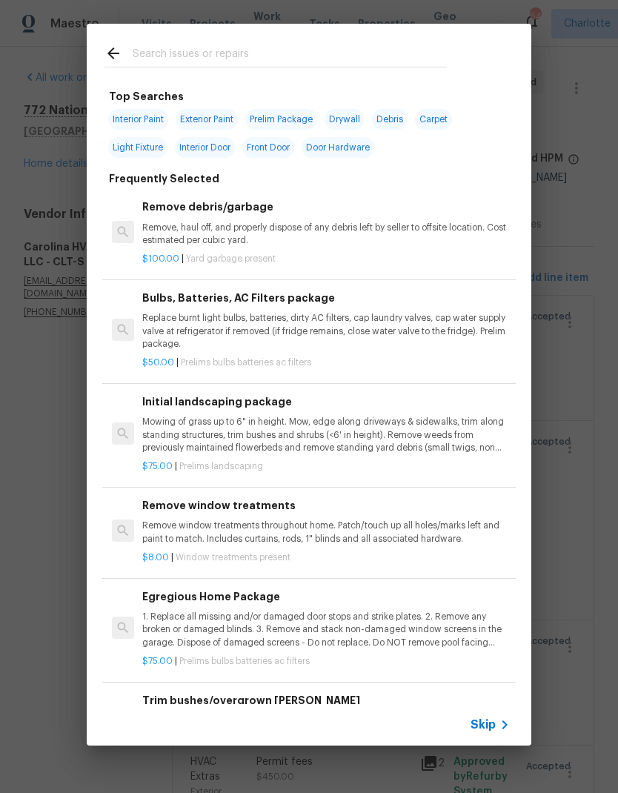
click at [271, 55] on input "text" at bounding box center [290, 55] width 314 height 22
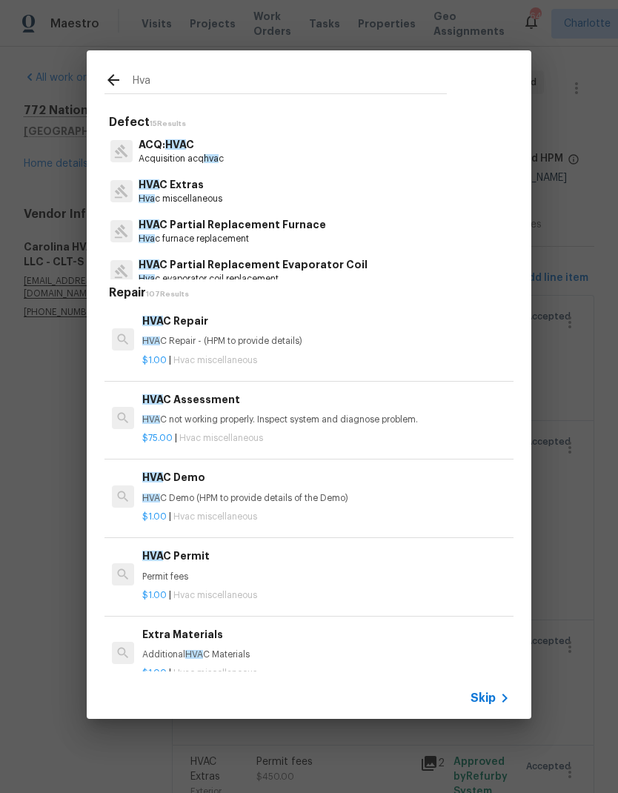
type input "Hvac"
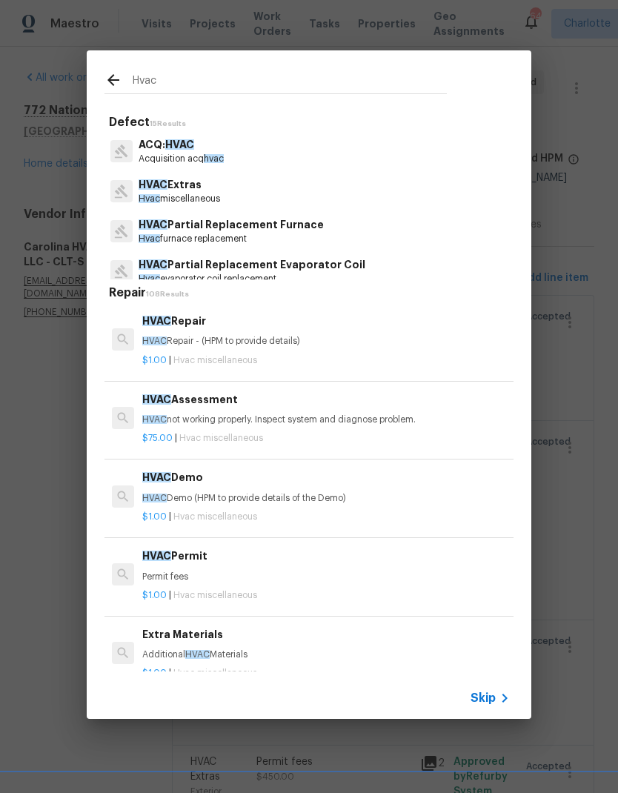
click at [163, 181] on span "HVAC" at bounding box center [153, 184] width 29 height 10
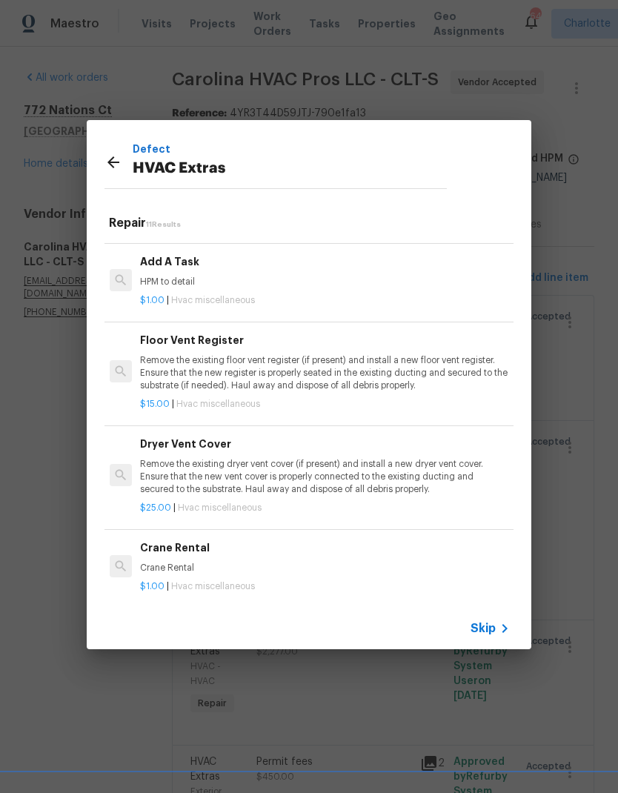
scroll to position [589, 2]
click at [159, 263] on h6 "Add A Task" at bounding box center [324, 262] width 368 height 16
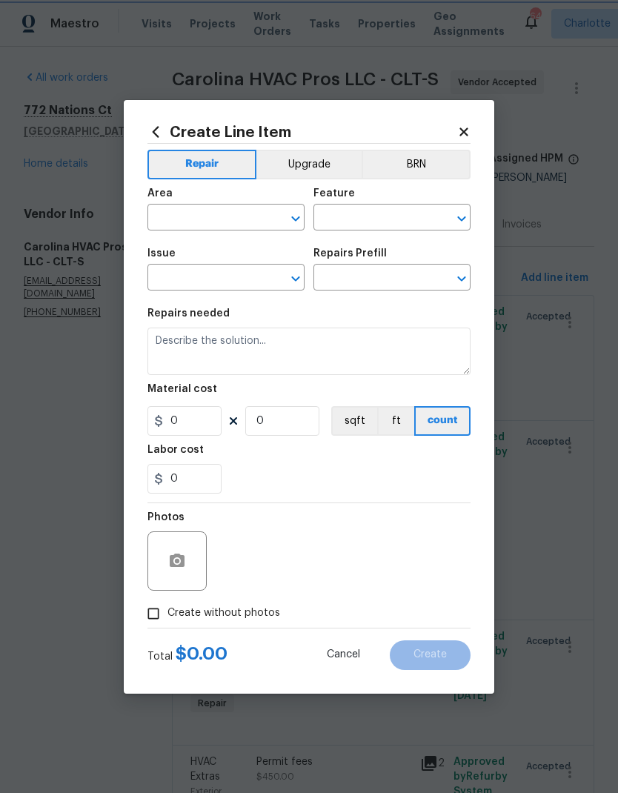
type input "HVAC"
type input "HVAC Extras"
type input "Add A Task $1.00"
type textarea "HPM to detail"
type input "1"
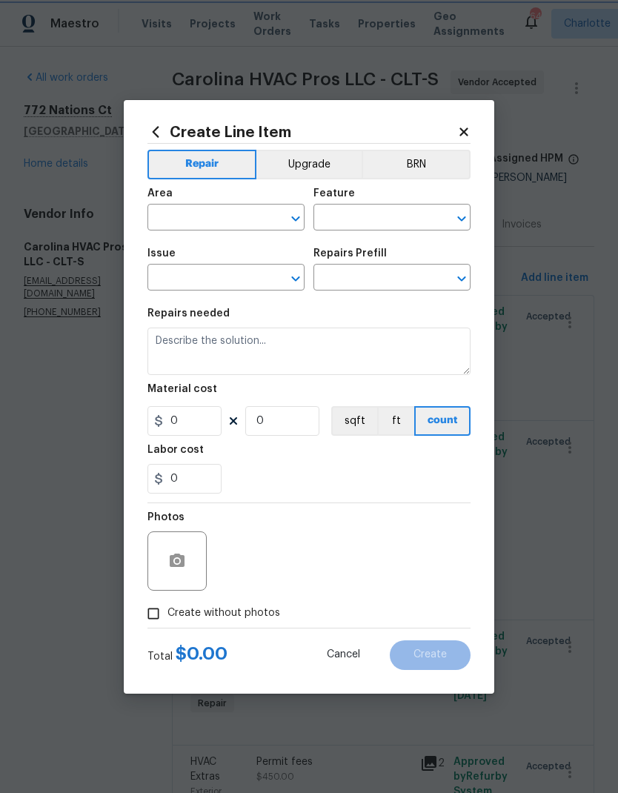
type input "1"
click at [175, 216] on input "text" at bounding box center [206, 219] width 116 height 23
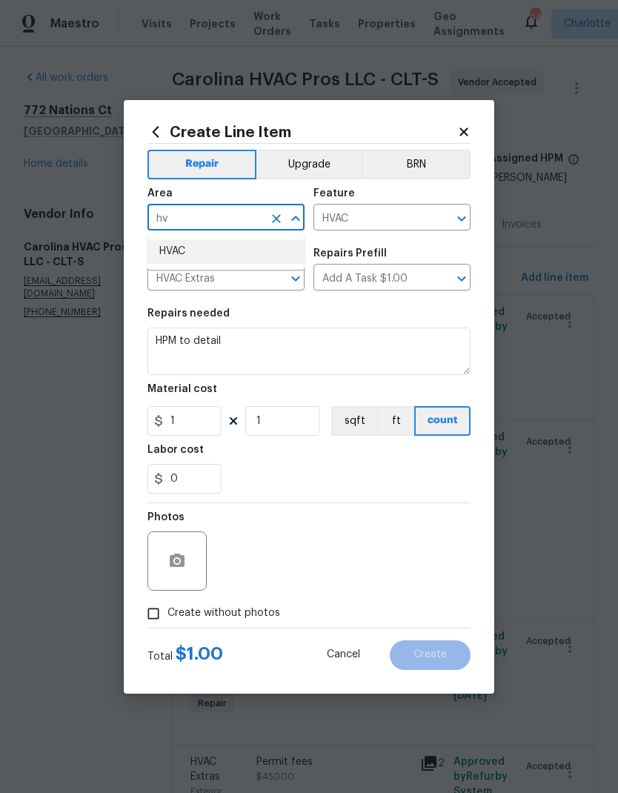
click at [190, 249] on li "HVAC" at bounding box center [226, 252] width 157 height 24
type input "HVAC"
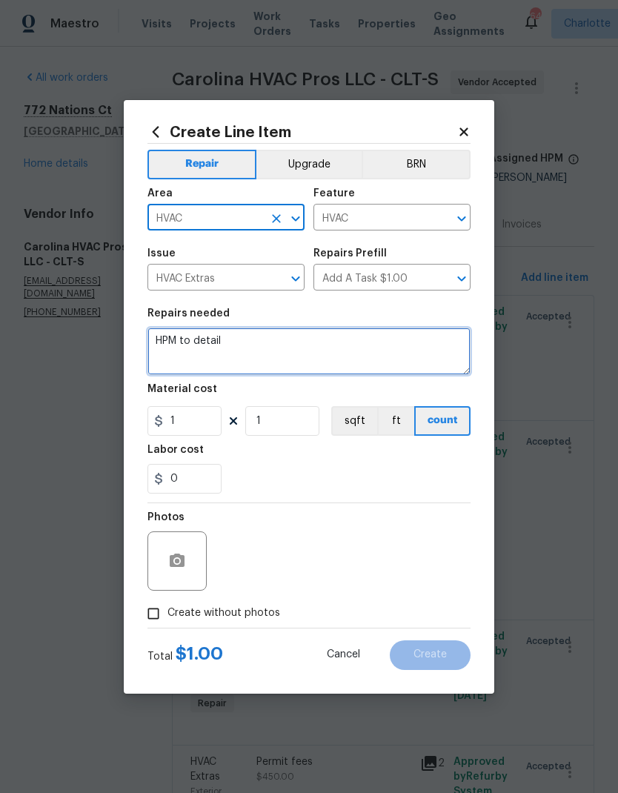
click at [170, 339] on textarea "HPM to detail" at bounding box center [309, 351] width 323 height 47
click at [171, 347] on textarea "HPM to detail" at bounding box center [309, 351] width 323 height 47
click at [170, 347] on textarea "HPM to detail" at bounding box center [309, 351] width 323 height 47
click at [173, 335] on textarea "HPM to detail" at bounding box center [309, 351] width 323 height 47
type textarea "1) move gas line 2) rework electrical to gas pack"
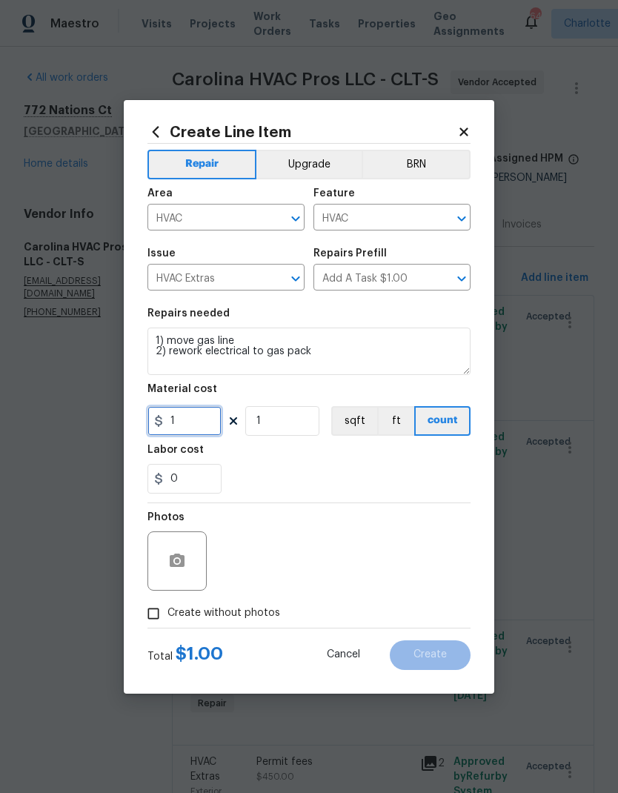
click at [187, 423] on input "1" at bounding box center [185, 421] width 74 height 30
type input "175"
click at [265, 488] on div "Repair Upgrade BRN Area HVAC ​ Feature HVAC ​ Issue HVAC Extras ​ Repairs Prefi…" at bounding box center [309, 386] width 323 height 484
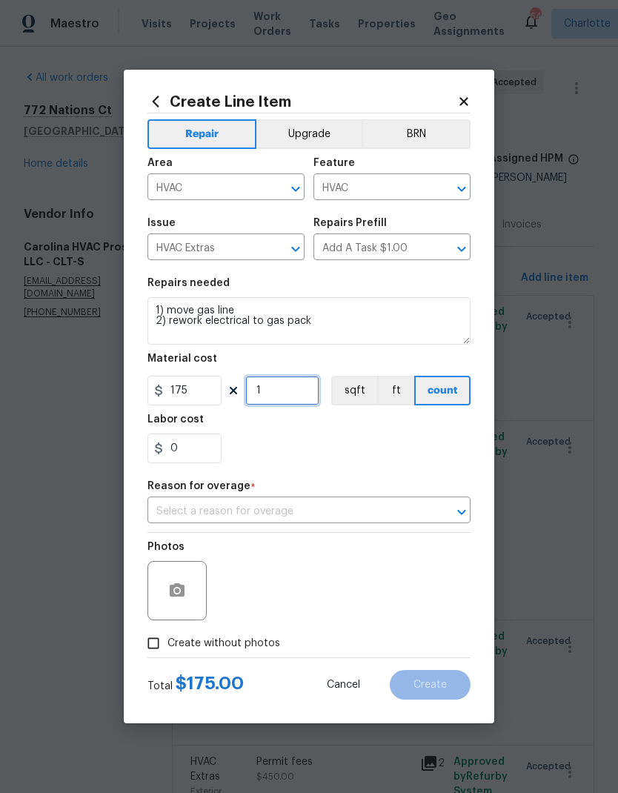
click at [293, 391] on input "1" at bounding box center [282, 391] width 74 height 30
type input "2"
click at [405, 448] on div "0" at bounding box center [309, 449] width 323 height 30
click at [371, 523] on input "text" at bounding box center [289, 512] width 282 height 23
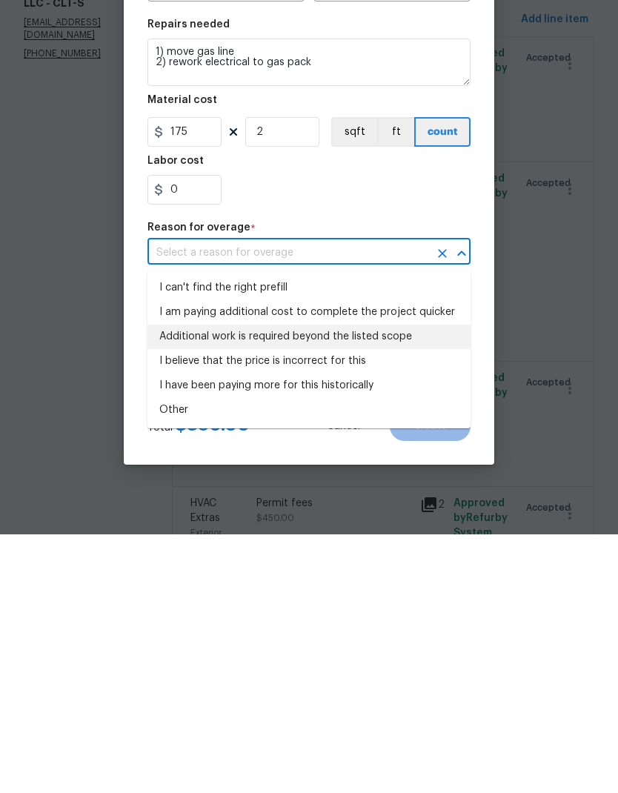
click at [184, 584] on li "Additional work is required beyond the listed scope" at bounding box center [309, 596] width 323 height 24
type input "Additional work is required beyond the listed scope"
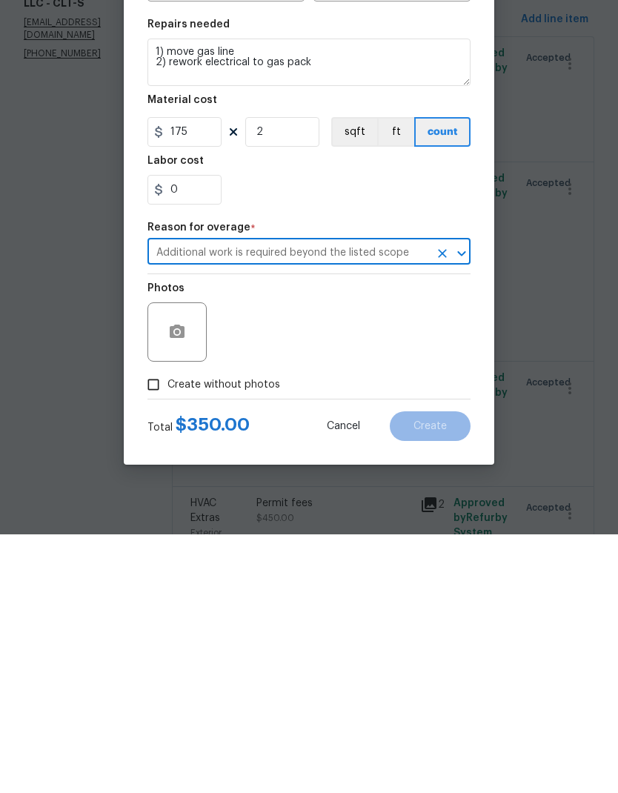
click at [154, 630] on input "Create without photos" at bounding box center [153, 644] width 28 height 28
checkbox input "true"
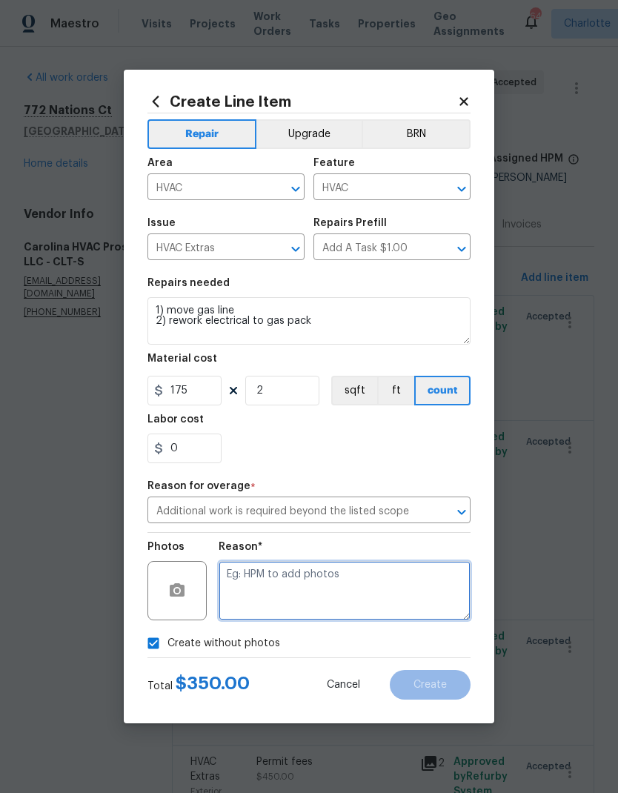
click at [392, 592] on textarea at bounding box center [345, 590] width 252 height 59
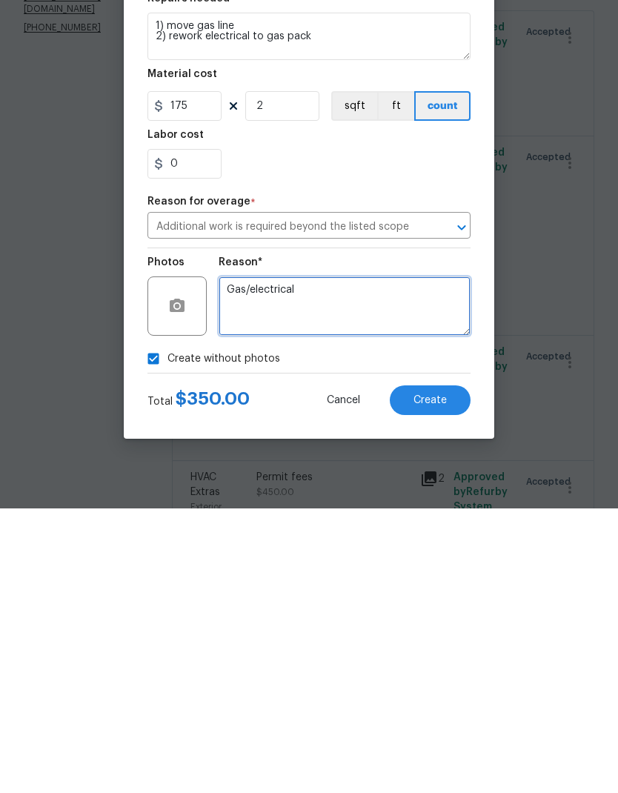
type textarea "Gas/electrical"
click at [450, 659] on div "Total $ 350.00 Cancel Create" at bounding box center [309, 680] width 323 height 42
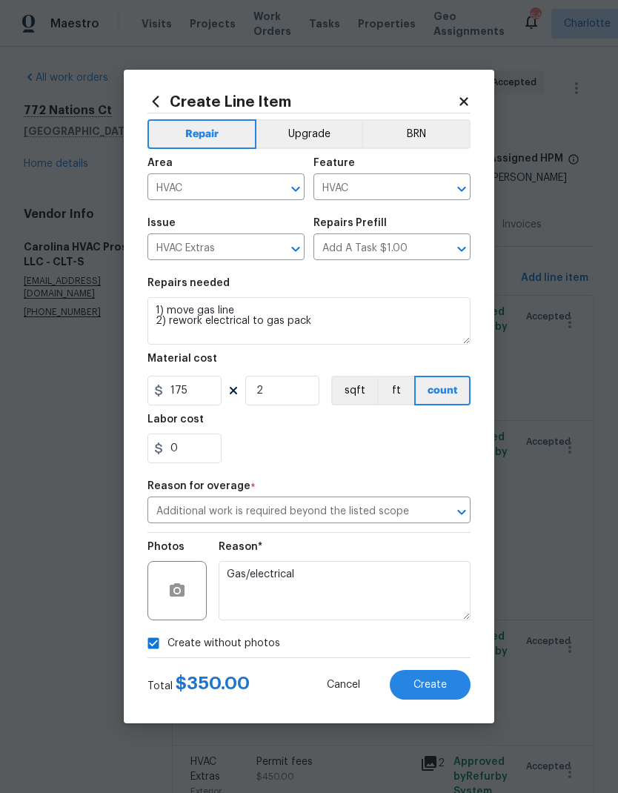
click at [444, 690] on span "Create" at bounding box center [430, 685] width 33 height 11
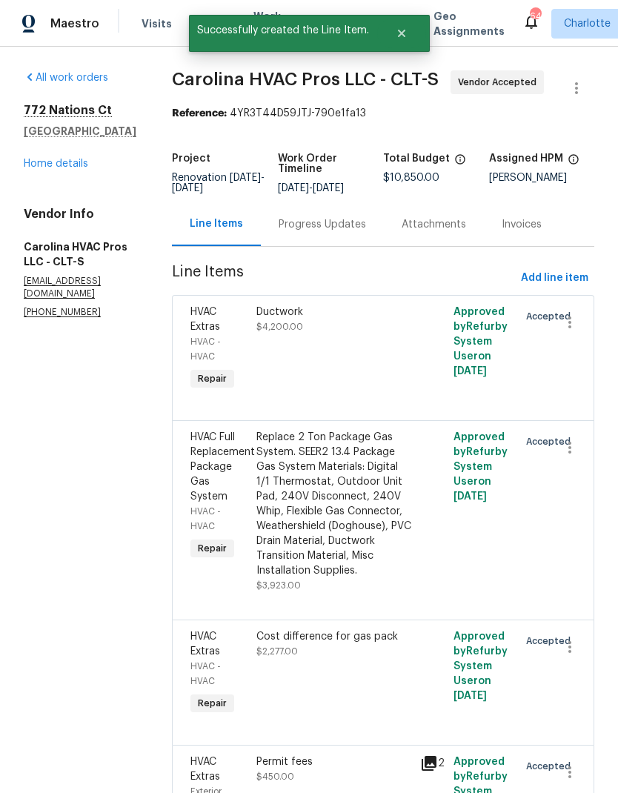
scroll to position [0, 0]
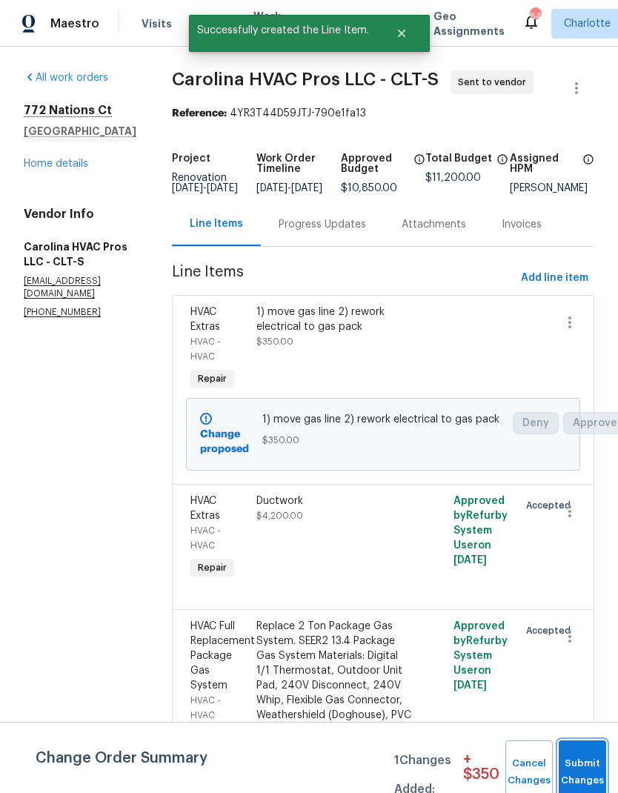
click at [583, 769] on button "Submit Changes" at bounding box center [582, 773] width 47 height 64
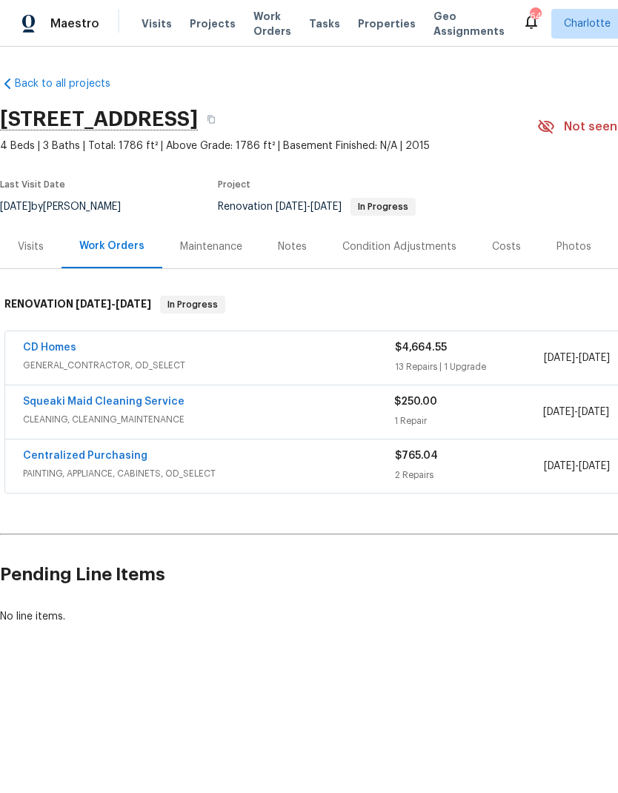
click at [44, 349] on link "CD Homes" at bounding box center [49, 348] width 53 height 10
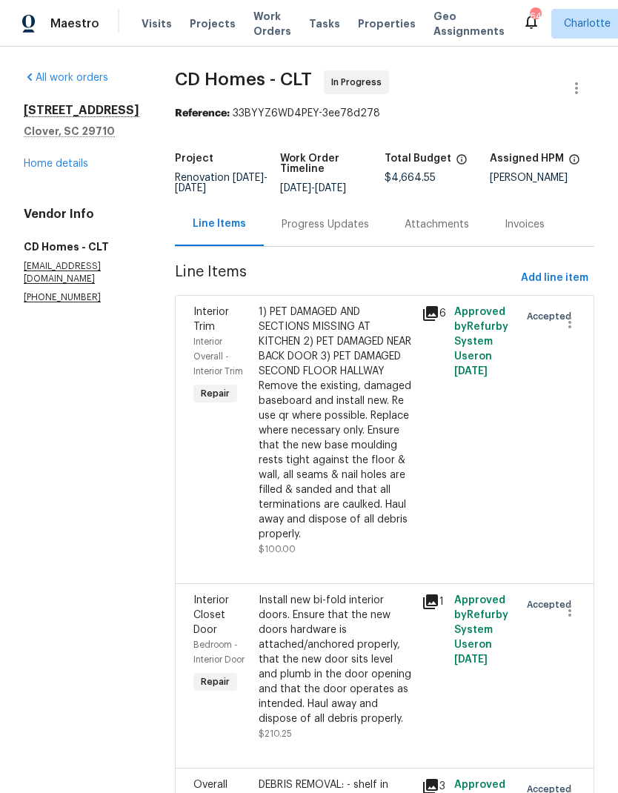
click at [303, 231] on div "Progress Updates" at bounding box center [326, 224] width 88 height 15
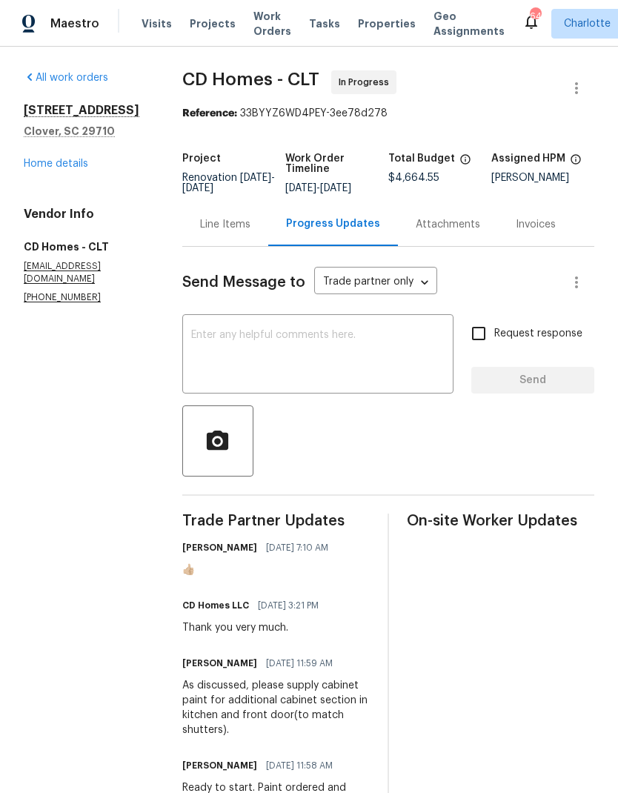
click at [228, 241] on div "Line Items" at bounding box center [225, 224] width 86 height 44
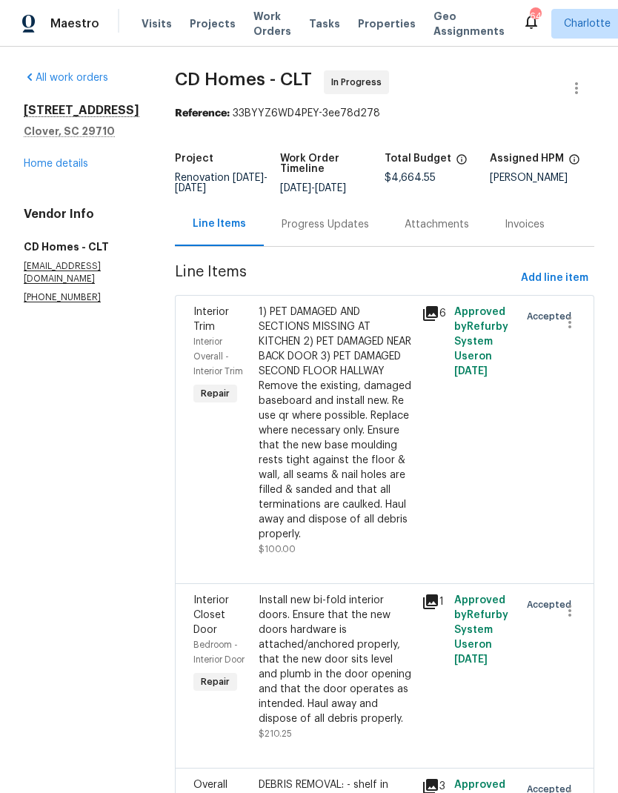
click at [27, 169] on link "Home details" at bounding box center [56, 164] width 65 height 10
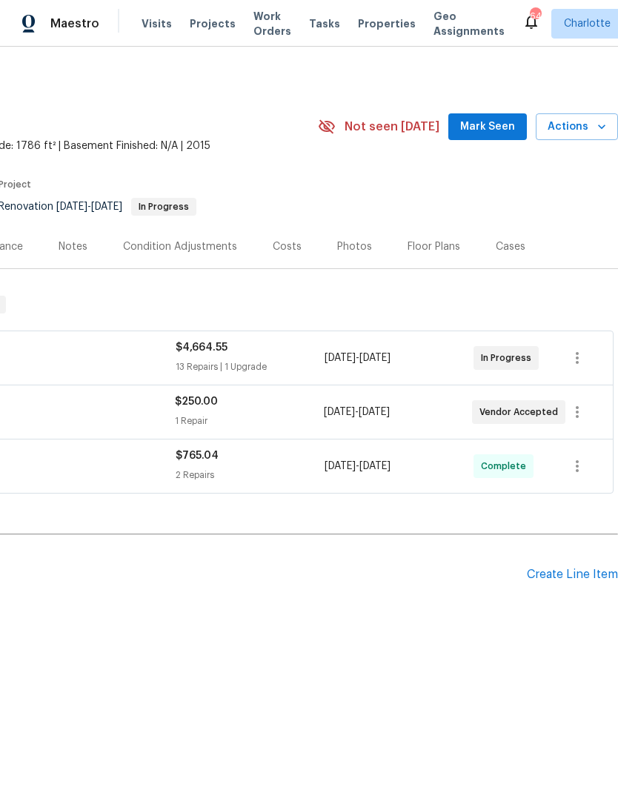
scroll to position [0, 220]
click at [489, 124] on span "Mark Seen" at bounding box center [488, 127] width 55 height 19
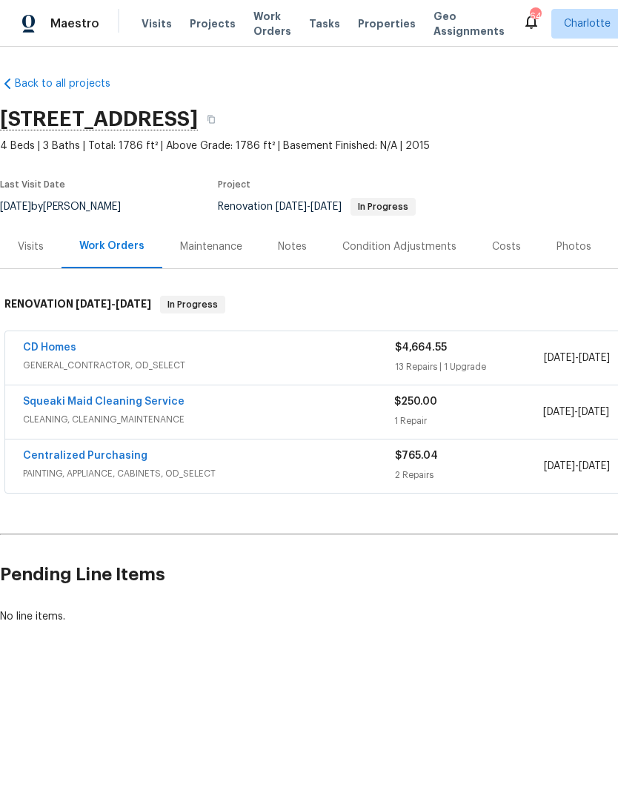
scroll to position [0, 0]
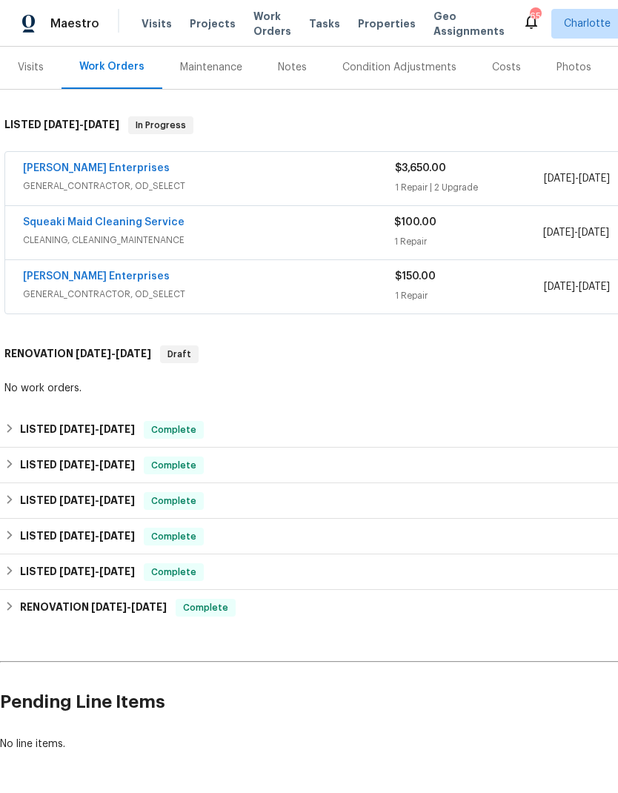
scroll to position [179, 0]
click at [118, 225] on link "Squeaki Maid Cleaning Service" at bounding box center [104, 223] width 162 height 10
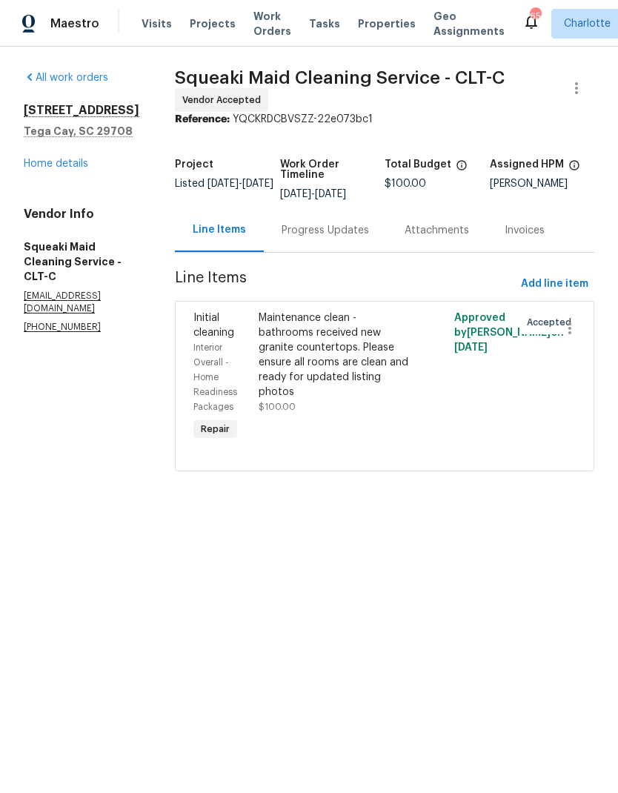
click at [350, 240] on div "Progress Updates" at bounding box center [325, 230] width 123 height 44
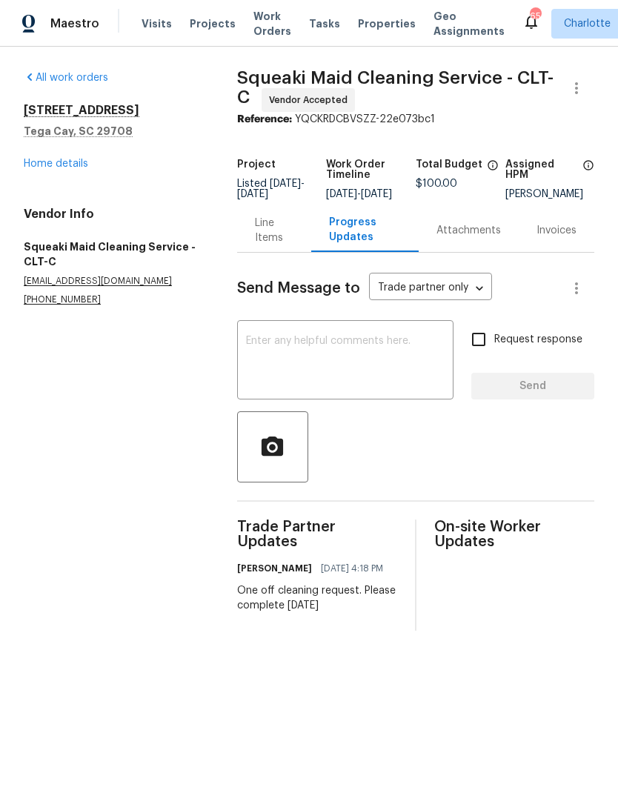
click at [277, 243] on div "Line Items" at bounding box center [274, 231] width 39 height 30
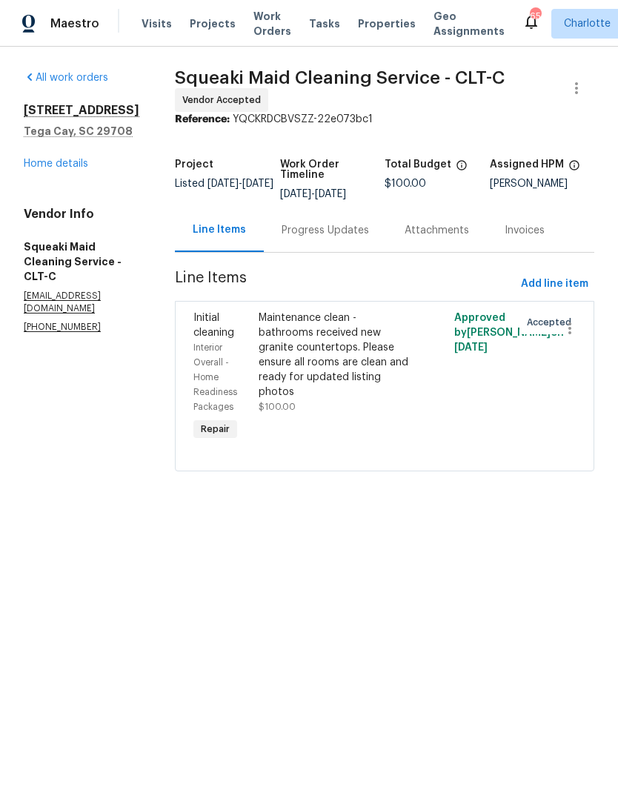
click at [63, 167] on link "Home details" at bounding box center [56, 164] width 65 height 10
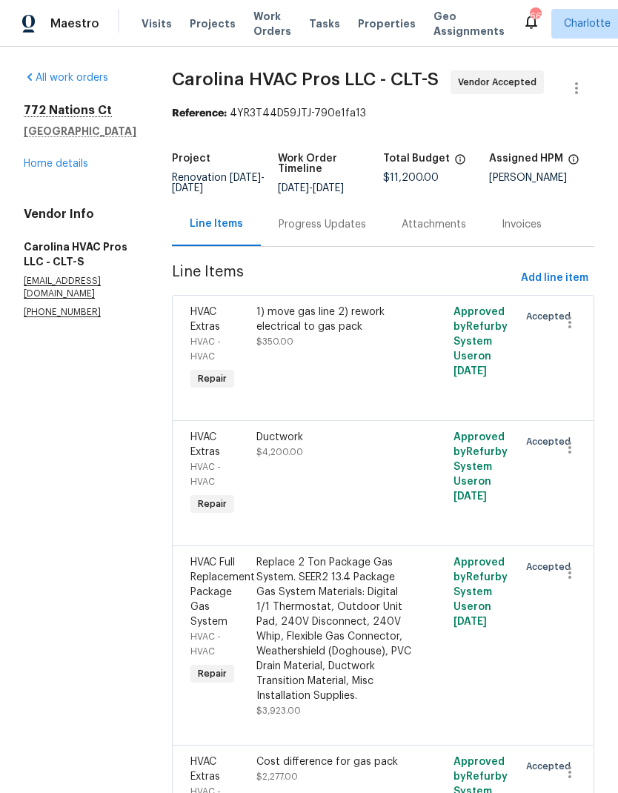
click at [40, 167] on link "Home details" at bounding box center [56, 164] width 65 height 10
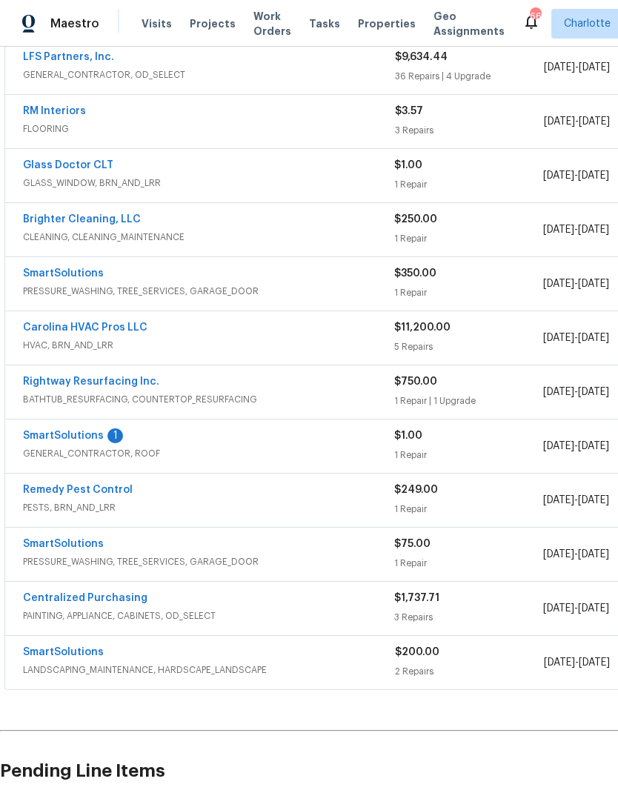
scroll to position [350, 0]
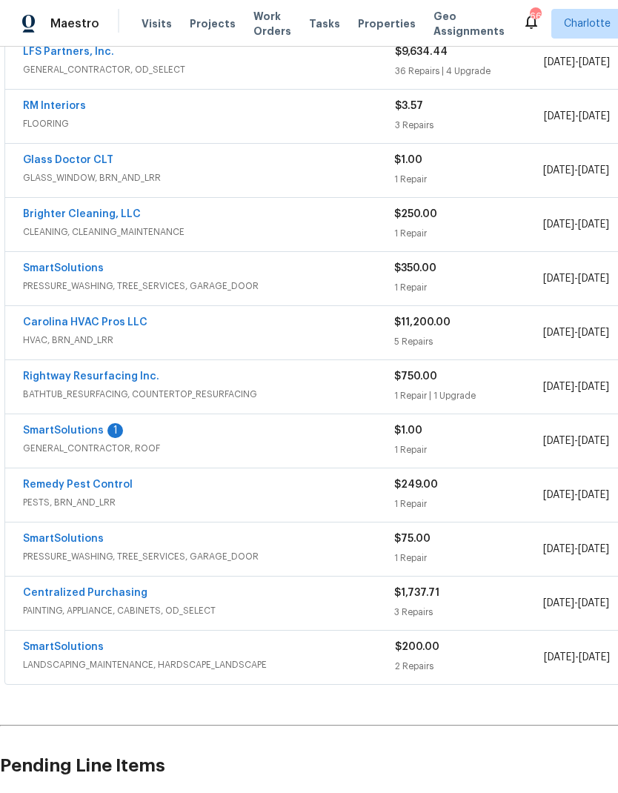
click at [58, 433] on link "SmartSolutions" at bounding box center [63, 431] width 81 height 10
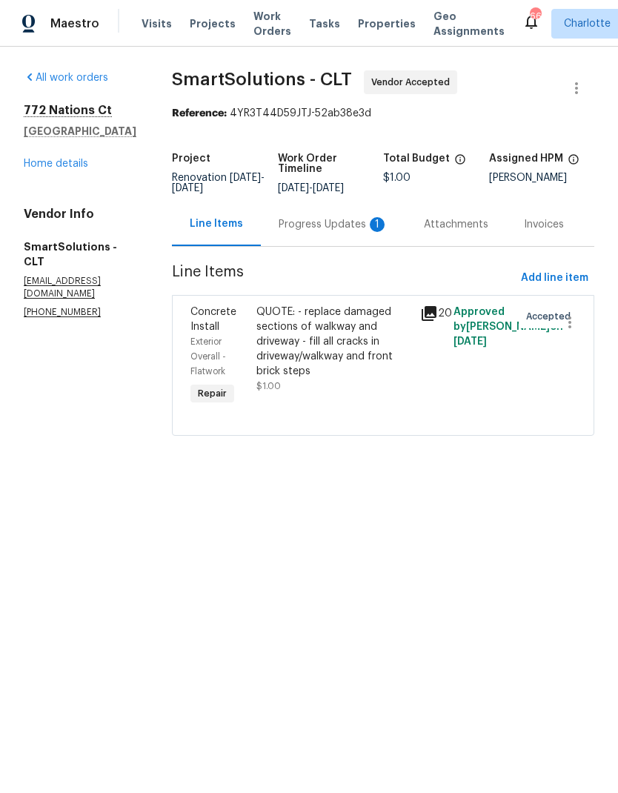
click at [353, 238] on div "Progress Updates 1" at bounding box center [333, 224] width 145 height 44
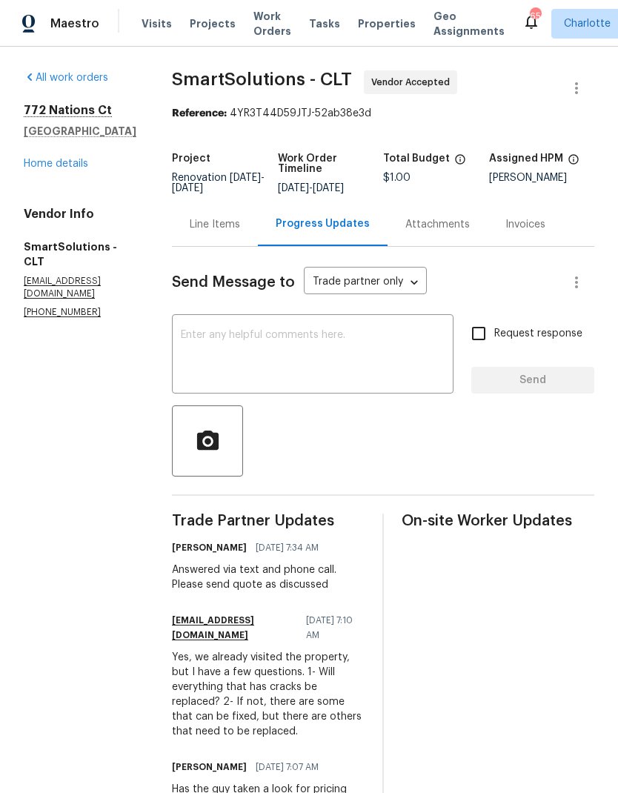
click at [39, 161] on link "Home details" at bounding box center [56, 164] width 65 height 10
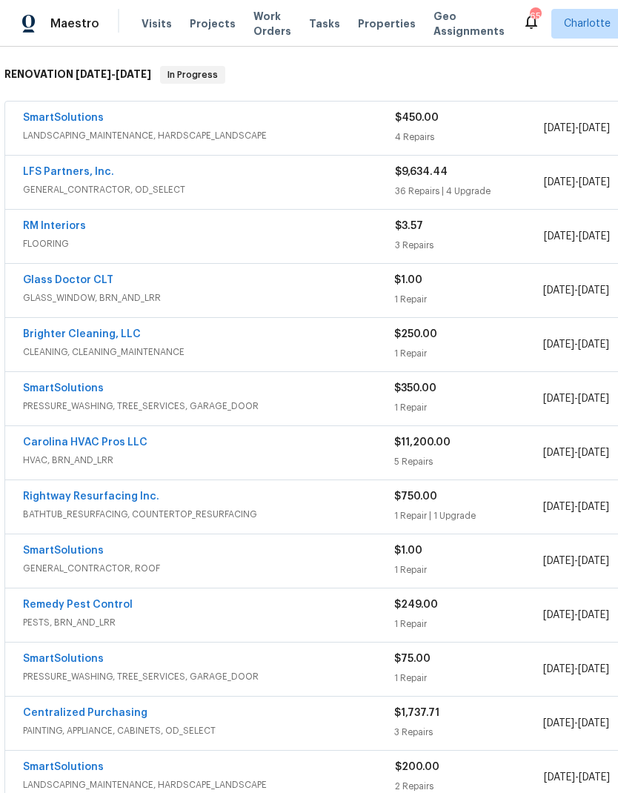
scroll to position [232, 0]
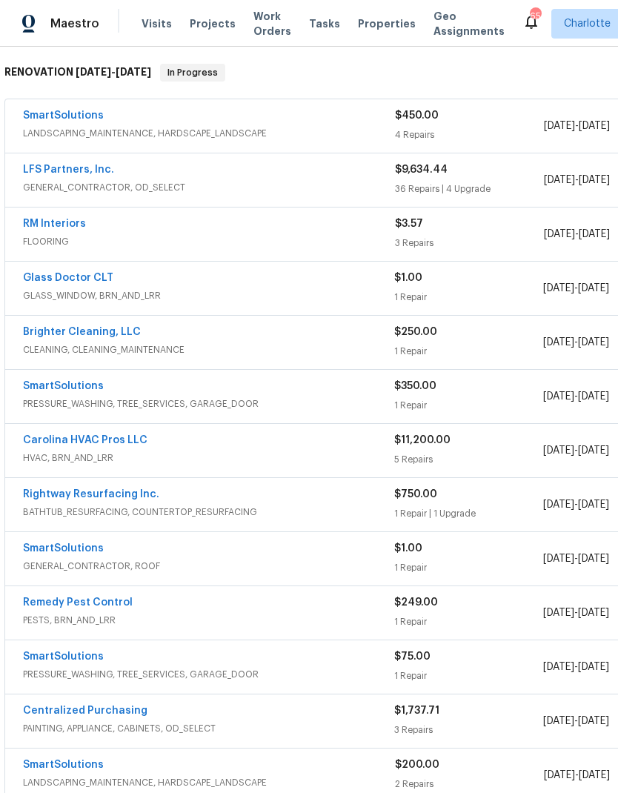
click at [49, 282] on link "Glass Doctor CLT" at bounding box center [68, 278] width 90 height 10
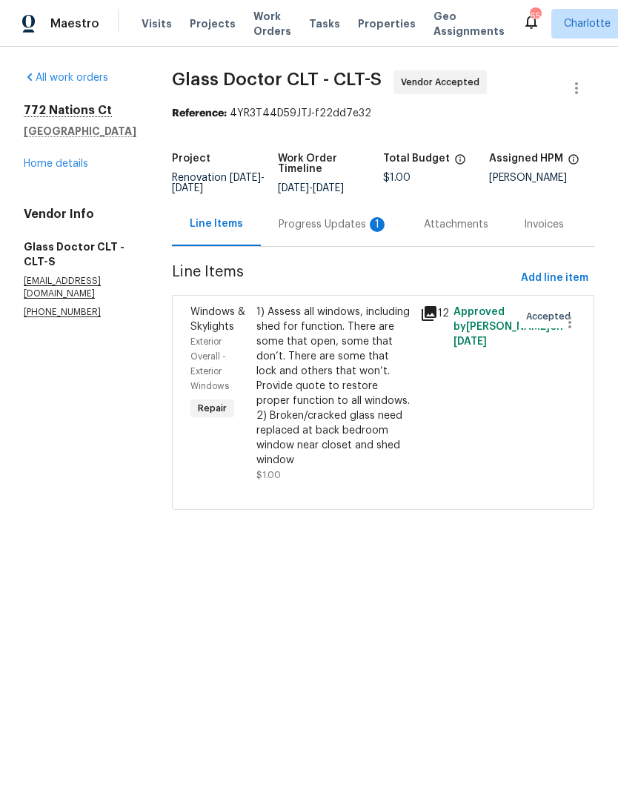
click at [324, 238] on div "Progress Updates 1" at bounding box center [333, 224] width 145 height 44
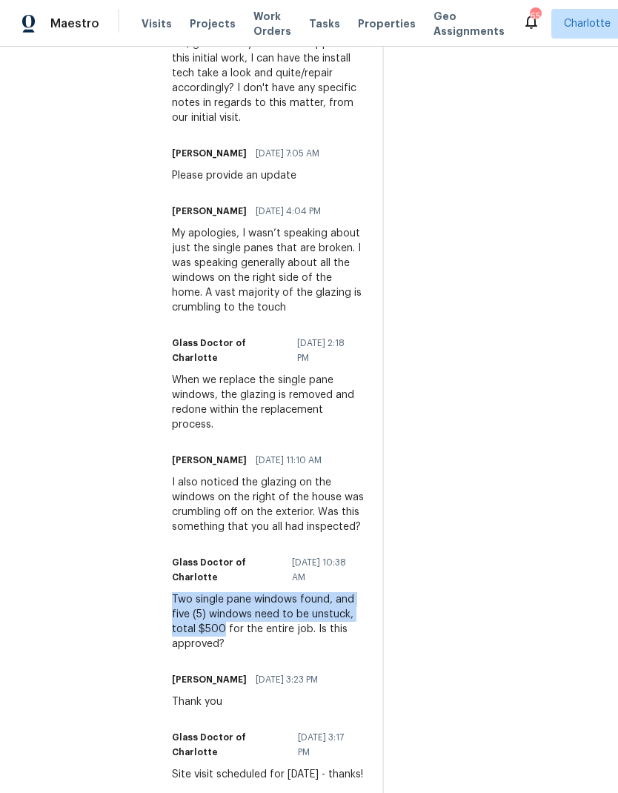
scroll to position [59, 0]
copy div "Two single pane windows found, and five (5) windows need to be unstuck, total $…"
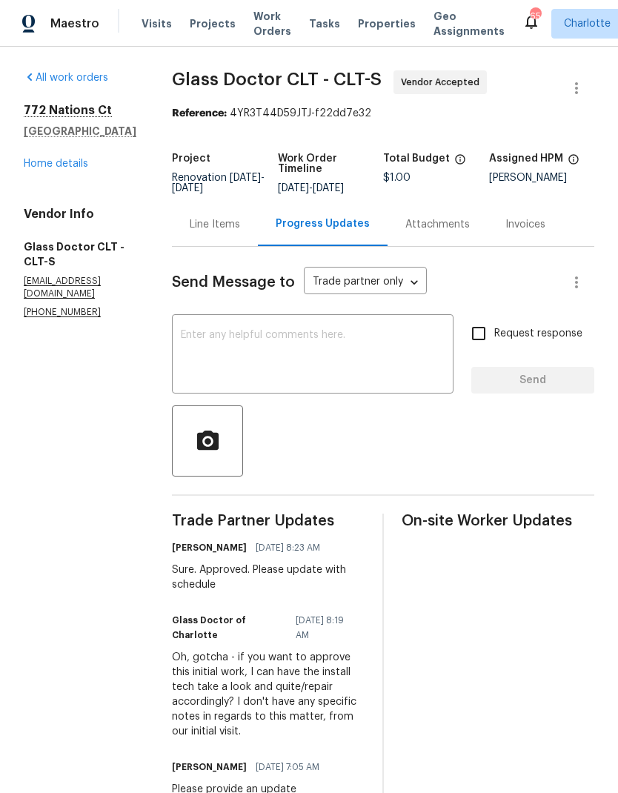
scroll to position [0, 0]
click at [197, 217] on div "Line Items" at bounding box center [215, 224] width 50 height 15
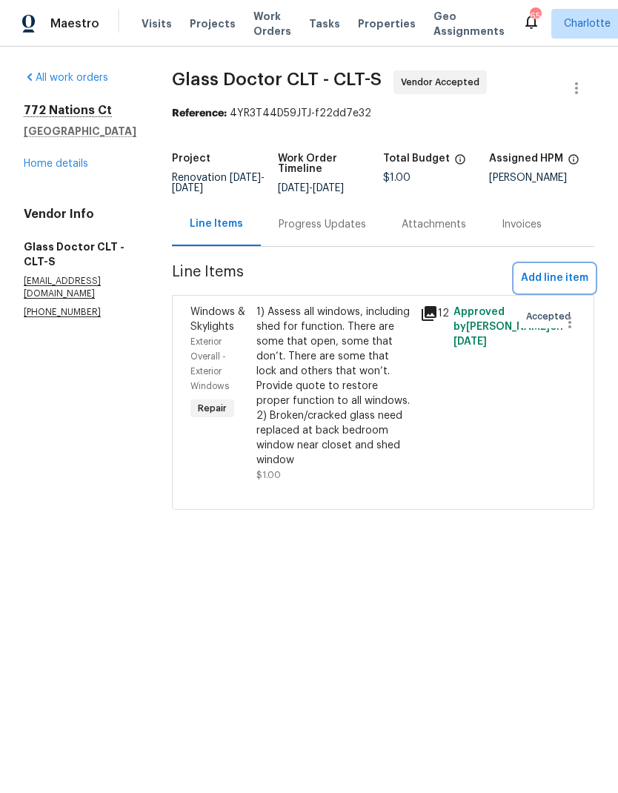
click at [571, 279] on span "Add line item" at bounding box center [554, 278] width 67 height 19
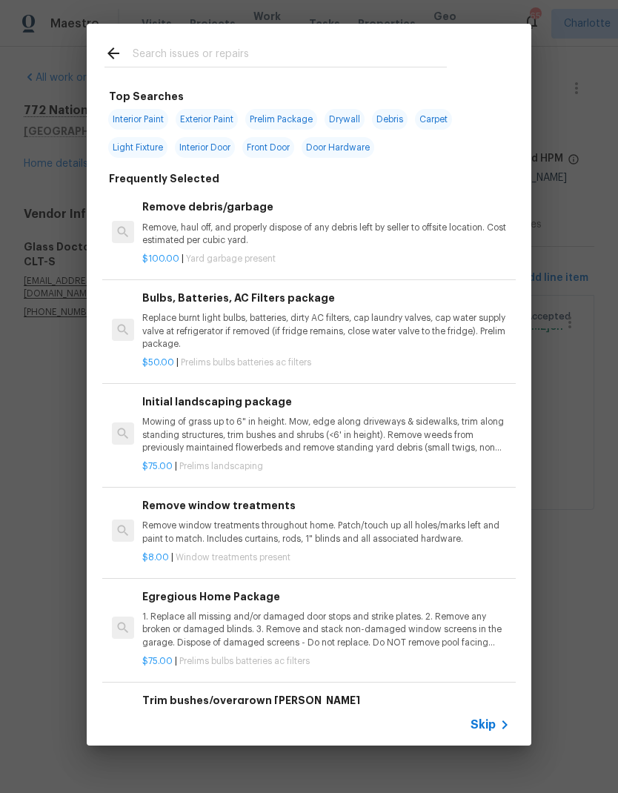
click at [275, 62] on input "text" at bounding box center [290, 55] width 314 height 22
type input "Window"
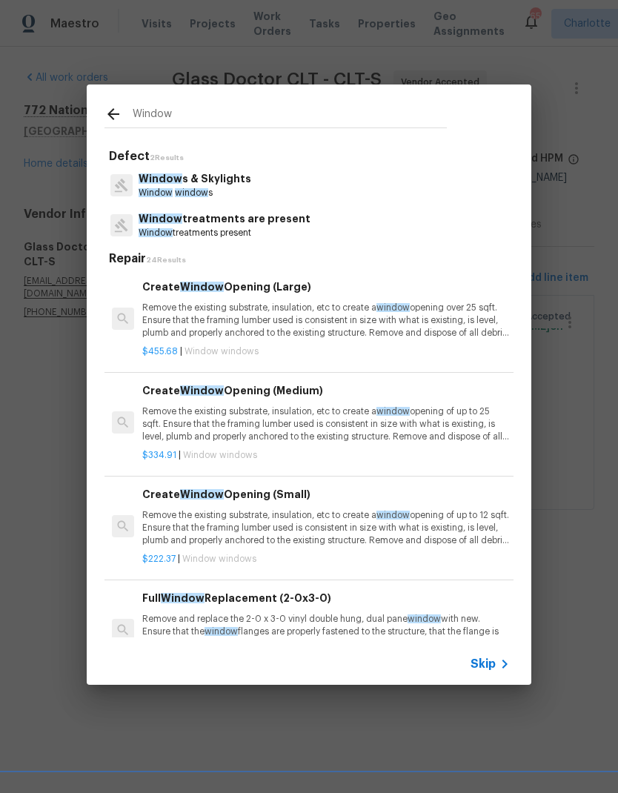
click at [166, 191] on span "Window" at bounding box center [156, 192] width 34 height 9
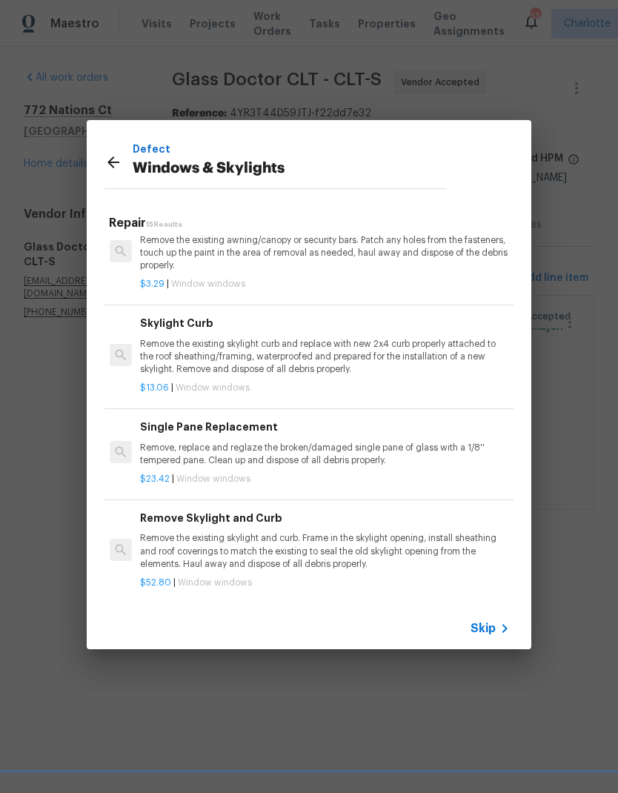
scroll to position [839, 2]
click at [179, 440] on p "Remove, replace and reglaze the broken/damaged single pane of glass with a 1/8'…" at bounding box center [324, 452] width 368 height 25
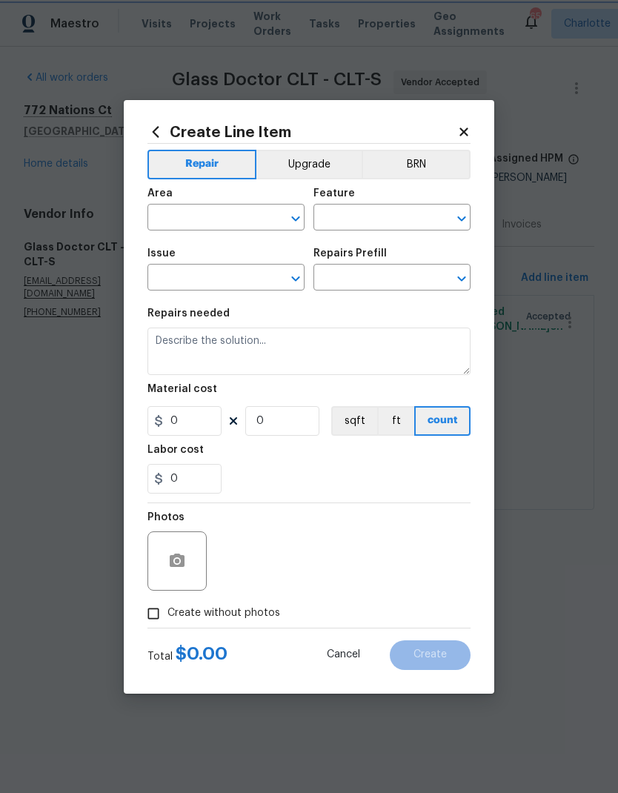
type input "Windows & Skylights"
type input "Single Pane Replacement $23.42"
type textarea "Remove, replace and reglaze the broken/damaged single pane of glass with a 1/8'…"
type input "23.42"
type input "1"
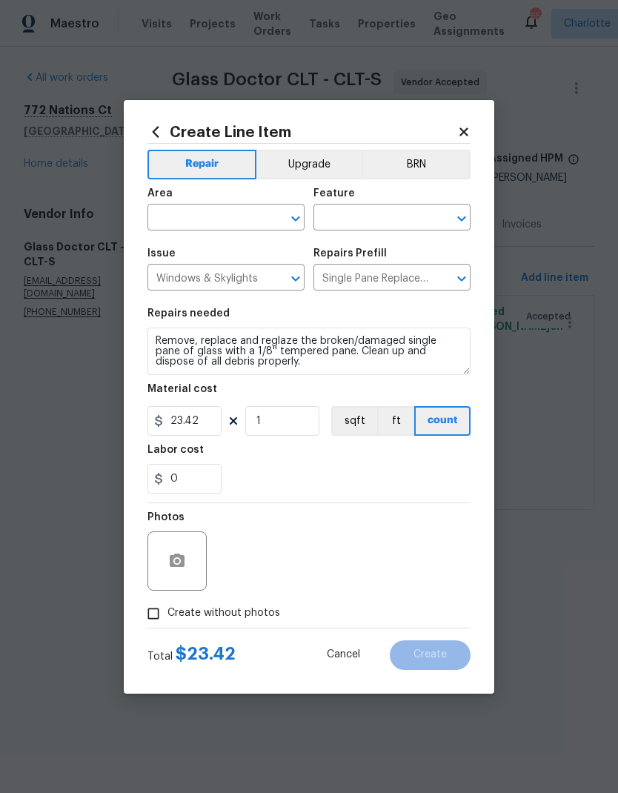
click at [183, 223] on input "text" at bounding box center [206, 219] width 116 height 23
type input "w"
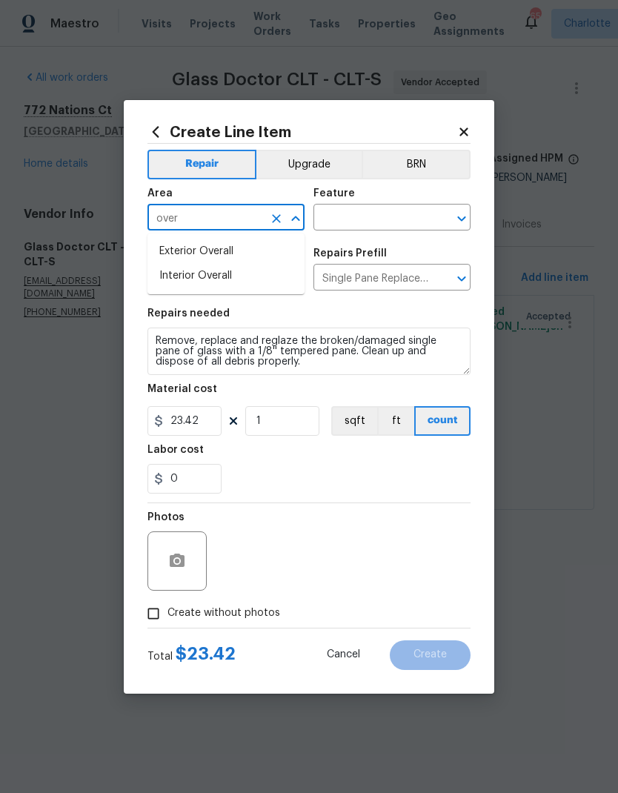
click at [174, 288] on li "Interior Overall" at bounding box center [226, 276] width 157 height 24
type input "Interior Overall"
click at [399, 208] on input "text" at bounding box center [372, 219] width 116 height 23
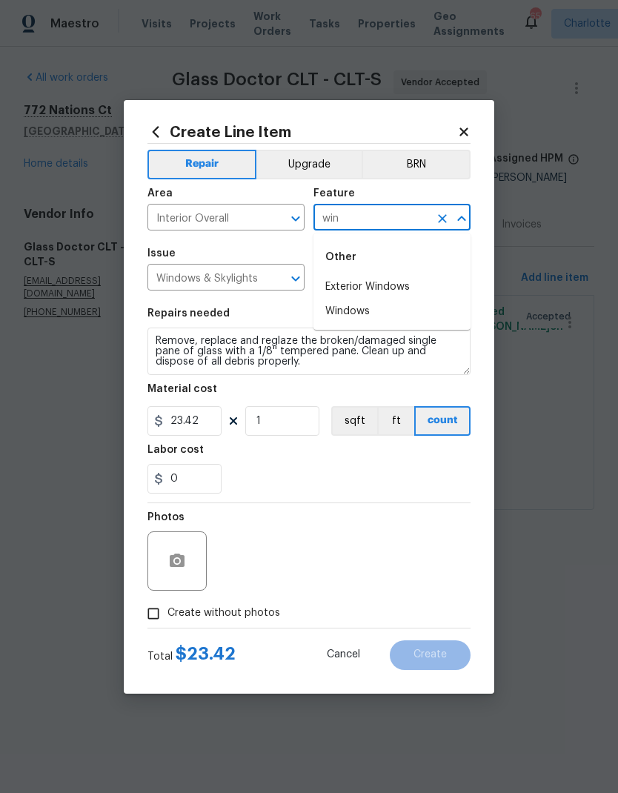
click at [417, 291] on li "Exterior Windows" at bounding box center [392, 287] width 157 height 24
type input "Exterior Windows"
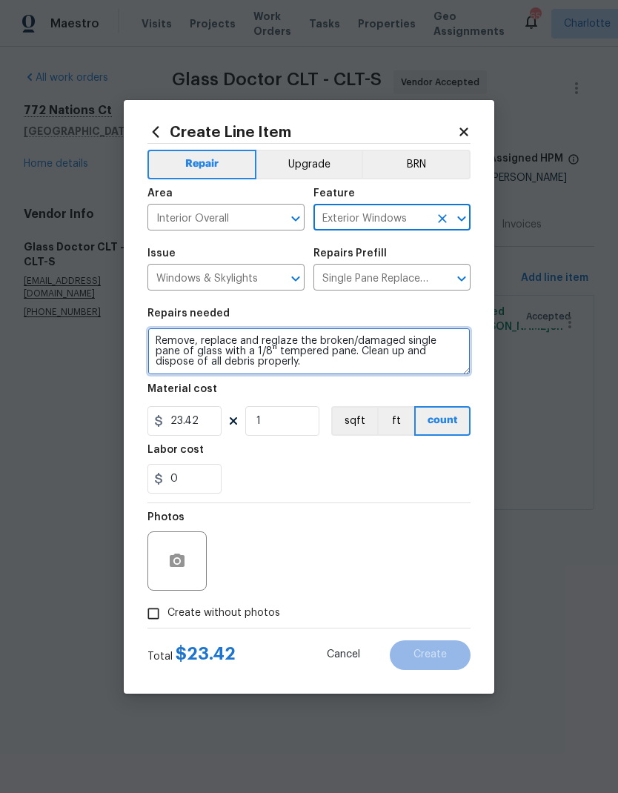
click at [172, 348] on textarea "Remove, replace and reglaze the broken/damaged single pane of glass with a 1/8'…" at bounding box center [309, 351] width 323 height 47
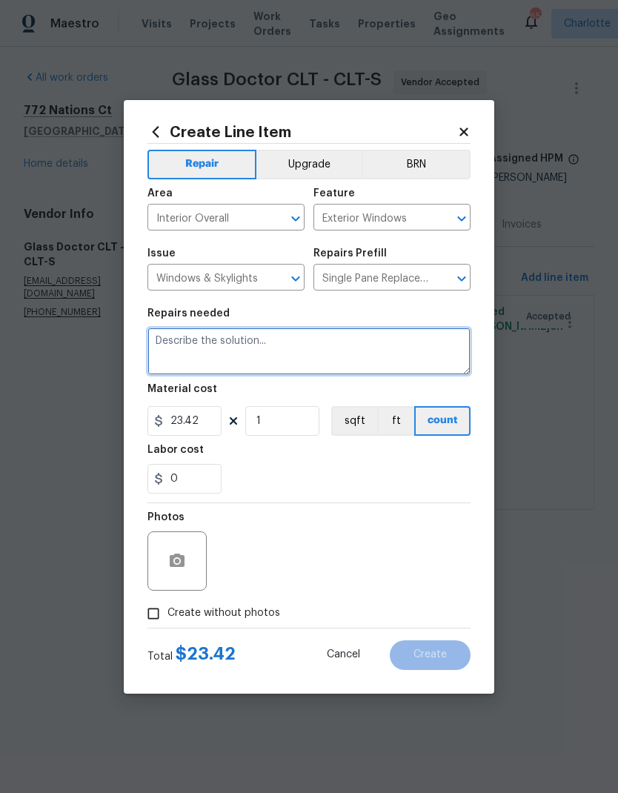
click at [169, 351] on textarea at bounding box center [309, 351] width 323 height 47
click at [165, 349] on textarea at bounding box center [309, 351] width 323 height 47
paste textarea "Two single pane windows found, and five (5) windows need to be unstuck, total $…"
type textarea "Two single pane windows found, and five (5) windows need to be unstuck, total $…"
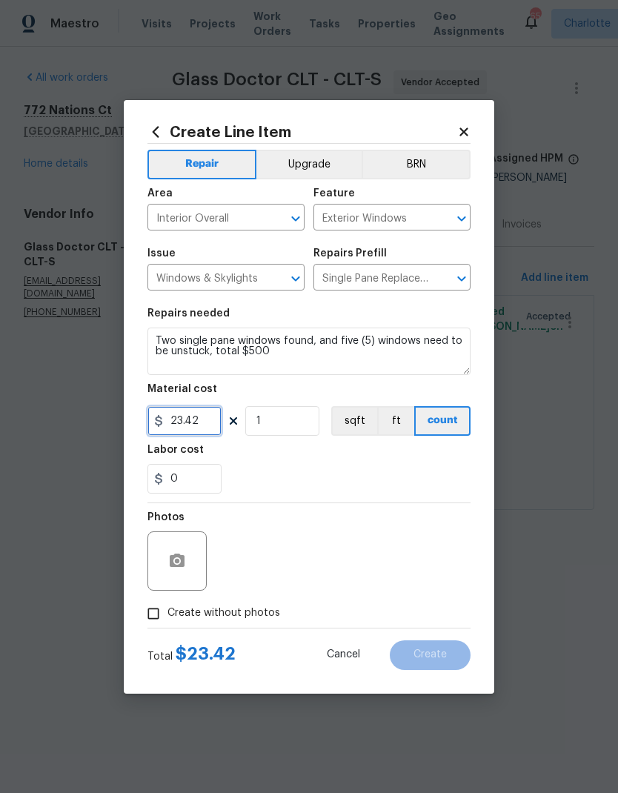
click at [199, 426] on input "23.42" at bounding box center [185, 421] width 74 height 30
type input "500"
click at [404, 486] on div "0" at bounding box center [309, 479] width 323 height 30
click at [153, 622] on input "Create without photos" at bounding box center [153, 614] width 28 height 28
checkbox input "true"
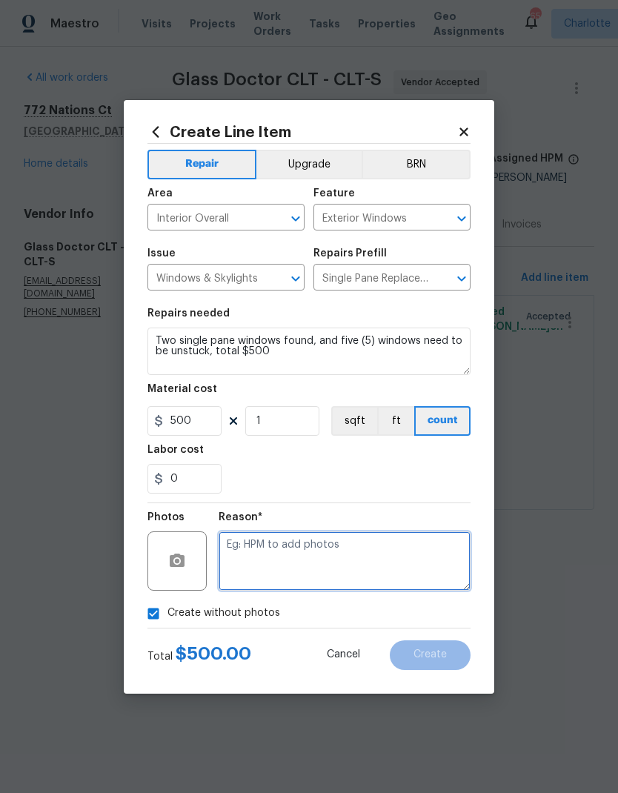
click at [417, 558] on textarea at bounding box center [345, 561] width 252 height 59
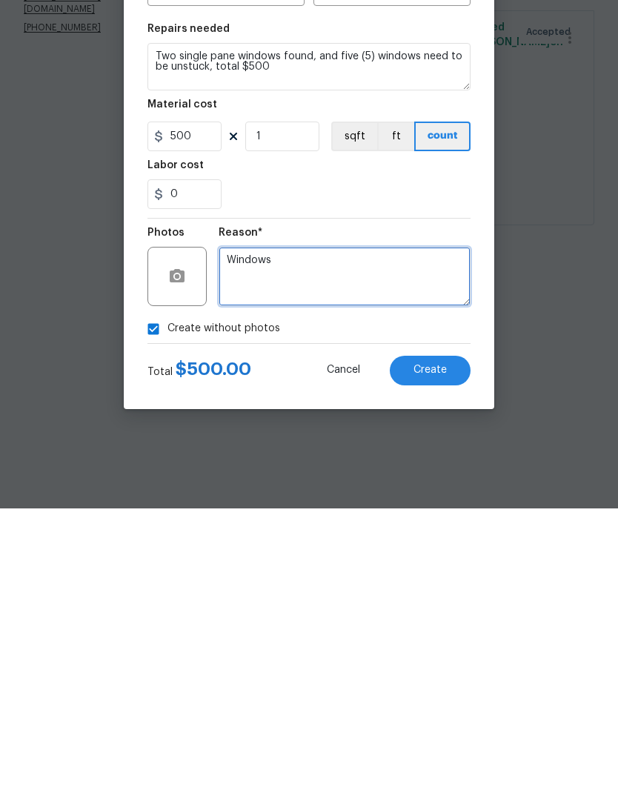
type textarea "Windows"
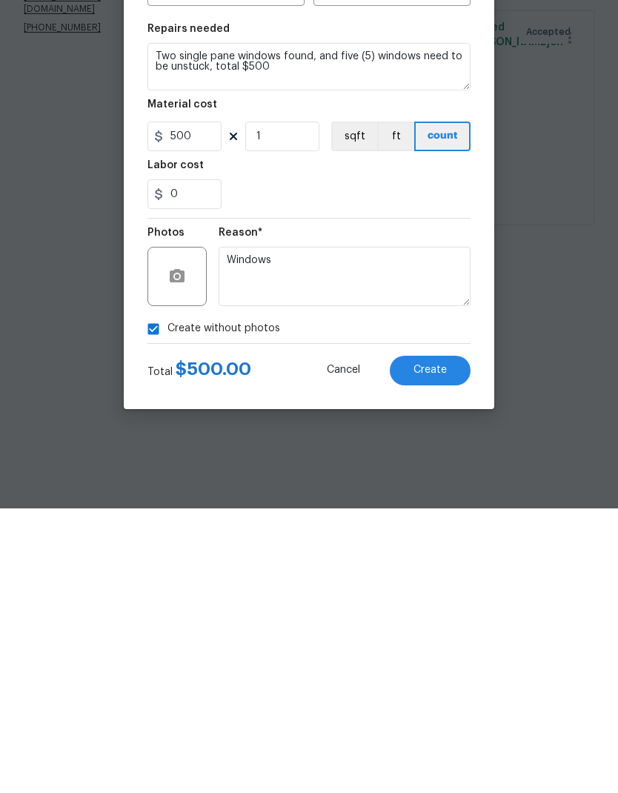
click at [442, 650] on span "Create" at bounding box center [430, 655] width 33 height 11
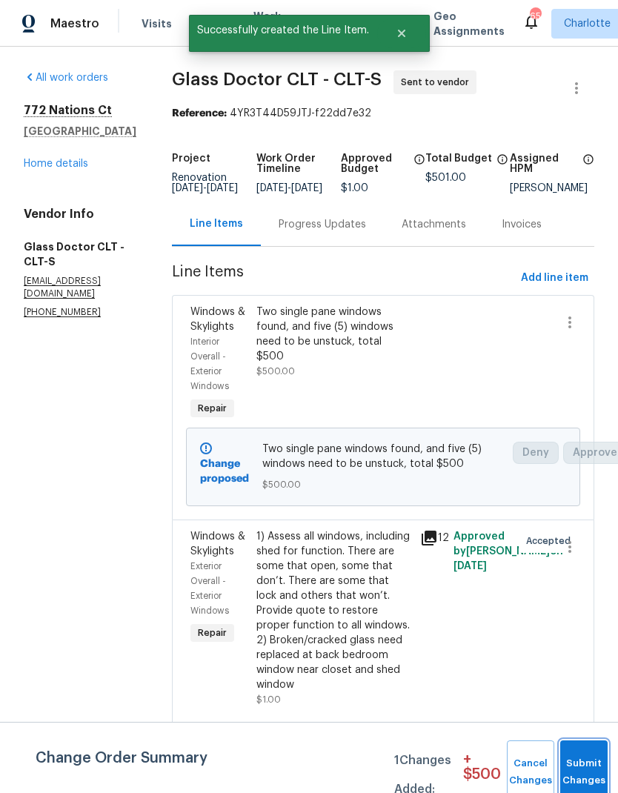
click at [584, 768] on button "Submit Changes" at bounding box center [584, 773] width 47 height 64
